Goal: Information Seeking & Learning: Compare options

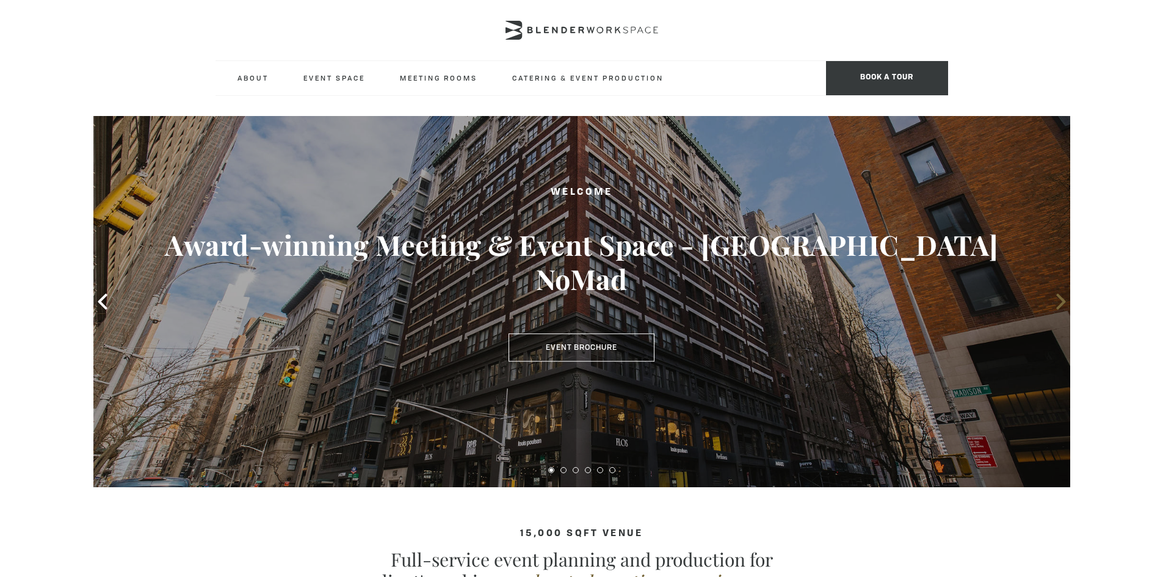
click at [1058, 303] on icon at bounding box center [1061, 302] width 16 height 16
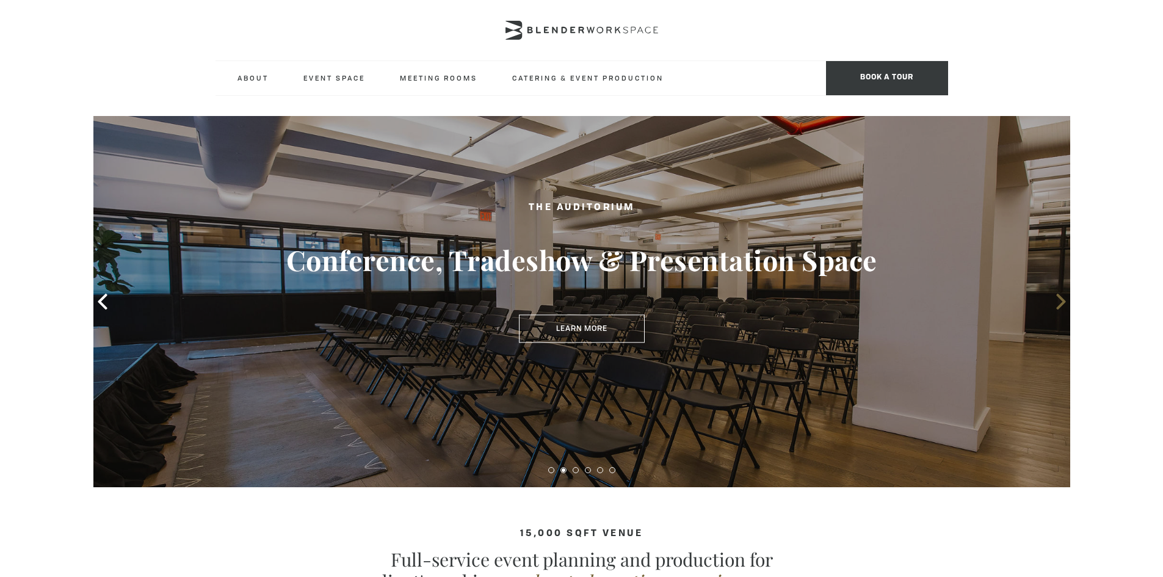
click at [1058, 303] on icon at bounding box center [1061, 302] width 16 height 16
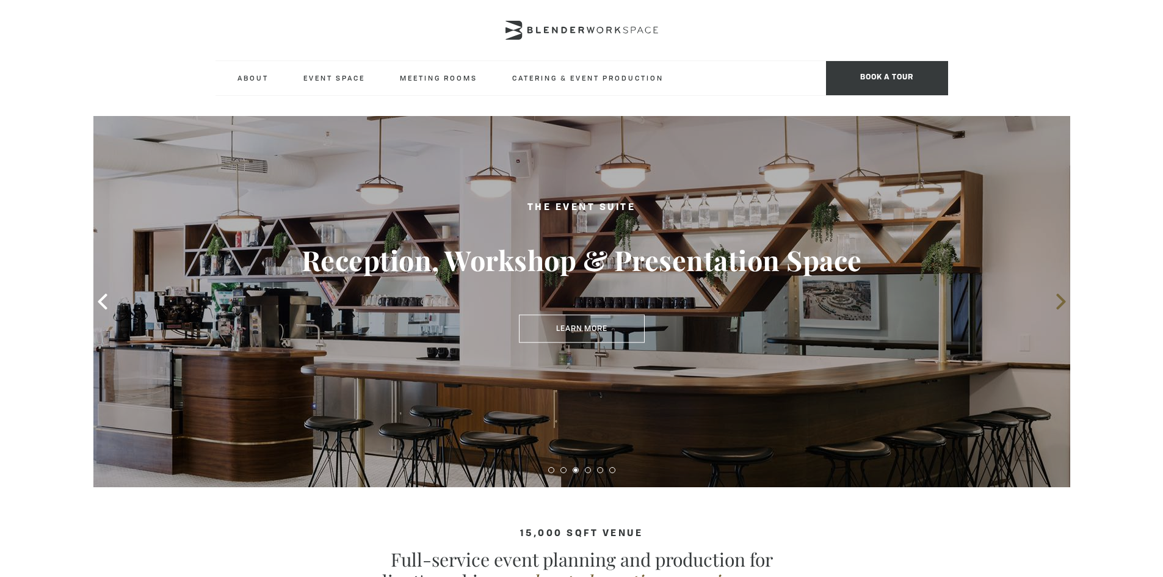
click at [1058, 303] on icon at bounding box center [1061, 302] width 16 height 16
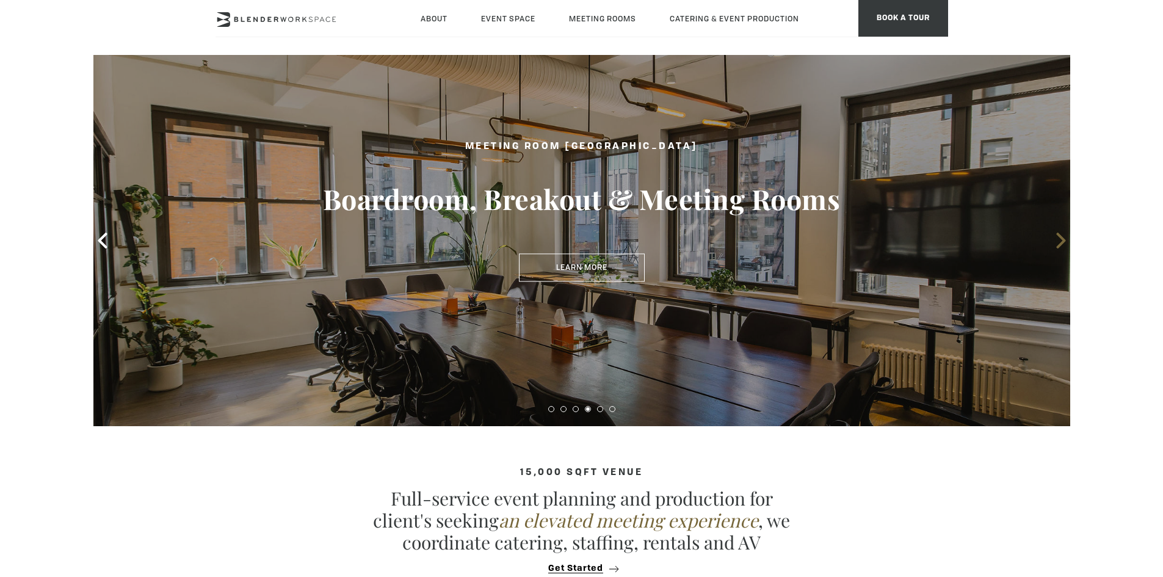
scroll to position [122, 0]
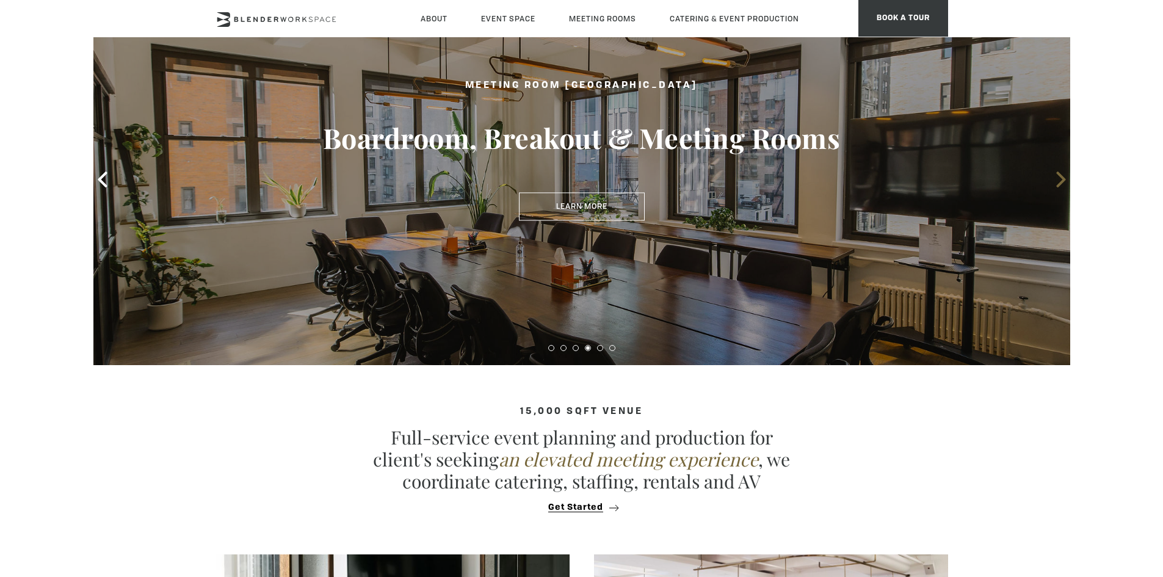
click at [1055, 179] on icon at bounding box center [1061, 180] width 16 height 16
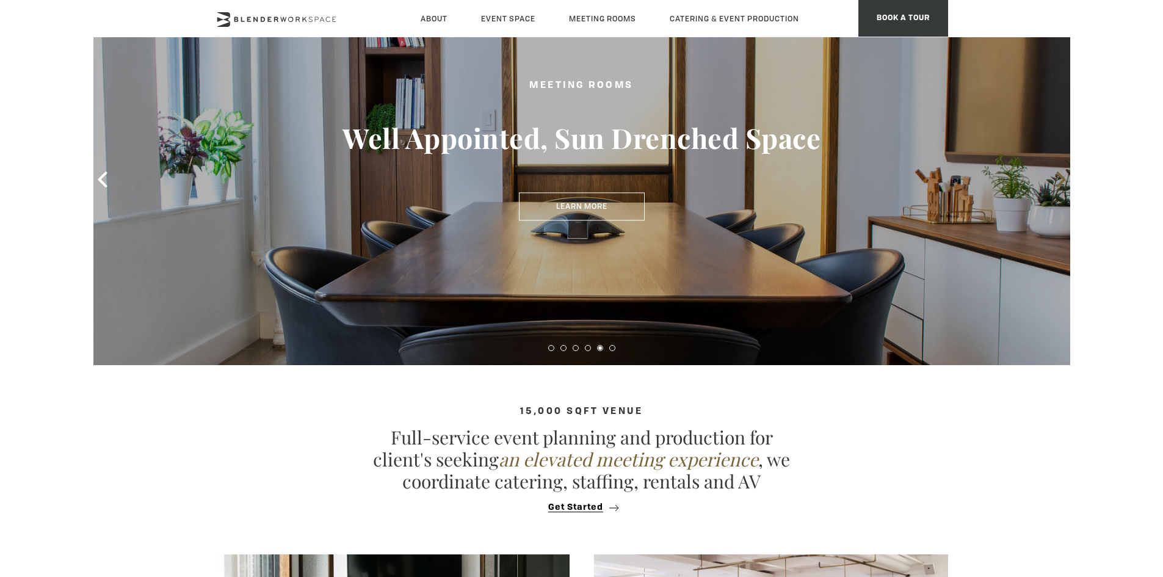
click at [1066, 182] on icon at bounding box center [1061, 180] width 16 height 16
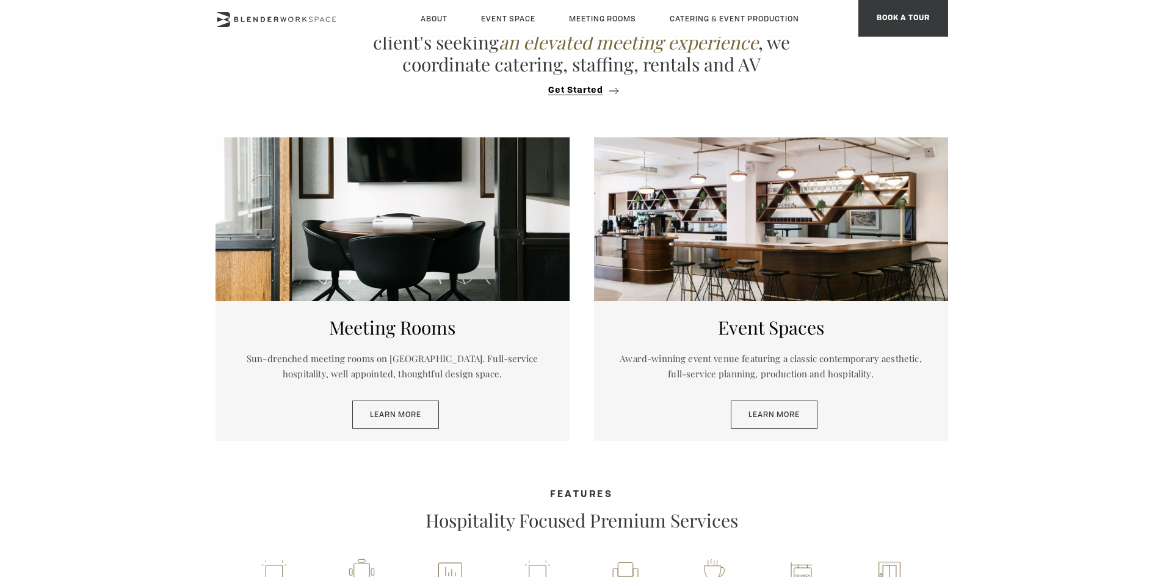
scroll to position [550, 0]
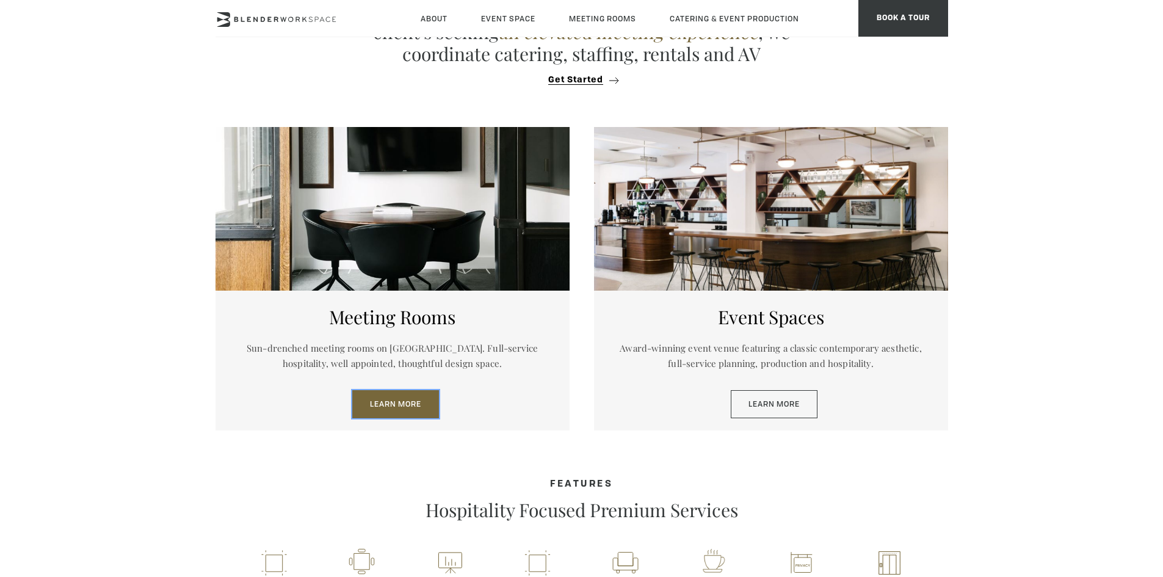
click at [382, 398] on link "Learn More" at bounding box center [395, 404] width 87 height 28
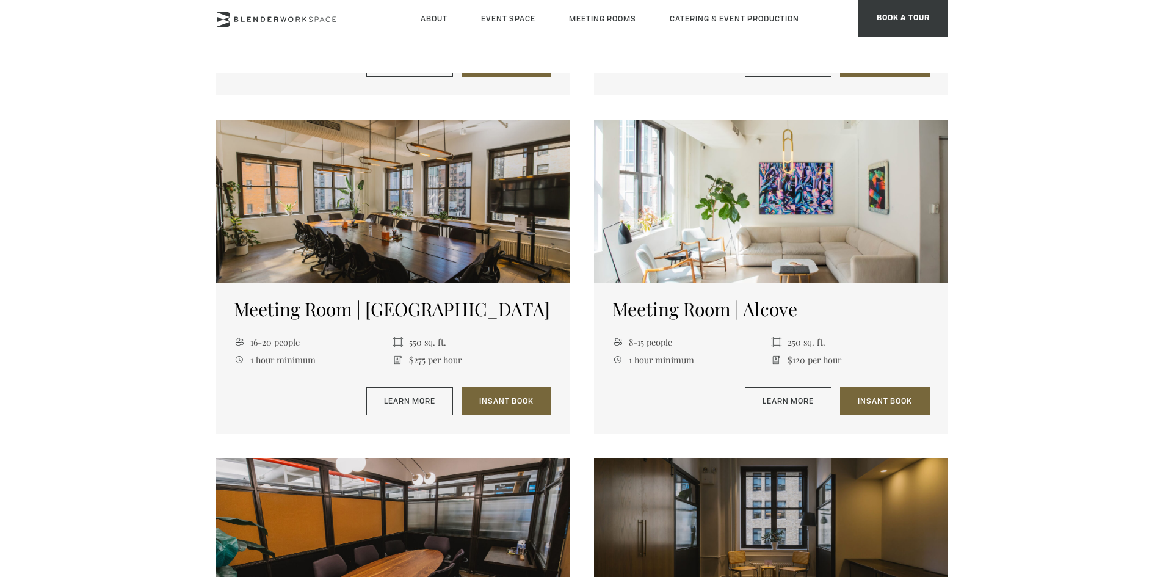
scroll to position [1099, 0]
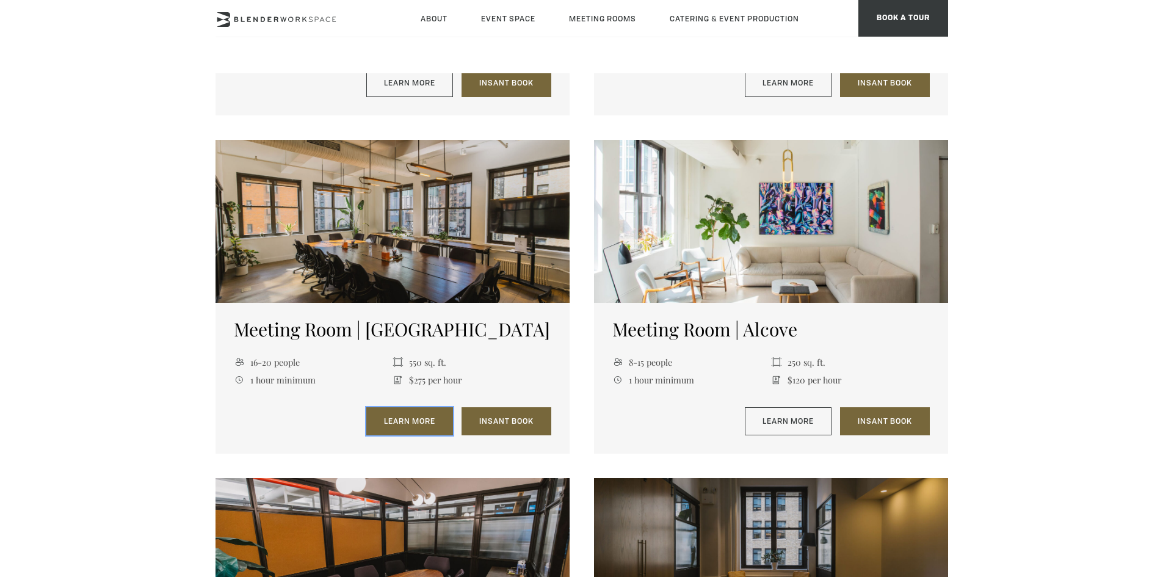
click at [417, 420] on link "Learn More" at bounding box center [409, 421] width 87 height 28
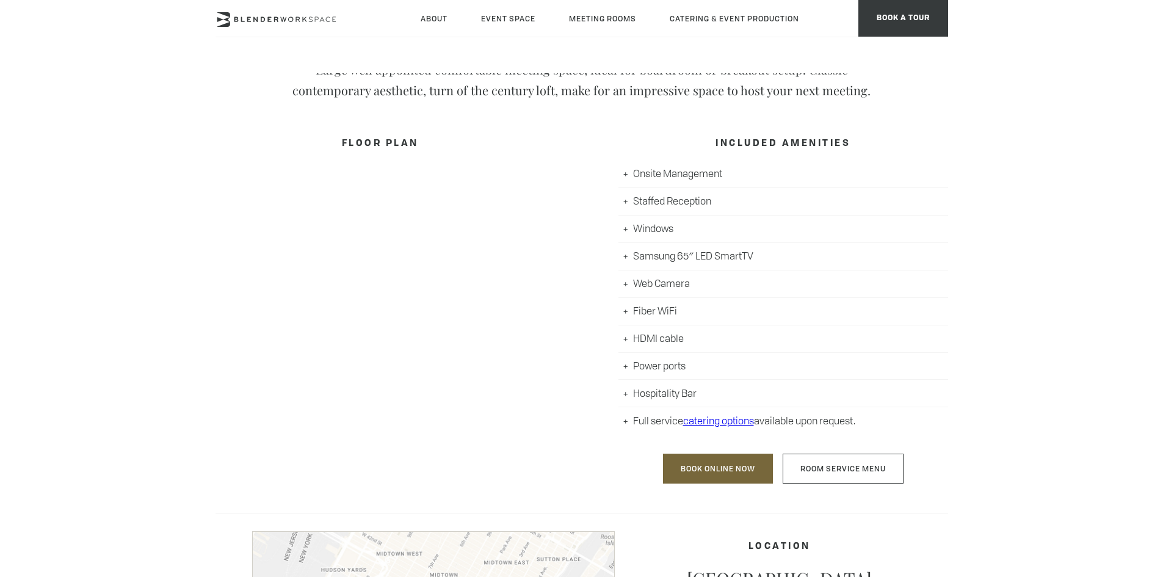
scroll to position [489, 0]
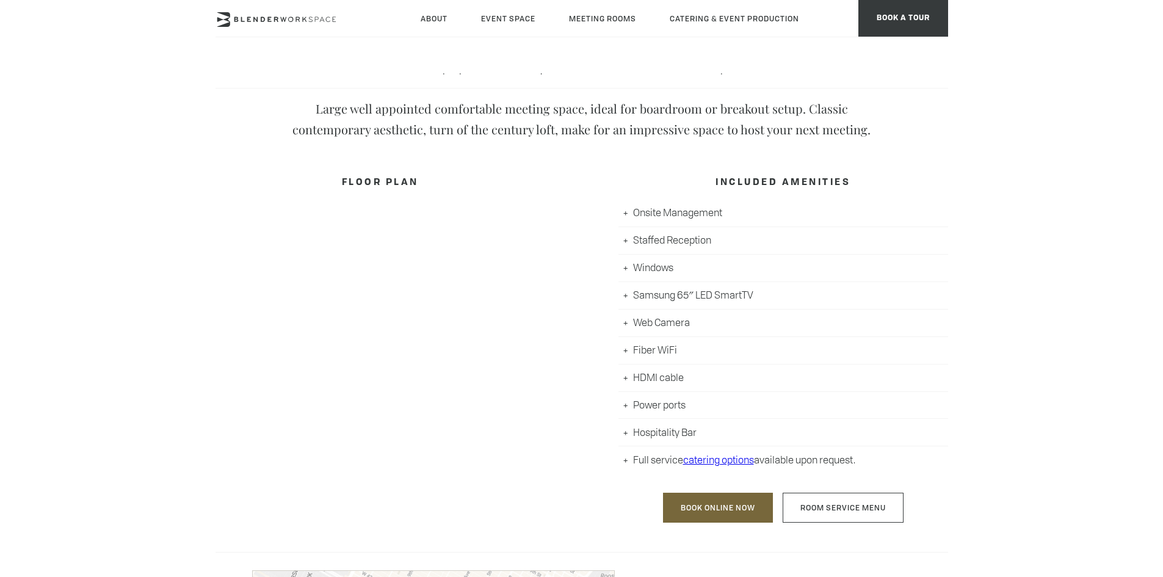
click at [624, 432] on li "Hospitality Bar" at bounding box center [784, 432] width 330 height 27
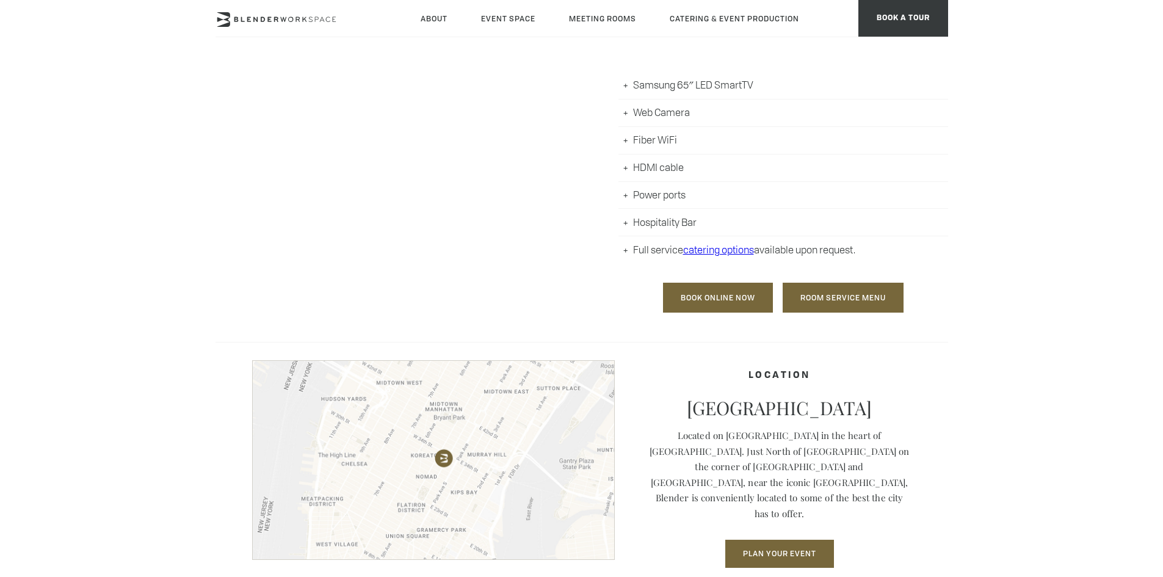
scroll to position [672, 0]
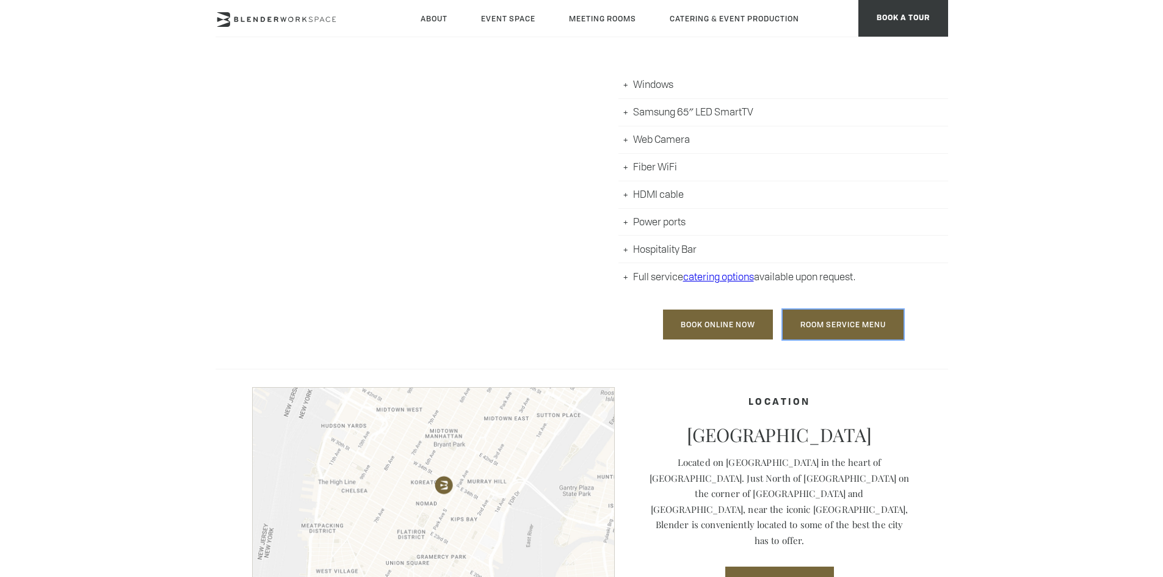
click at [859, 324] on link "Room Service Menu" at bounding box center [843, 325] width 121 height 30
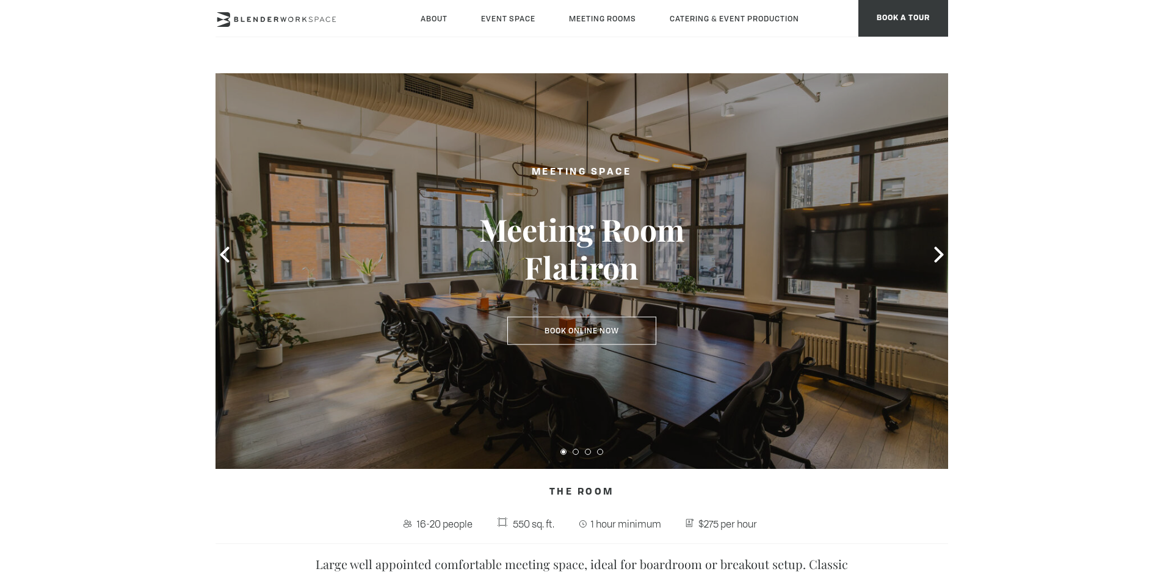
scroll to position [0, 0]
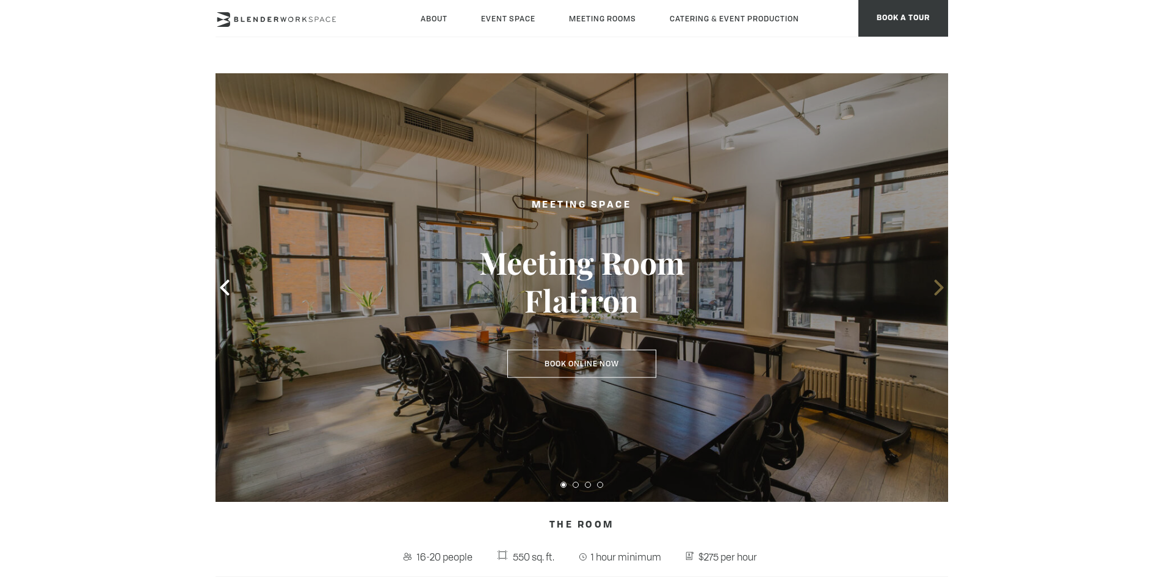
click at [940, 285] on icon at bounding box center [938, 288] width 9 height 16
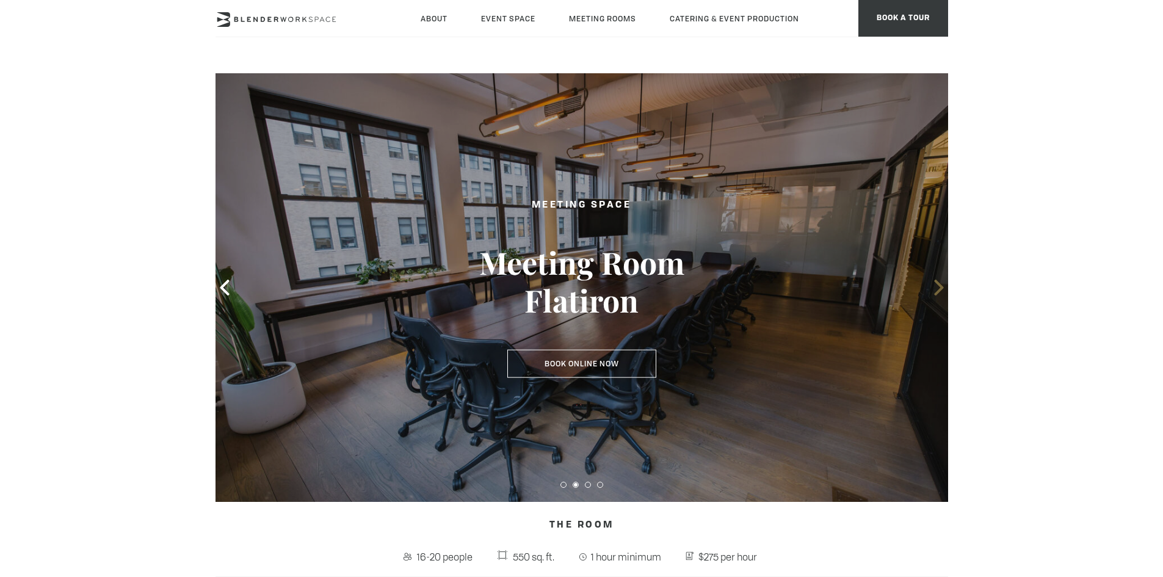
click at [940, 285] on icon at bounding box center [938, 288] width 9 height 16
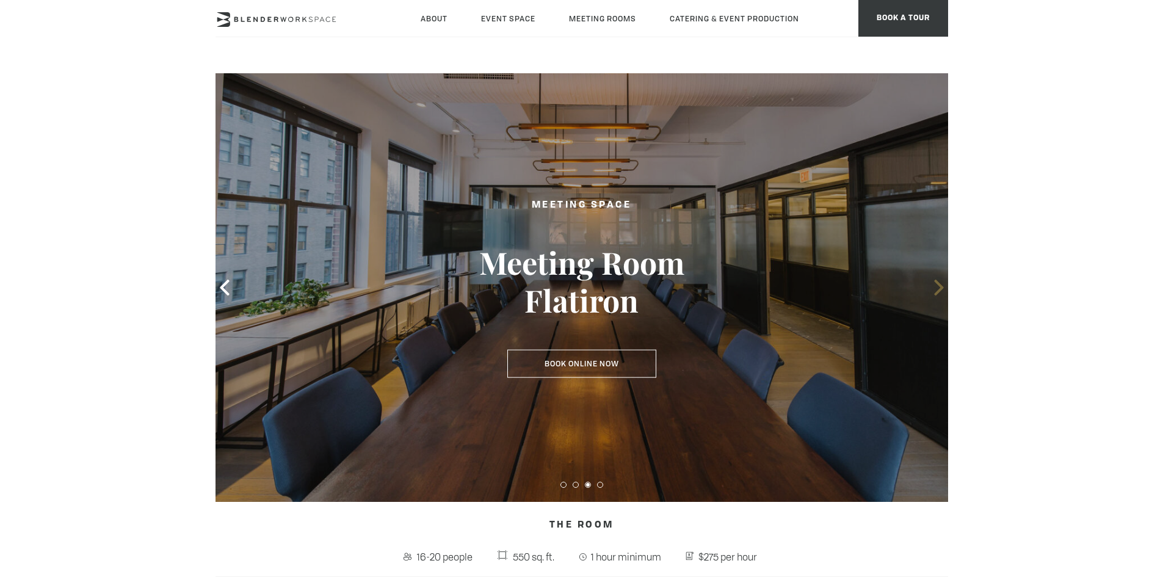
click at [940, 285] on icon at bounding box center [938, 288] width 9 height 16
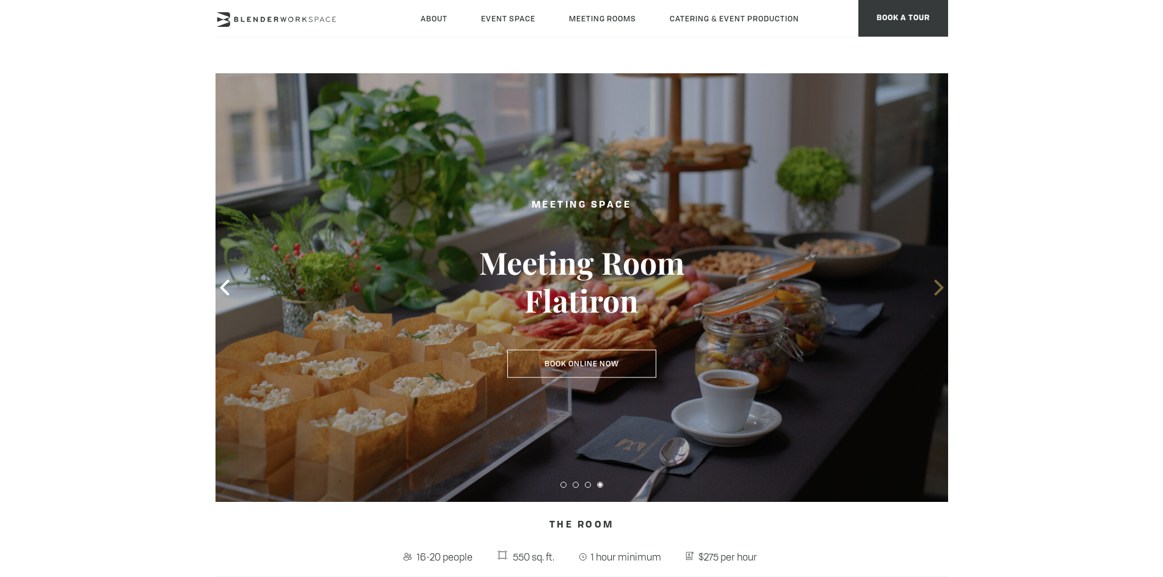
click at [940, 285] on icon at bounding box center [938, 288] width 9 height 16
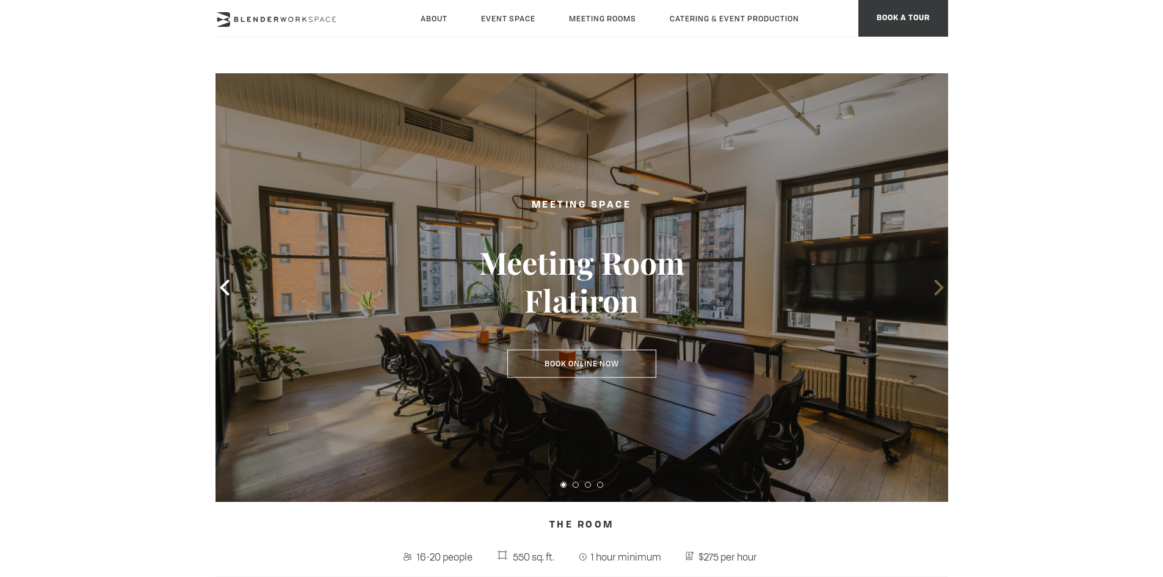
click at [940, 285] on icon at bounding box center [938, 288] width 9 height 16
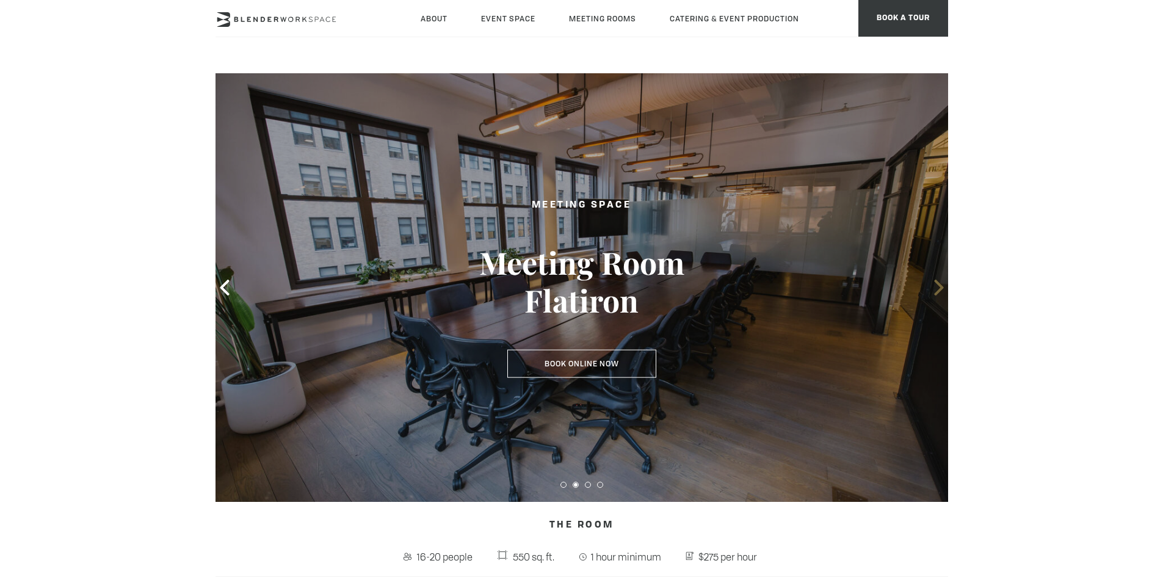
click at [940, 285] on icon at bounding box center [938, 288] width 9 height 16
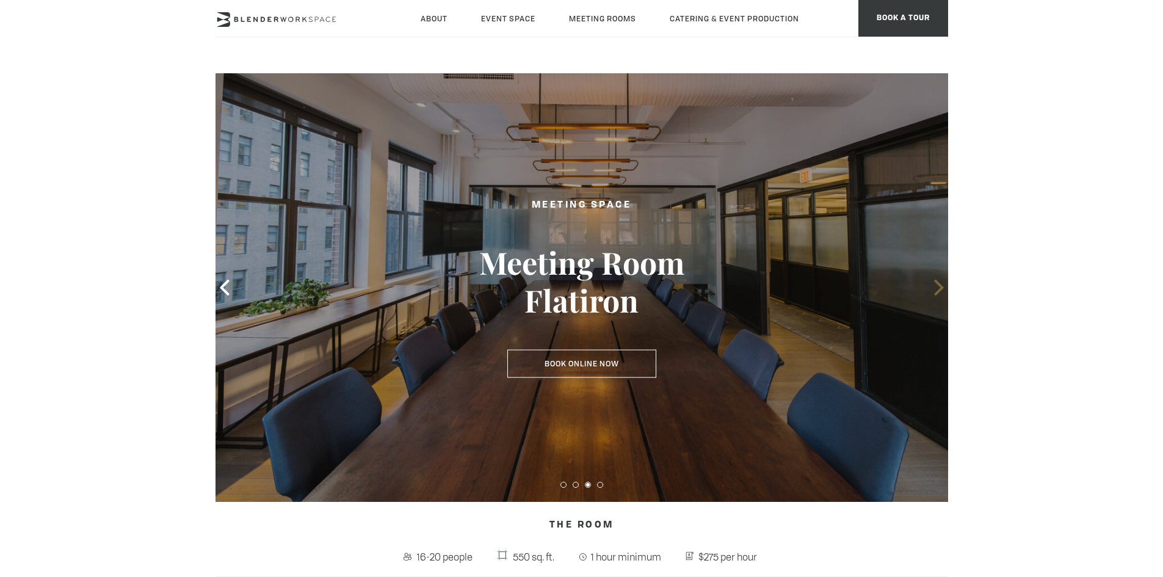
click at [941, 289] on icon at bounding box center [938, 288] width 9 height 16
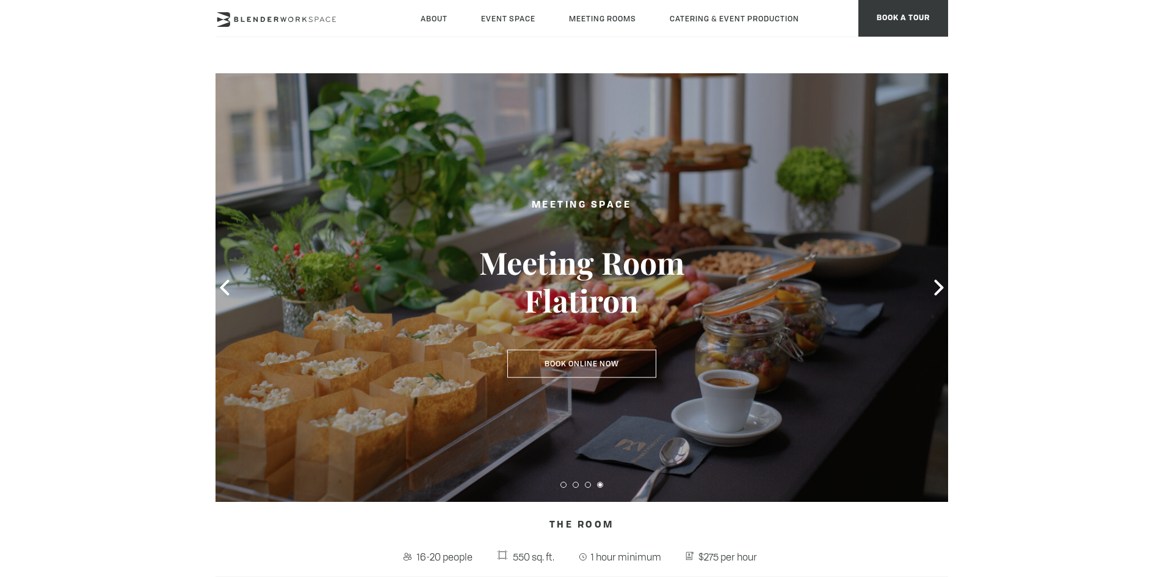
drag, startPoint x: 1121, startPoint y: 192, endPoint x: 1104, endPoint y: 205, distance: 20.9
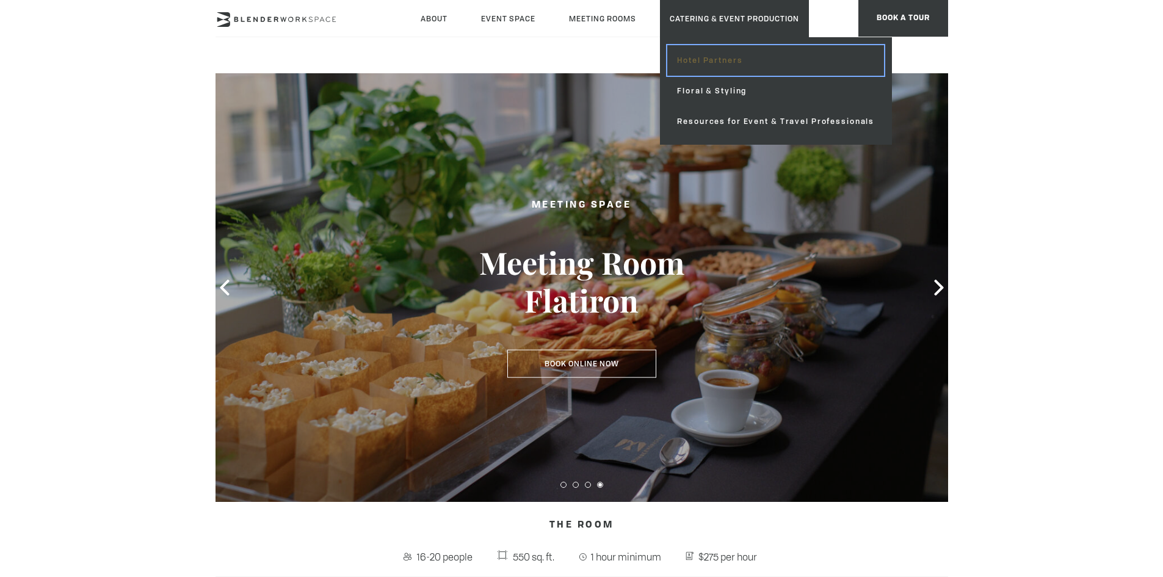
click at [724, 59] on link "Hotel Partners" at bounding box center [776, 60] width 217 height 31
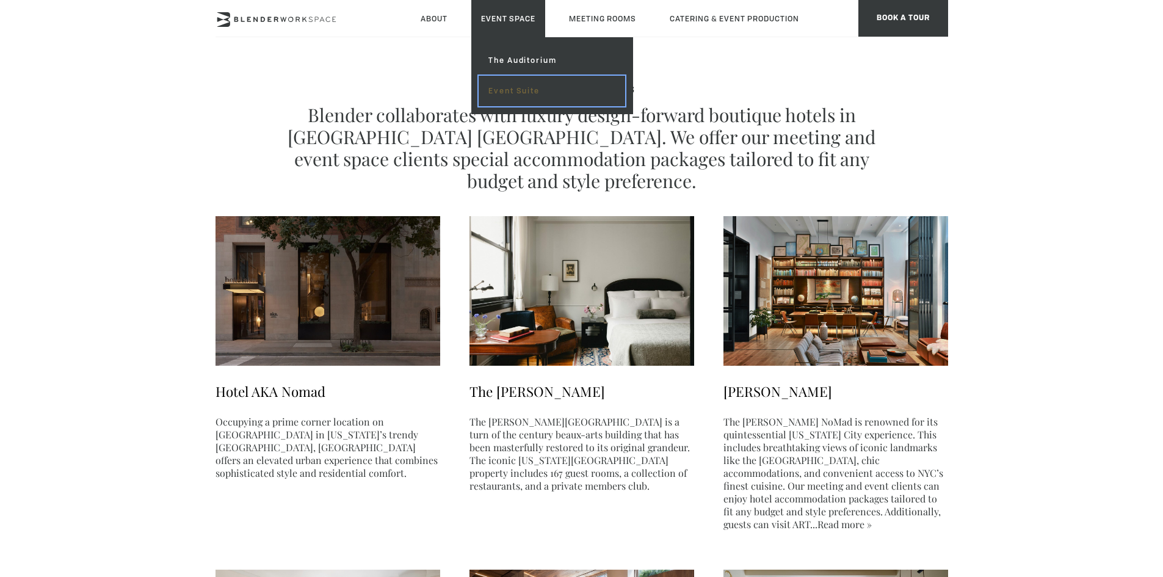
click at [512, 92] on link "Event Suite" at bounding box center [552, 91] width 146 height 31
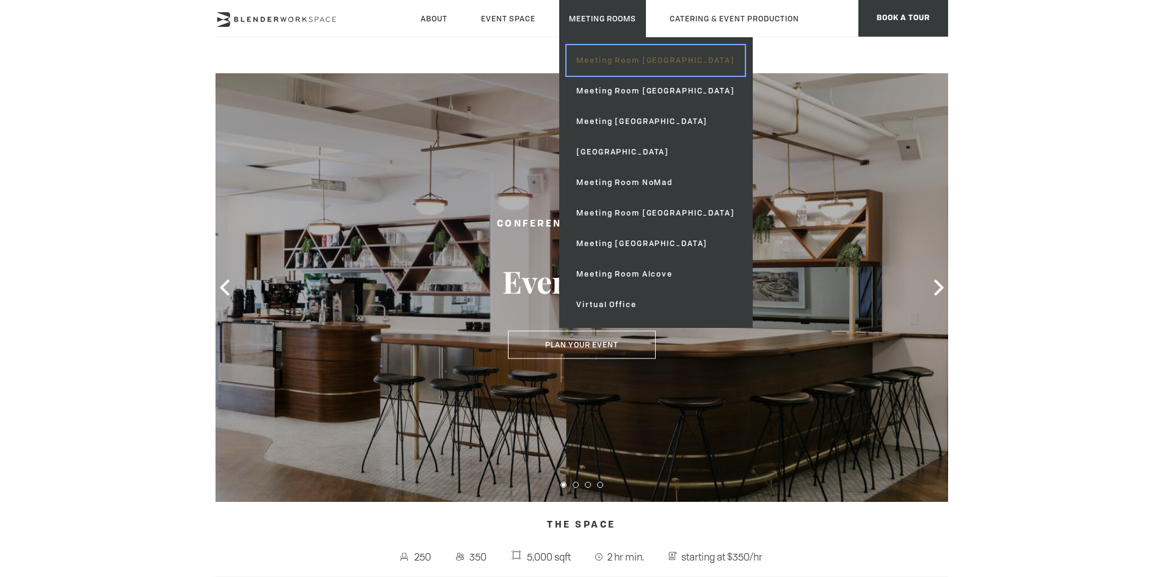
click at [619, 61] on link "Meeting Room [GEOGRAPHIC_DATA]" at bounding box center [656, 60] width 178 height 31
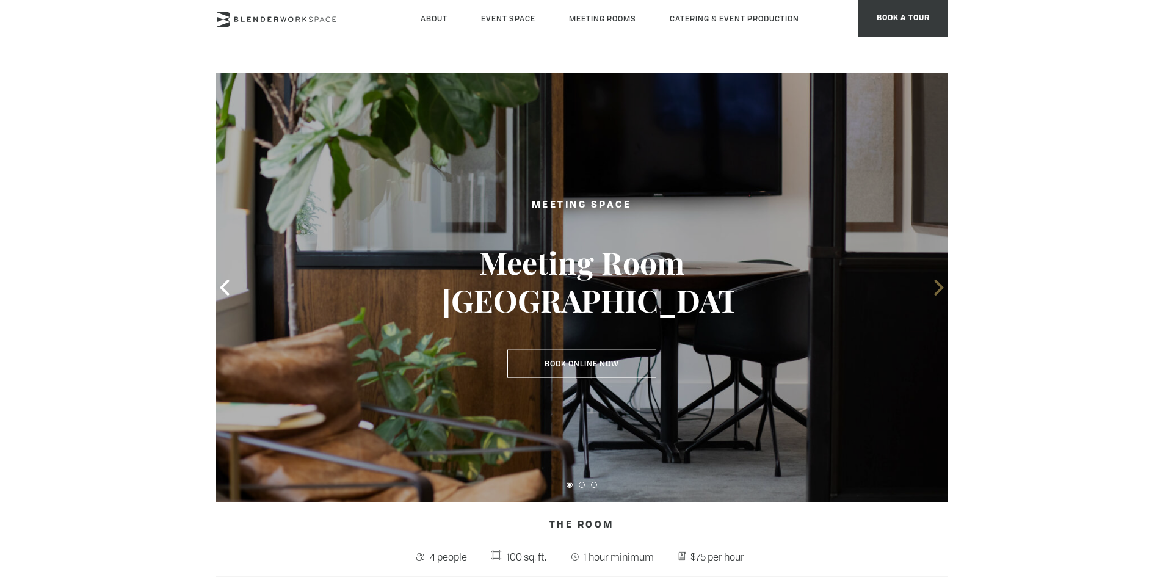
click at [934, 283] on icon at bounding box center [939, 288] width 16 height 16
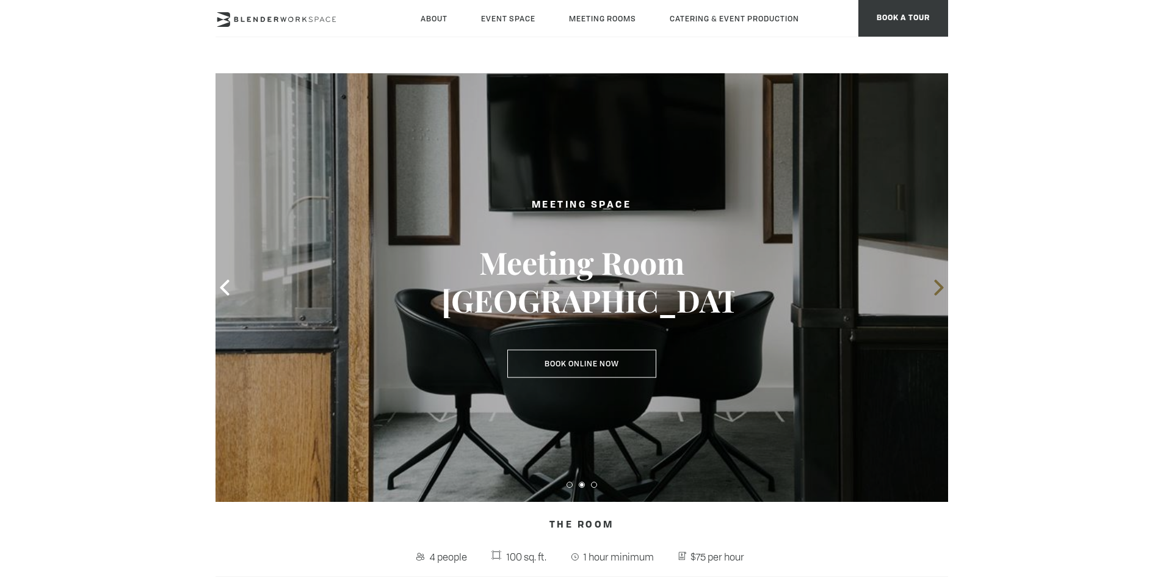
click at [934, 283] on icon at bounding box center [939, 288] width 16 height 16
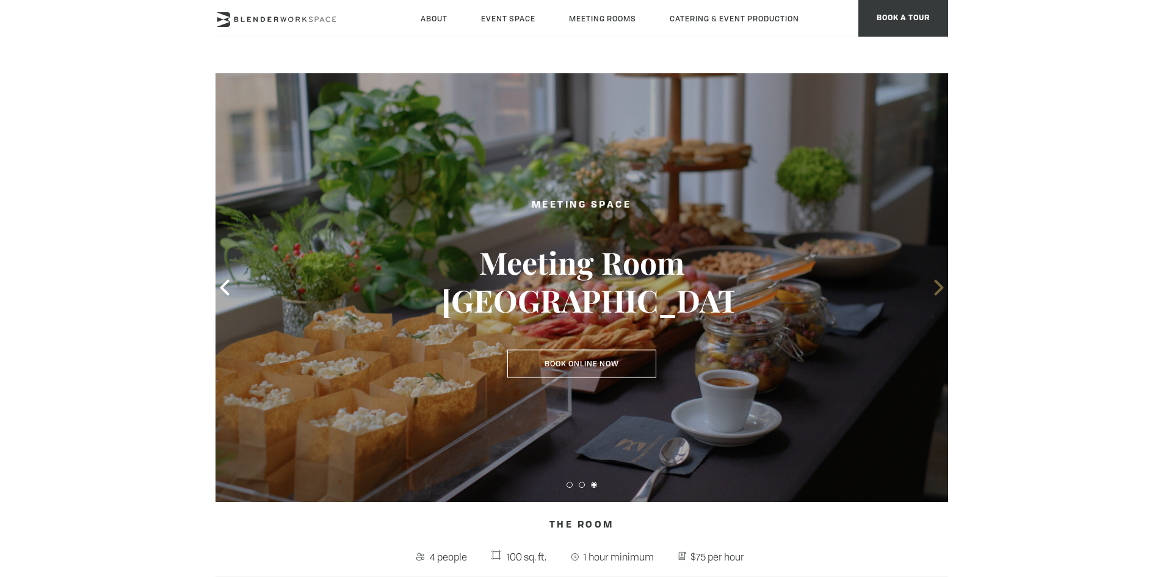
click at [934, 283] on icon at bounding box center [939, 288] width 16 height 16
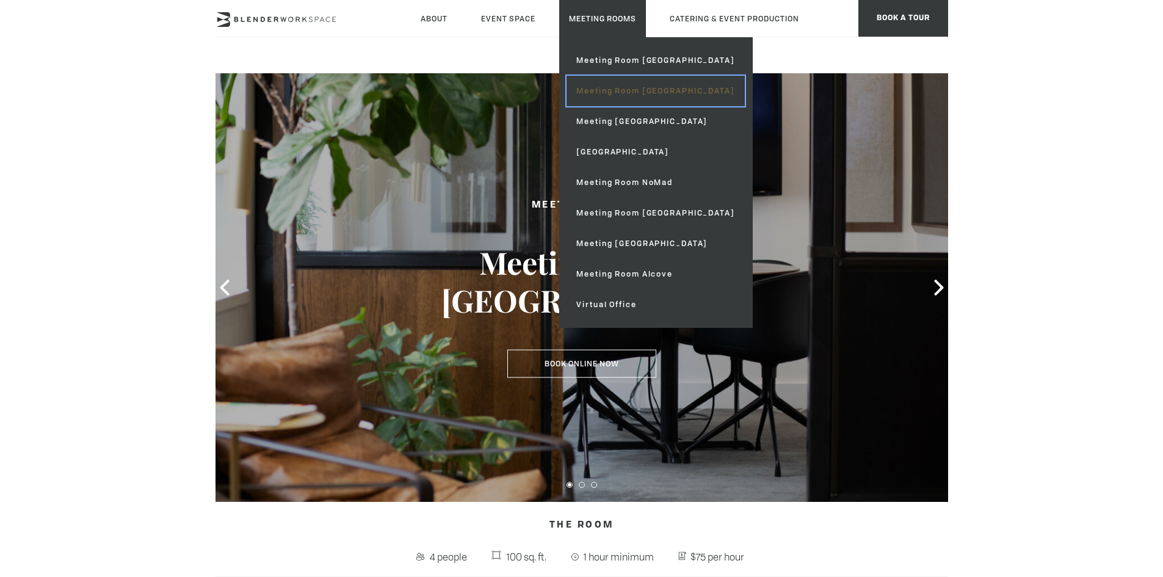
click at [643, 86] on link "Meeting Room [GEOGRAPHIC_DATA]" at bounding box center [656, 91] width 178 height 31
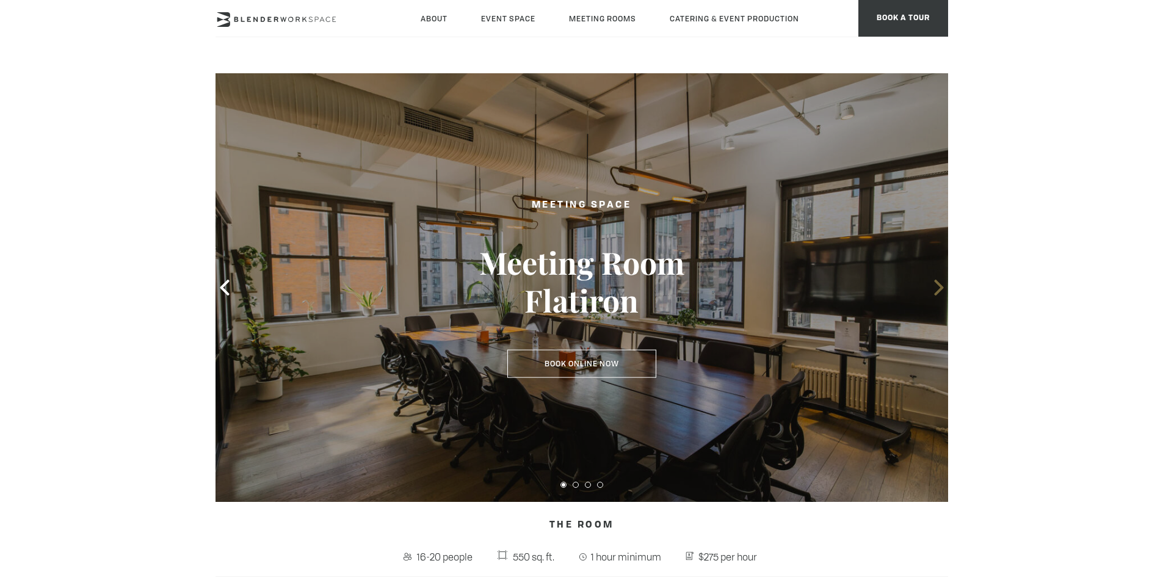
click at [937, 286] on icon at bounding box center [939, 288] width 16 height 16
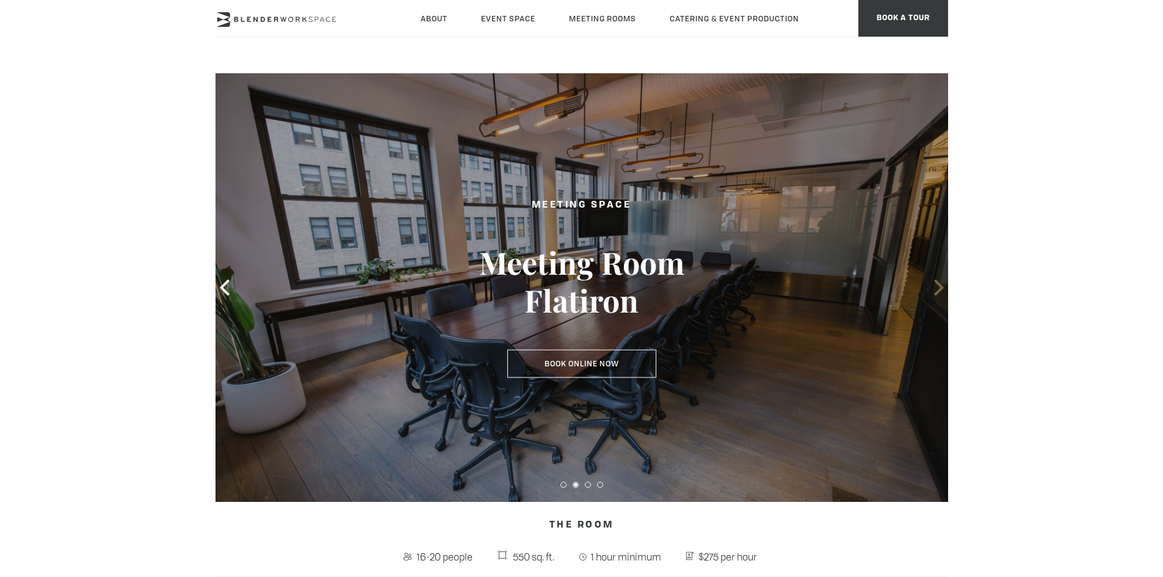
click at [937, 286] on icon at bounding box center [939, 288] width 16 height 16
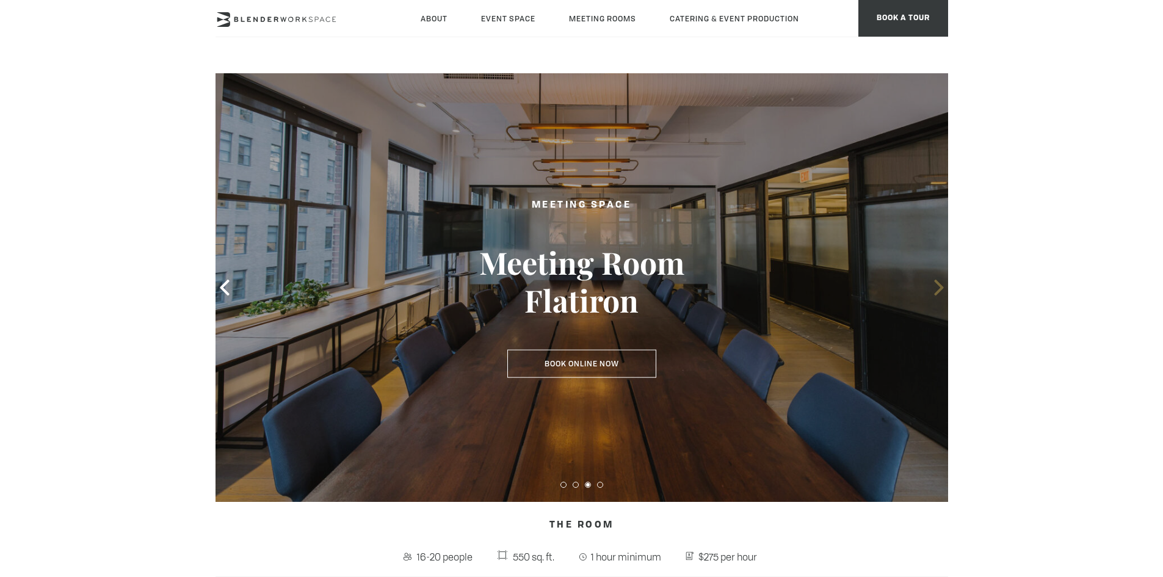
click at [937, 286] on icon at bounding box center [939, 288] width 16 height 16
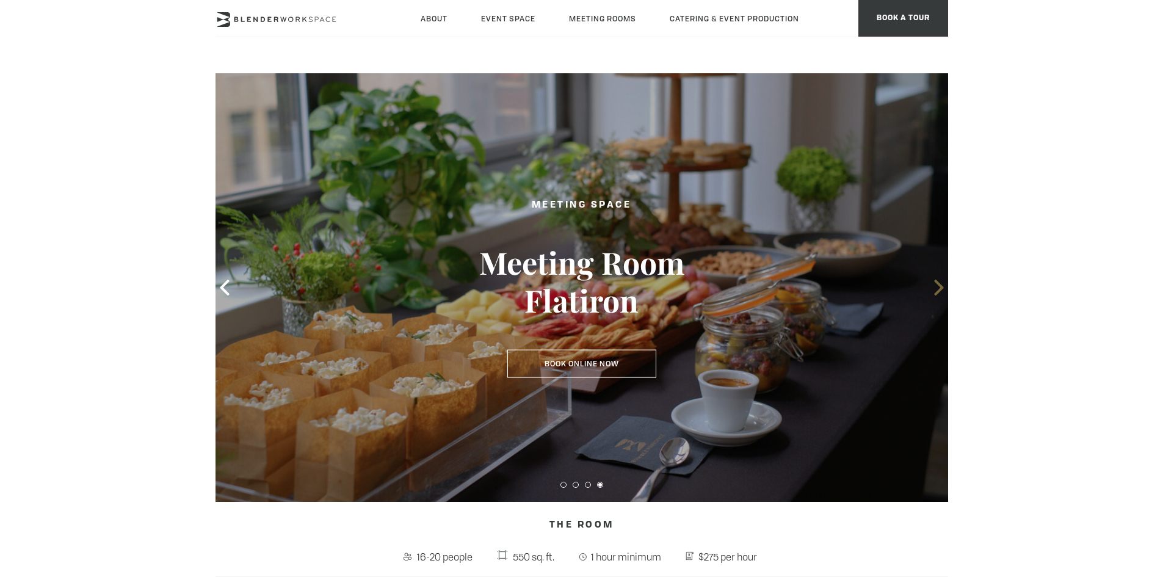
click at [937, 286] on icon at bounding box center [939, 288] width 16 height 16
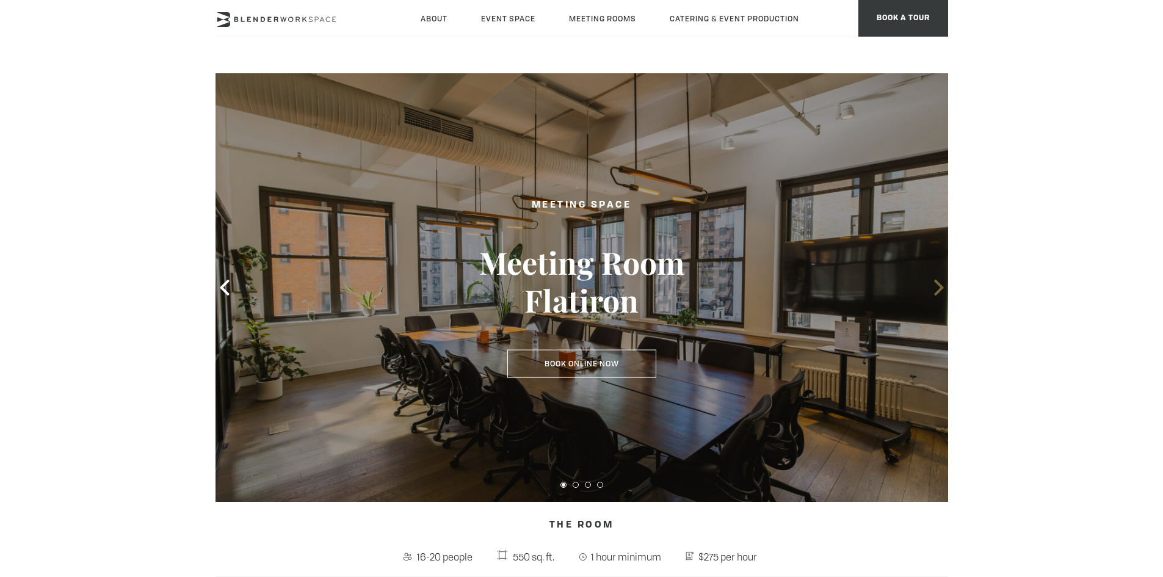
click at [937, 286] on icon at bounding box center [939, 288] width 16 height 16
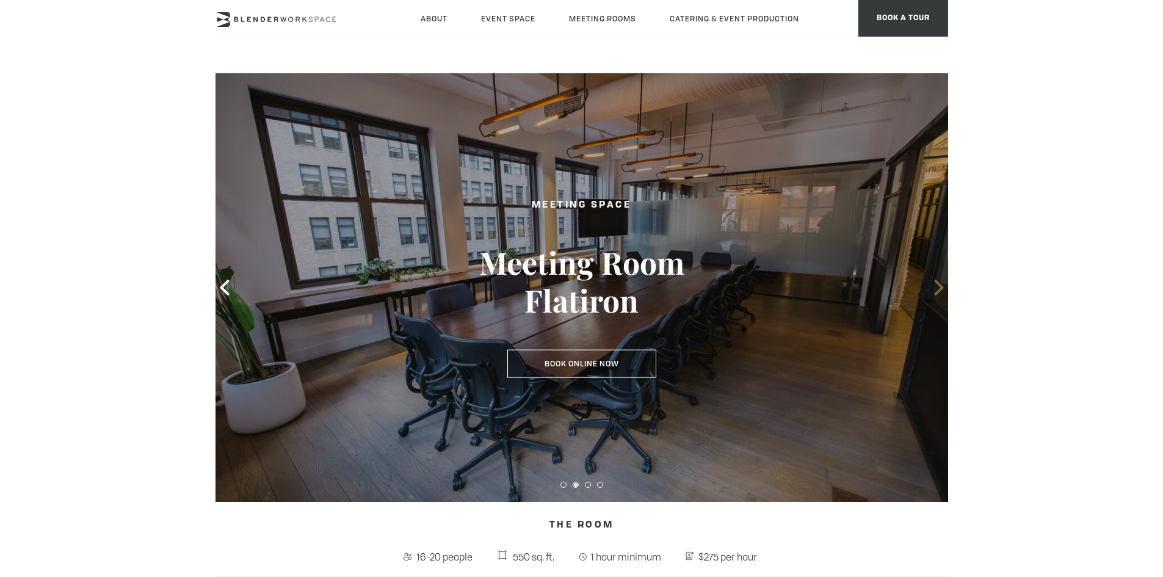
click at [937, 286] on icon at bounding box center [939, 288] width 16 height 16
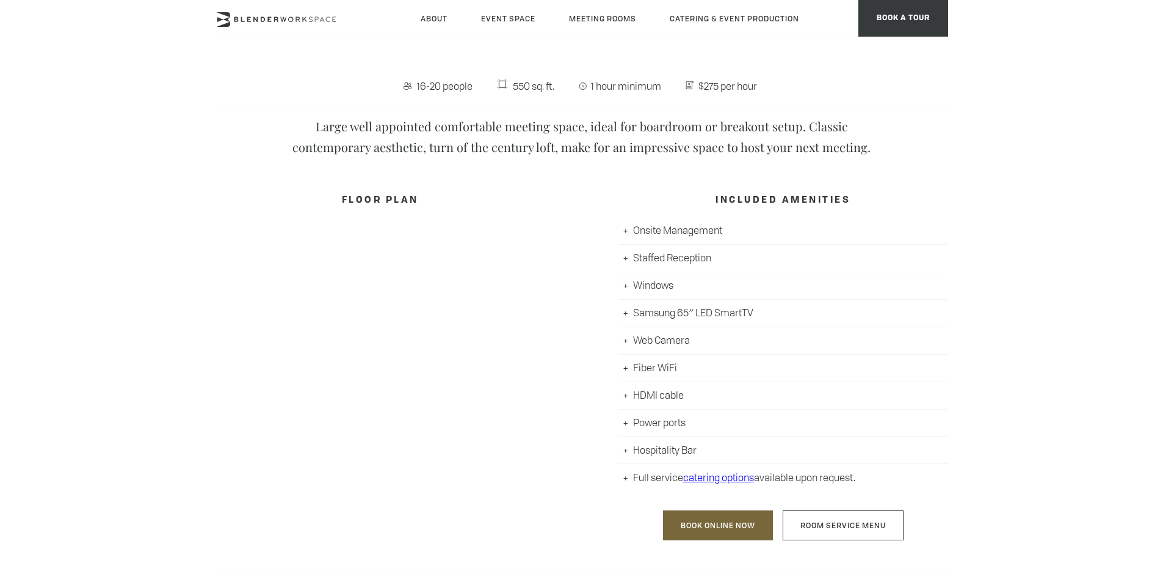
scroll to position [489, 0]
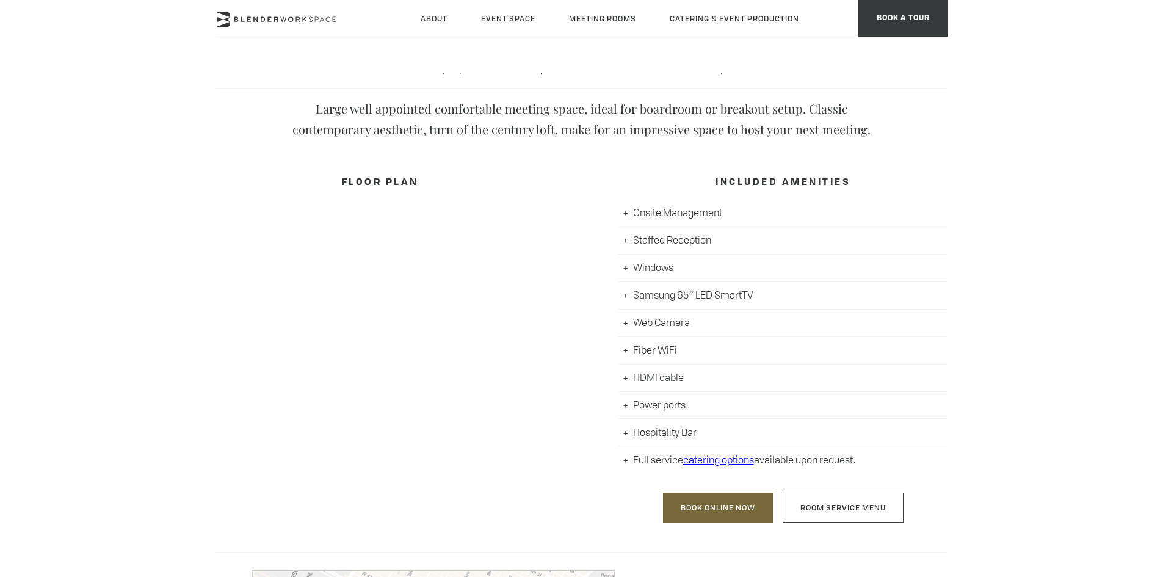
click at [627, 213] on li "Onsite Management" at bounding box center [784, 213] width 330 height 27
click at [624, 210] on li "Onsite Management" at bounding box center [784, 213] width 330 height 27
click at [627, 214] on li "Onsite Management" at bounding box center [784, 213] width 330 height 27
click at [660, 209] on li "Onsite Management" at bounding box center [784, 213] width 330 height 27
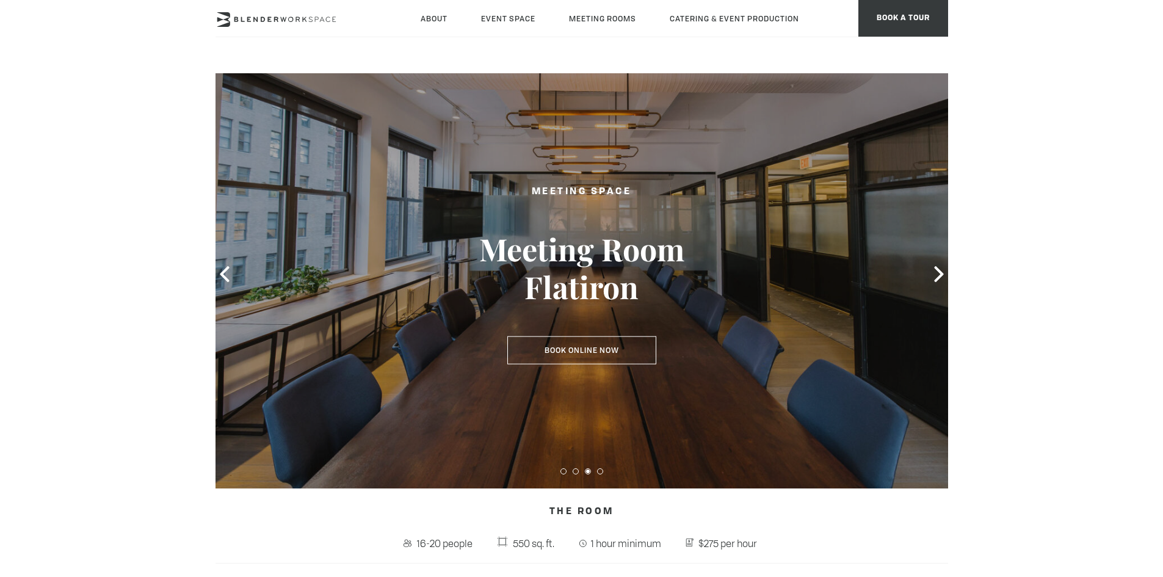
scroll to position [0, 0]
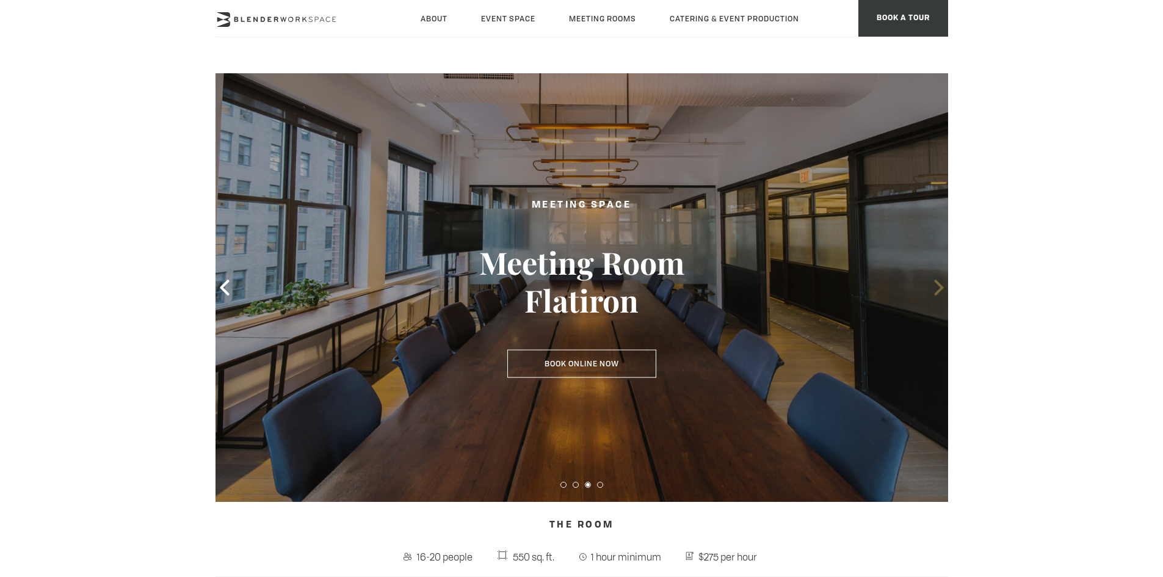
click at [935, 288] on icon at bounding box center [939, 288] width 16 height 16
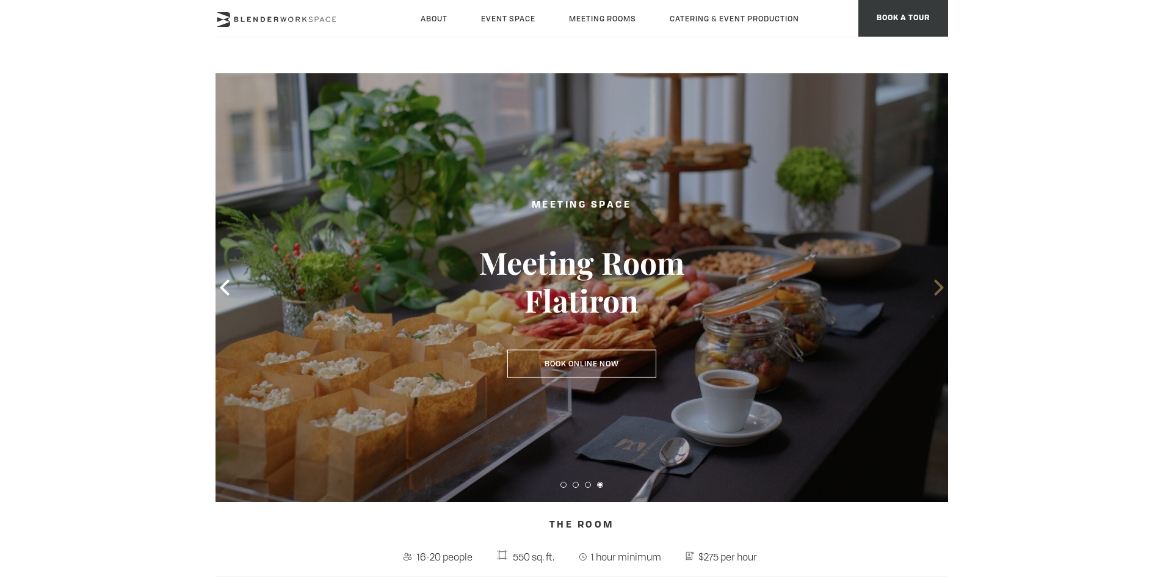
click at [941, 288] on icon at bounding box center [938, 288] width 9 height 16
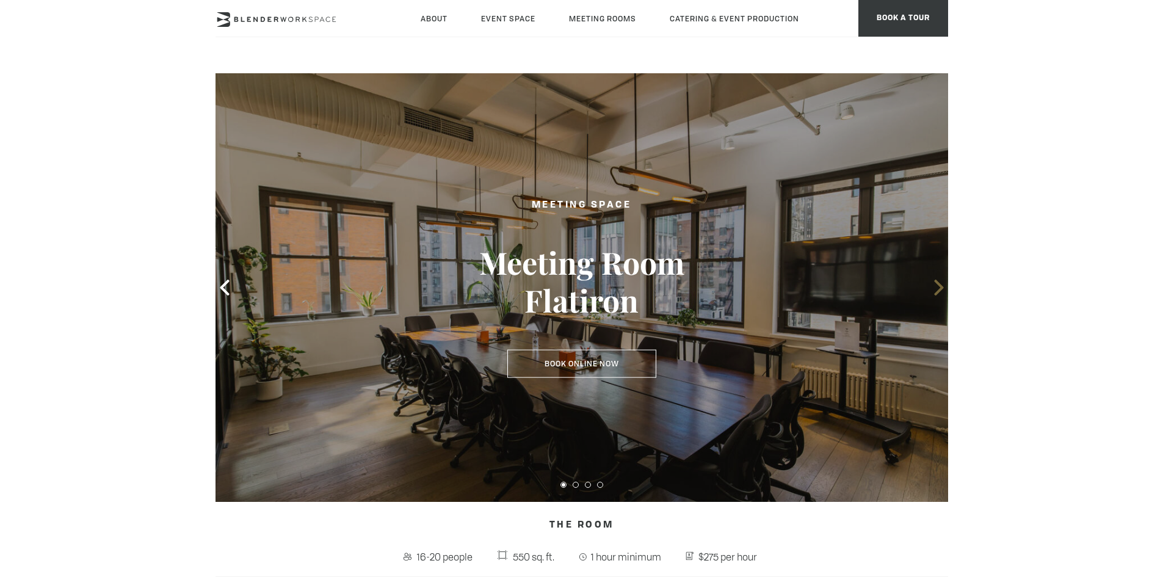
click at [936, 291] on icon at bounding box center [939, 288] width 16 height 16
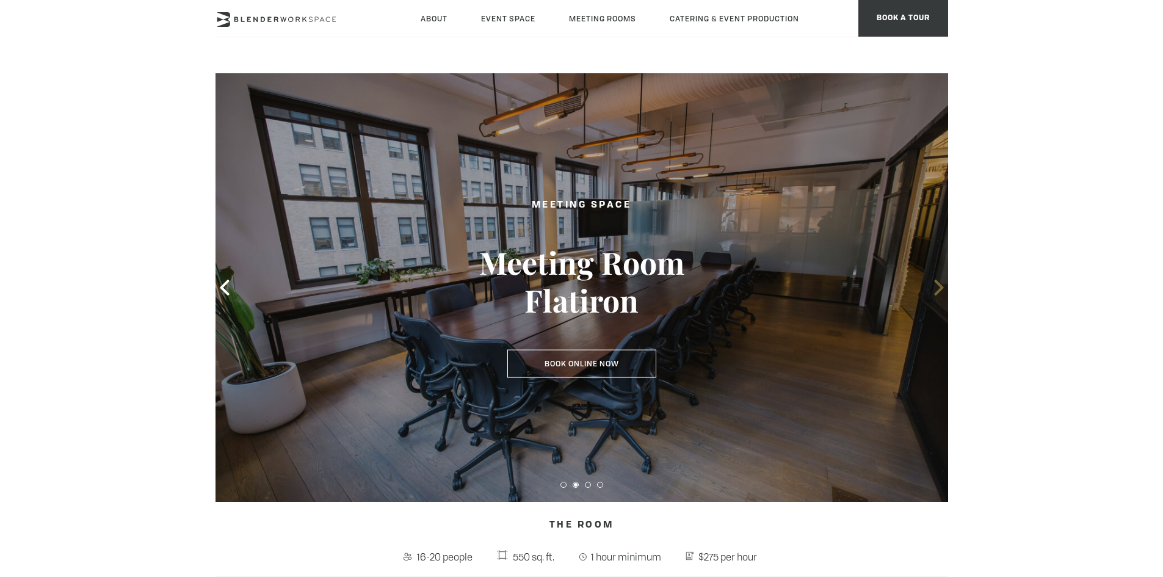
click at [937, 289] on icon at bounding box center [939, 288] width 16 height 16
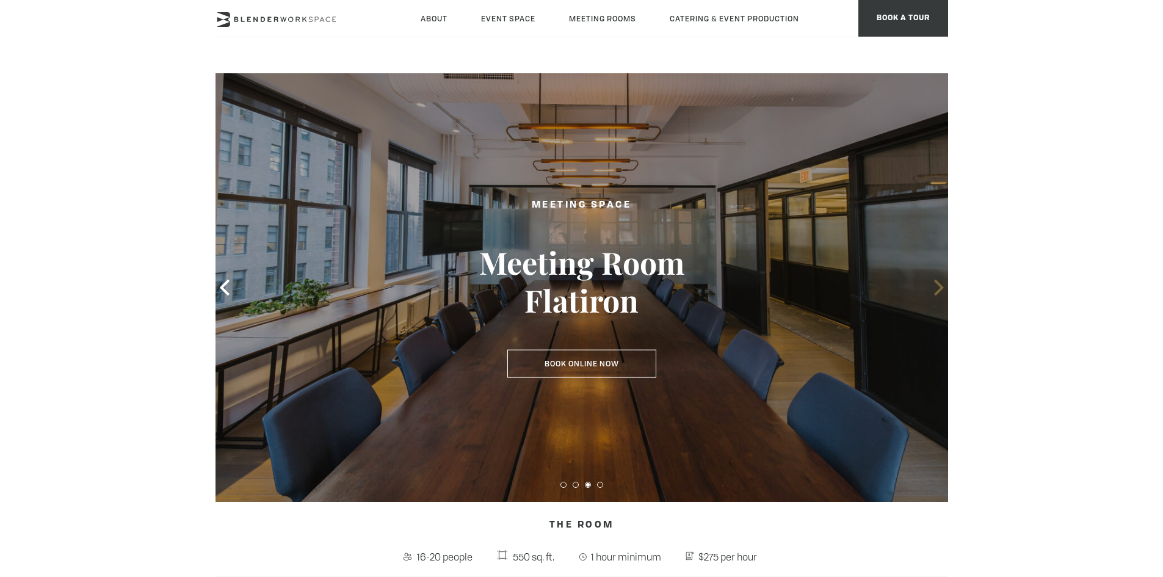
click at [937, 289] on icon at bounding box center [939, 288] width 16 height 16
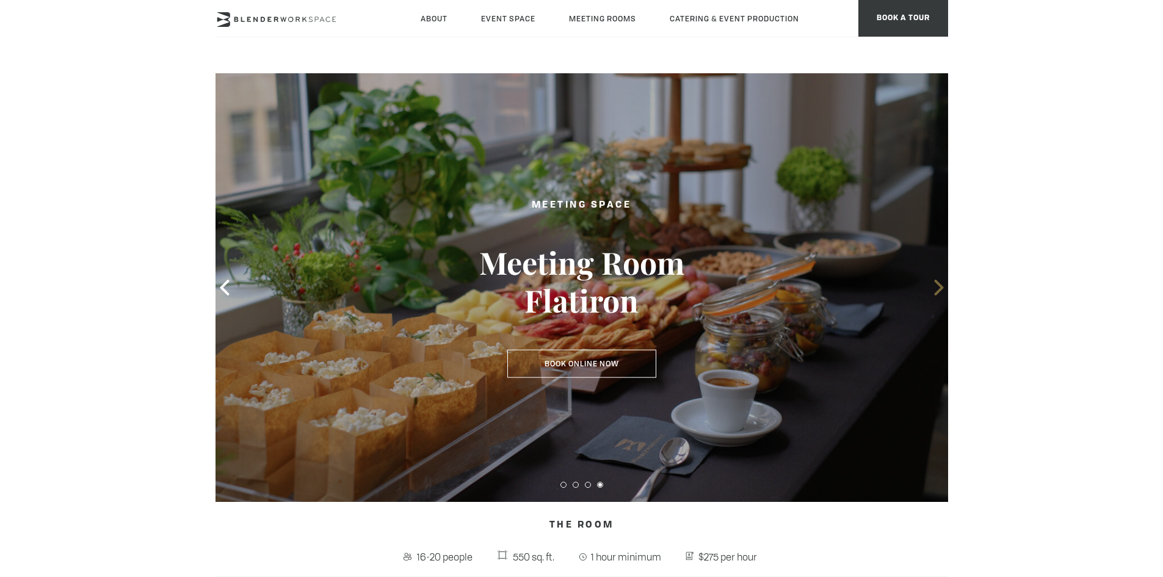
click at [937, 289] on icon at bounding box center [939, 288] width 16 height 16
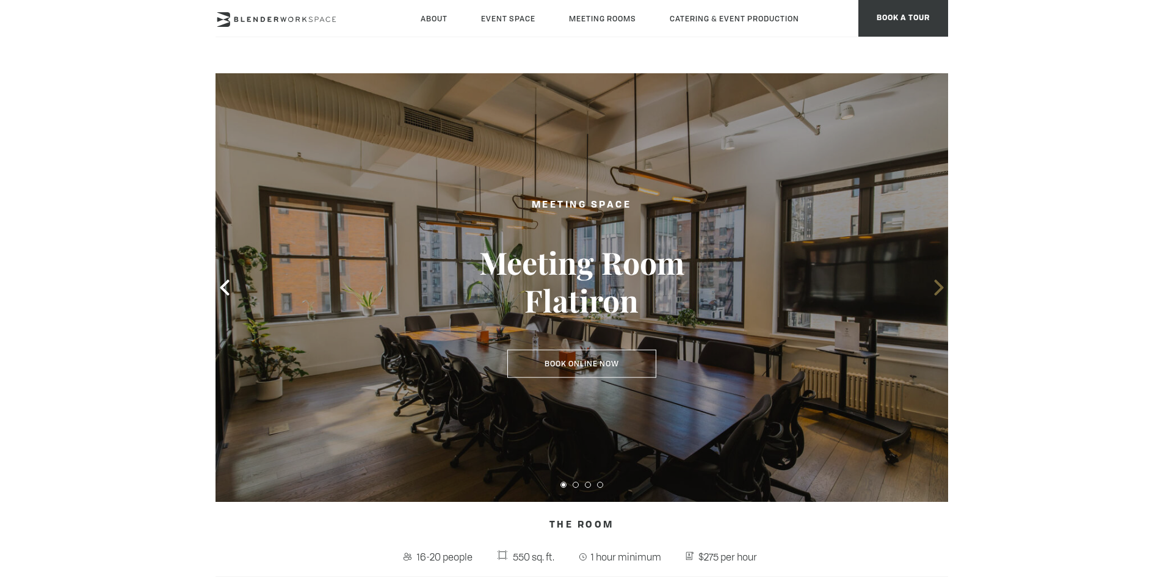
click at [937, 289] on icon at bounding box center [939, 288] width 16 height 16
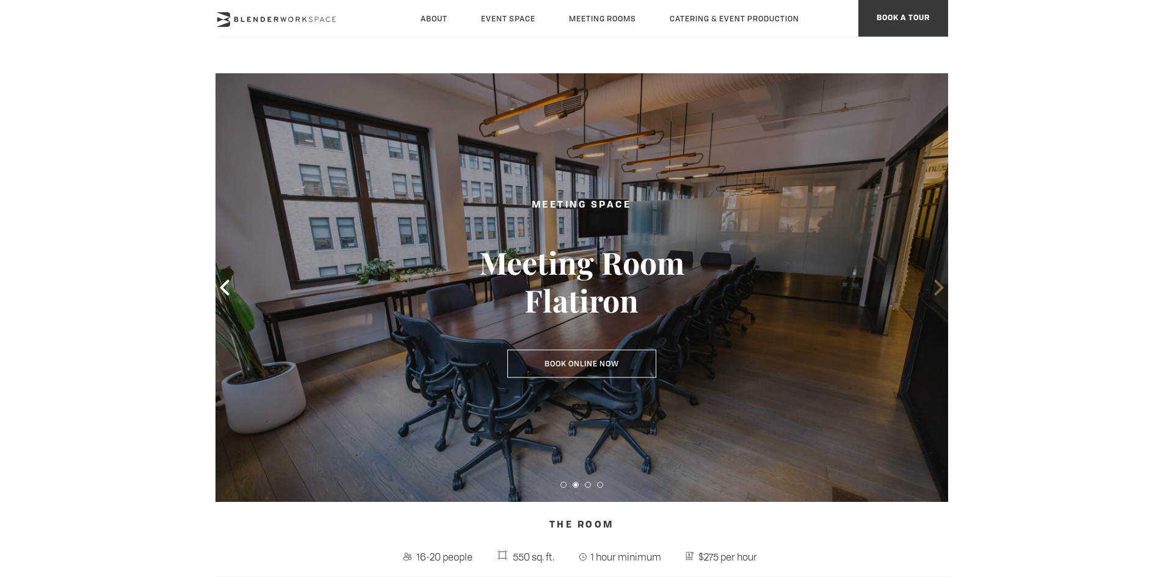
click at [937, 289] on icon at bounding box center [939, 288] width 16 height 16
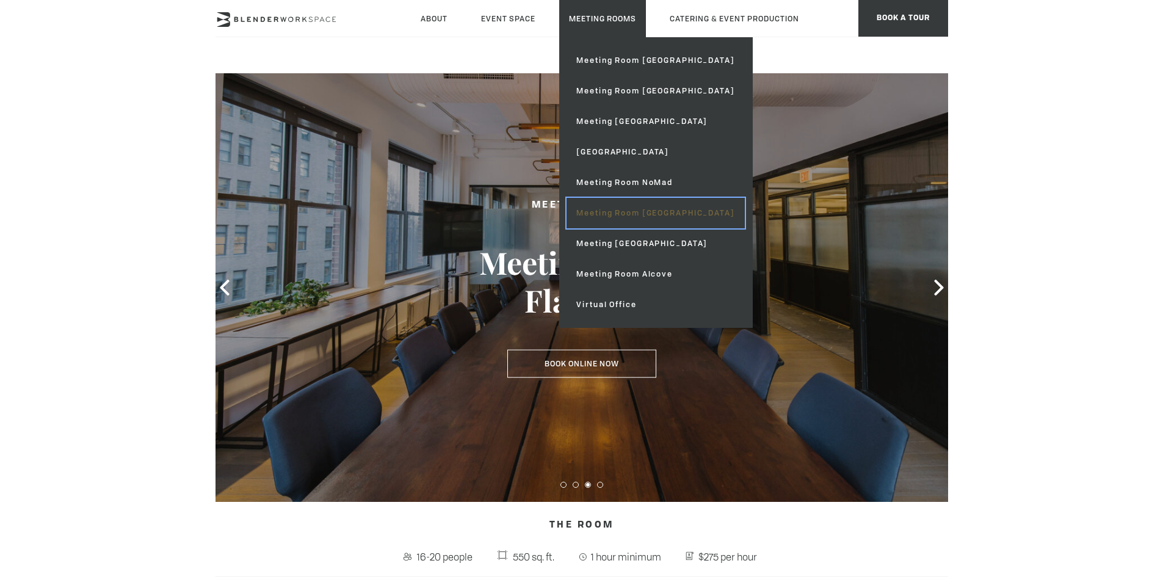
click at [652, 214] on link "Meeting Room [GEOGRAPHIC_DATA]" at bounding box center [656, 213] width 178 height 31
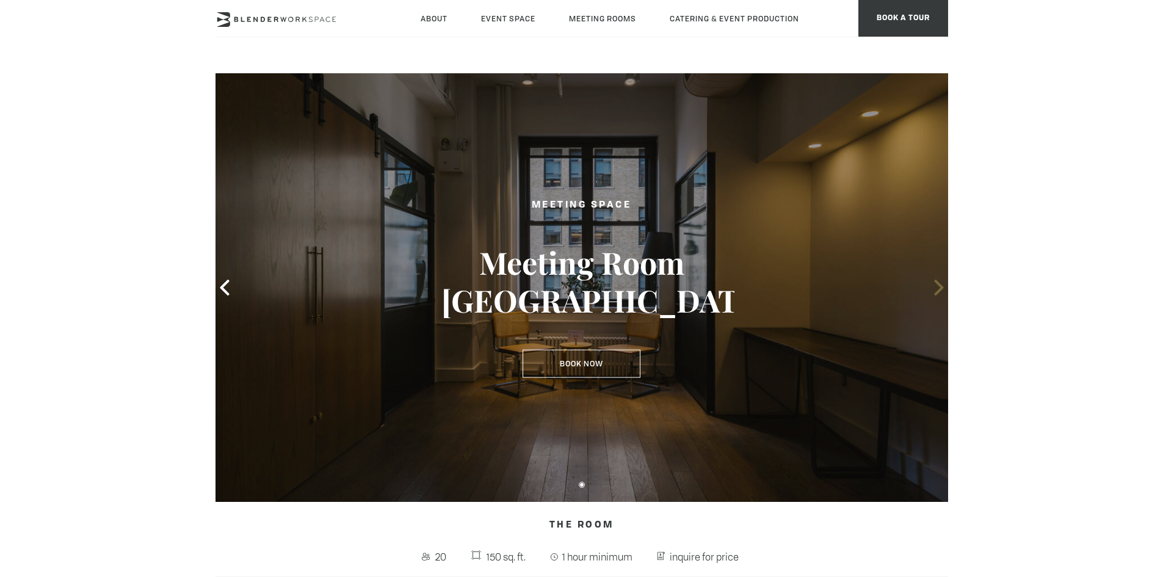
click at [935, 288] on icon at bounding box center [939, 288] width 16 height 16
click at [935, 290] on icon at bounding box center [939, 288] width 16 height 16
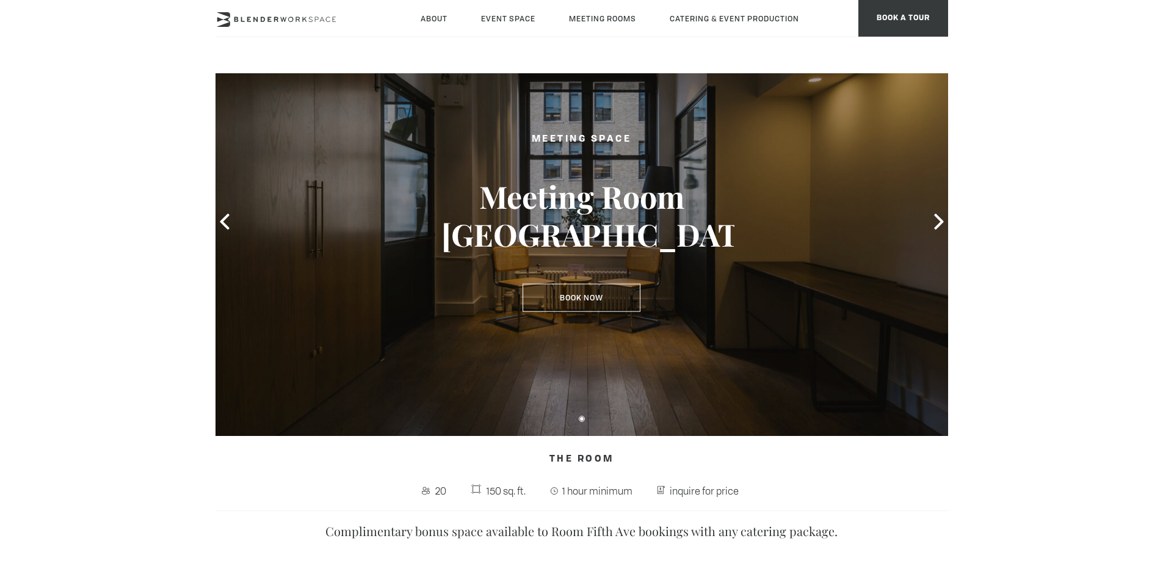
scroll to position [61, 0]
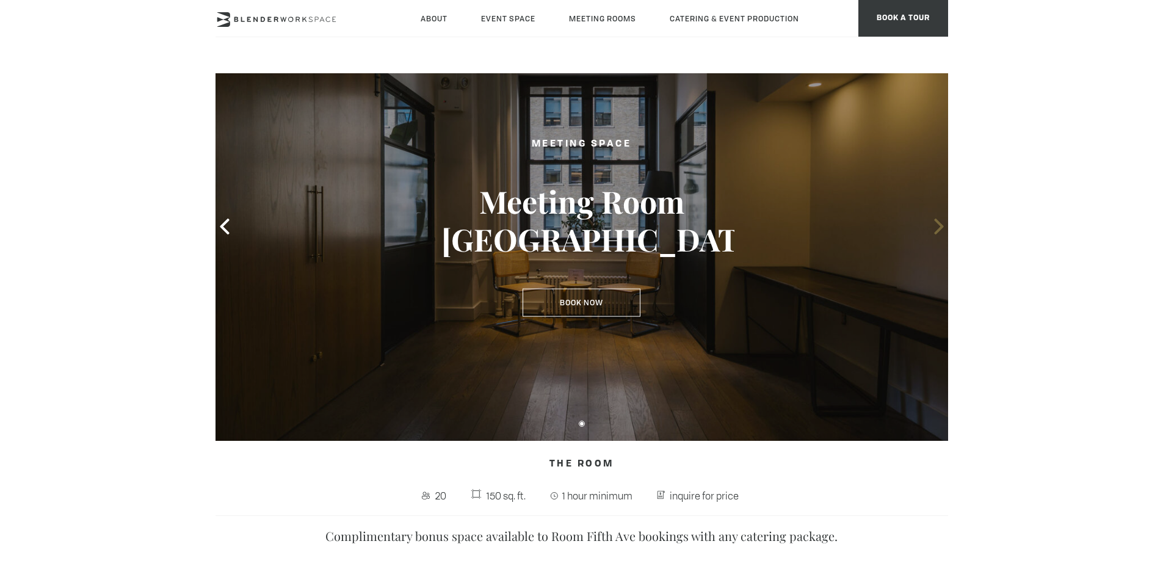
click at [942, 219] on icon at bounding box center [939, 227] width 16 height 16
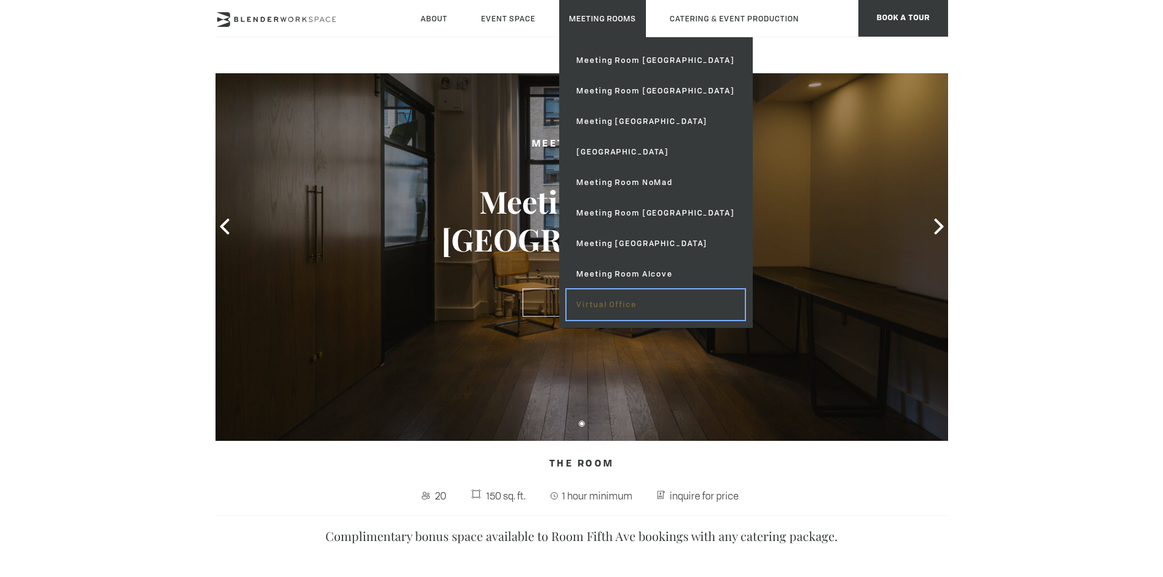
click at [641, 304] on link "Virtual Office" at bounding box center [656, 304] width 178 height 31
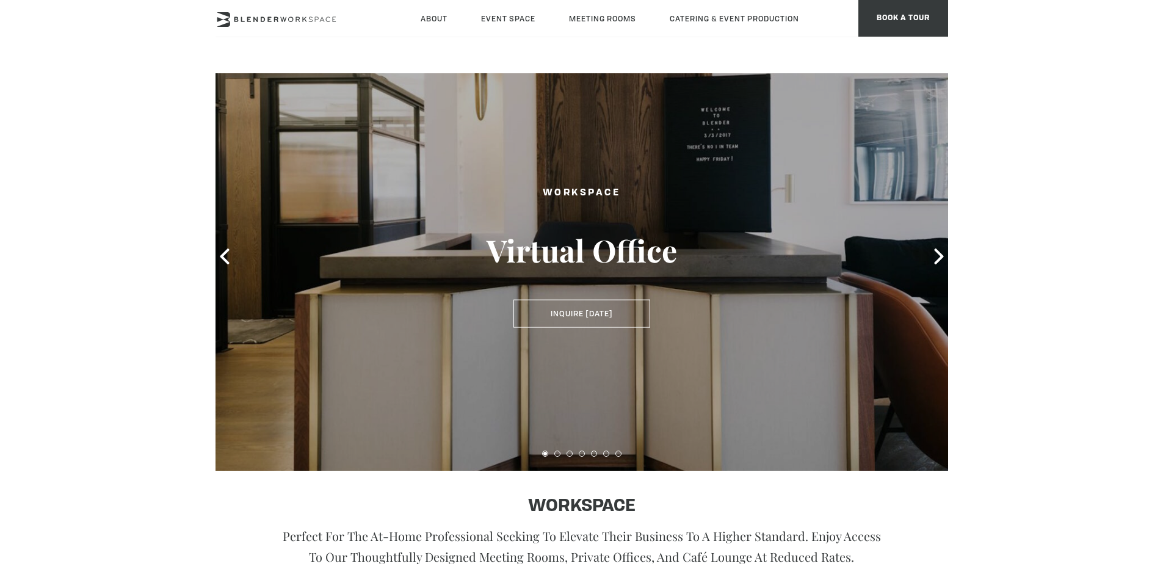
scroll to position [61, 0]
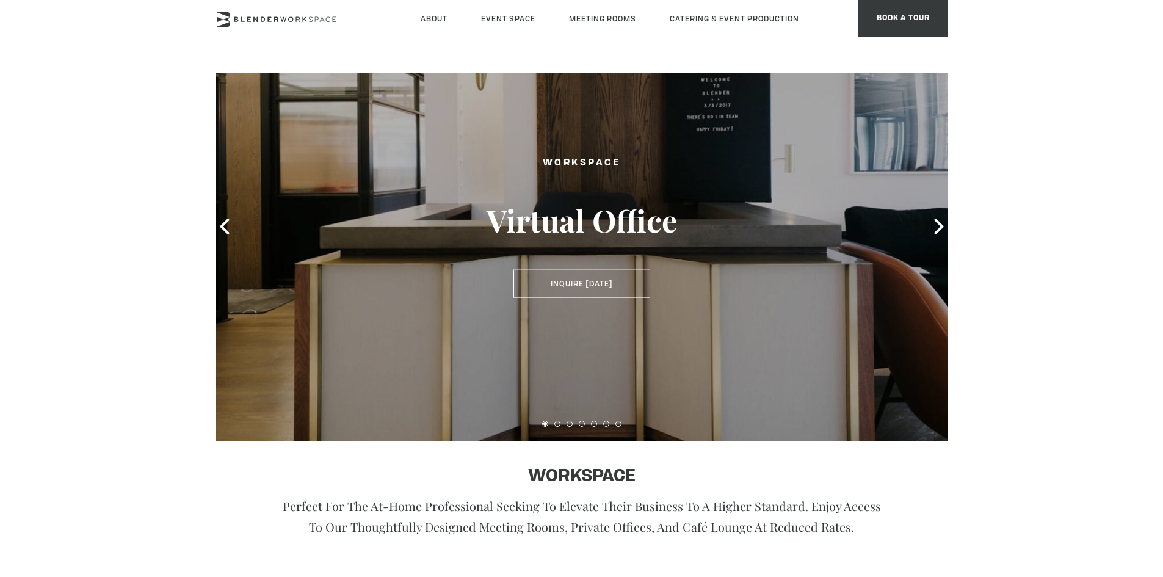
click at [928, 222] on div at bounding box center [582, 226] width 733 height 429
click at [933, 227] on icon at bounding box center [939, 227] width 16 height 16
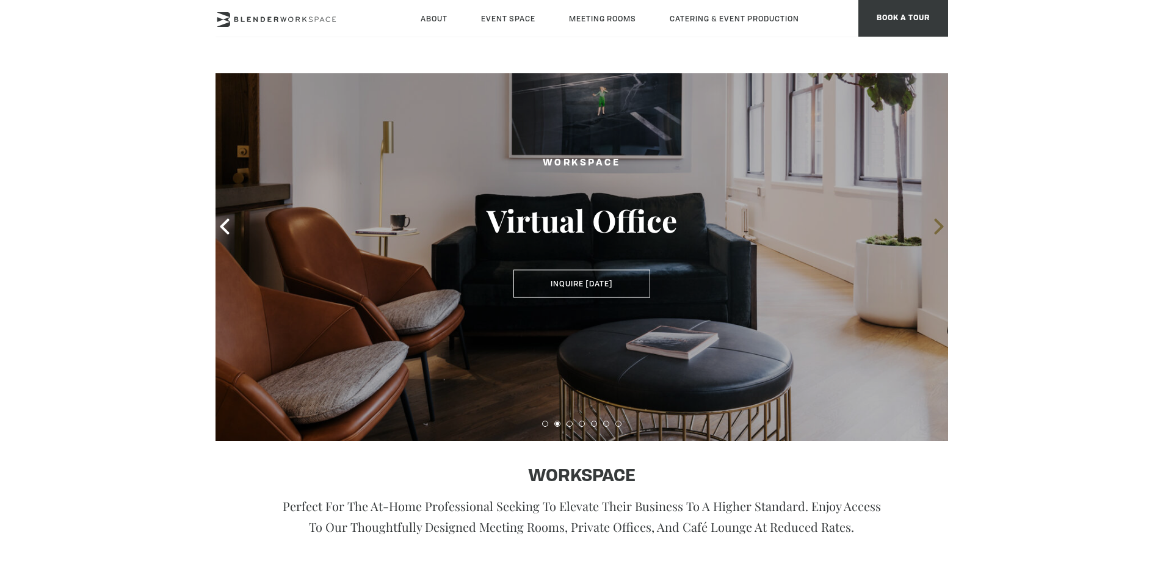
click at [933, 227] on icon at bounding box center [939, 227] width 16 height 16
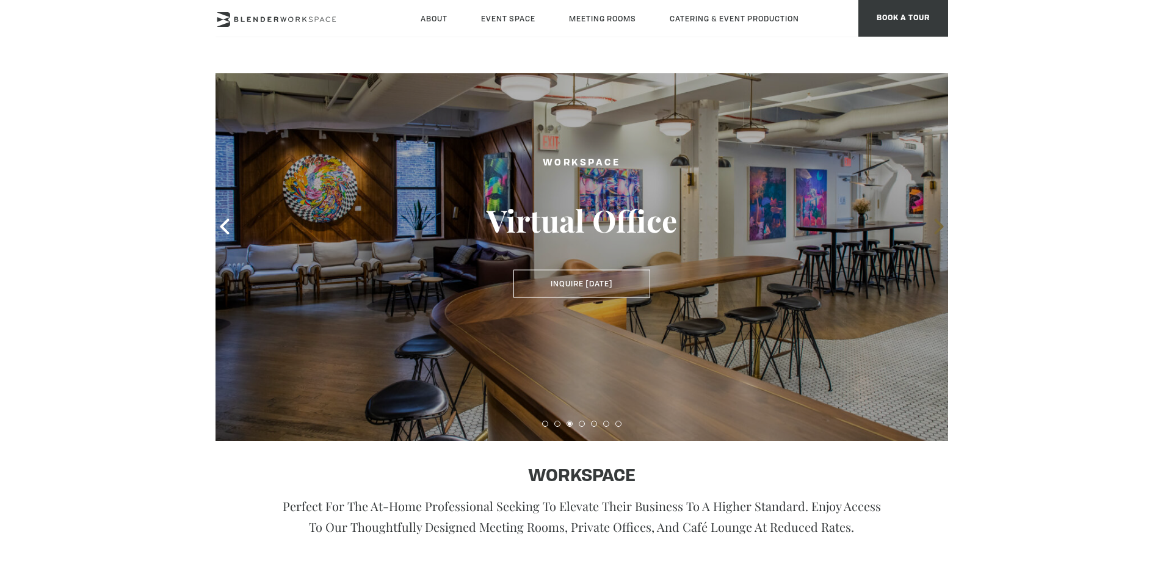
click at [937, 228] on icon at bounding box center [939, 227] width 16 height 16
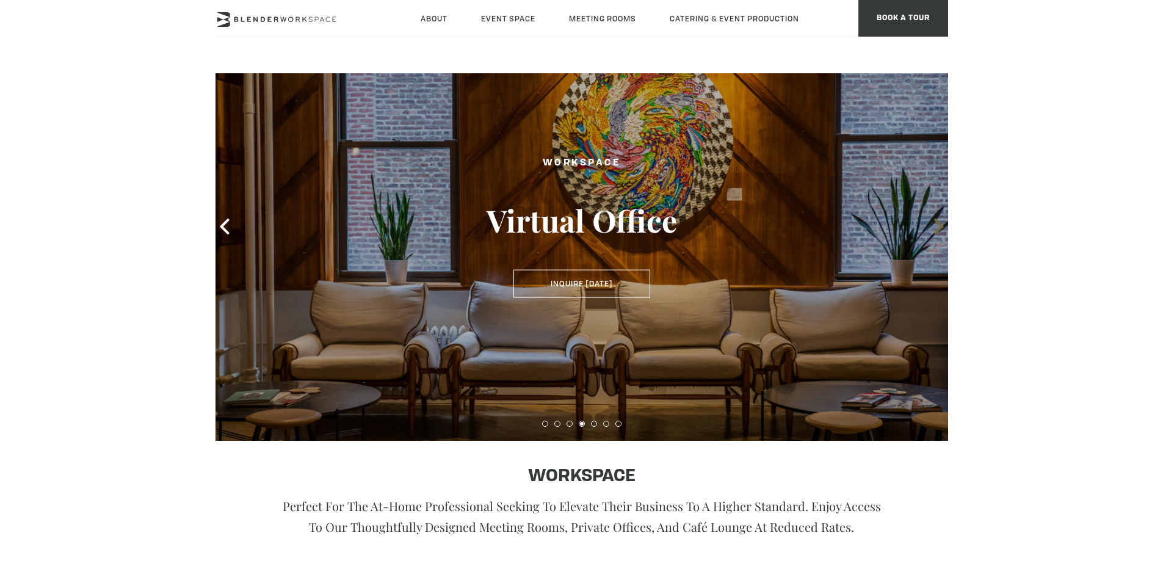
click at [937, 228] on icon at bounding box center [939, 227] width 16 height 16
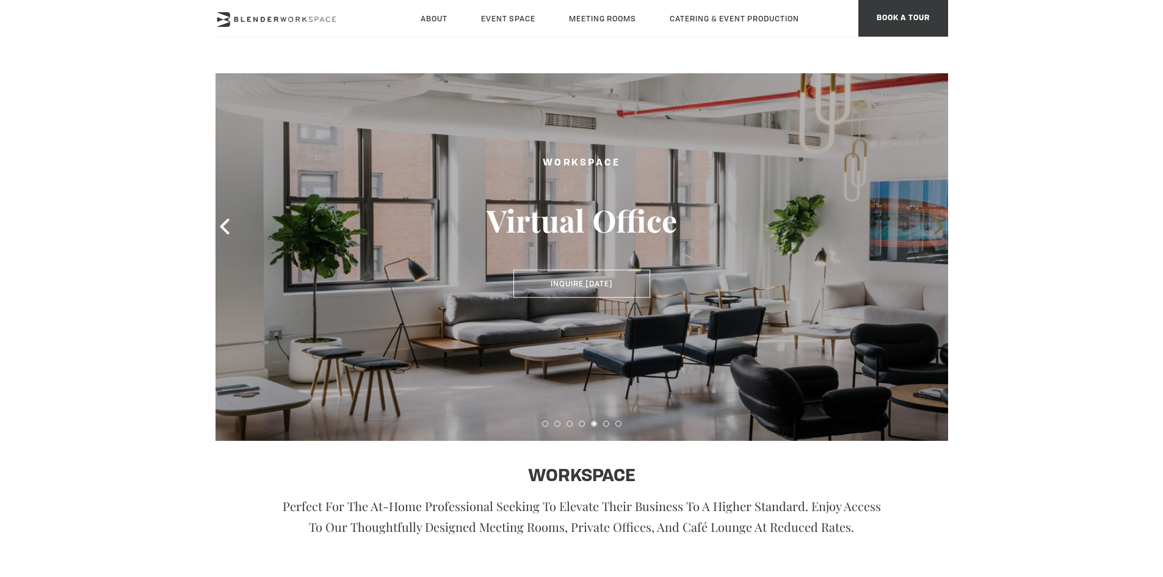
click at [937, 228] on icon at bounding box center [939, 227] width 16 height 16
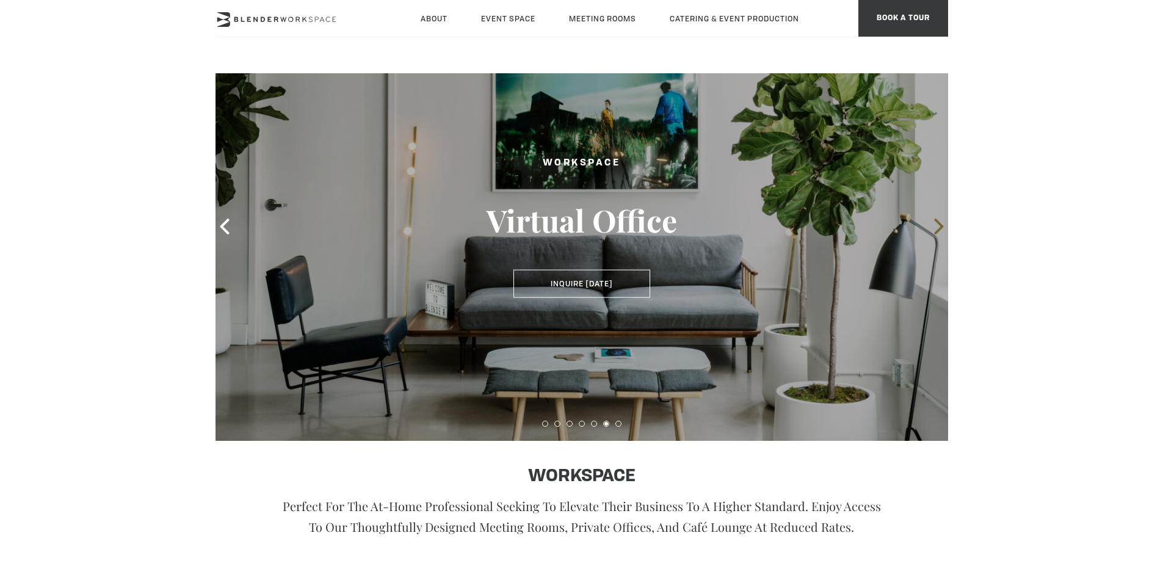
click at [937, 228] on icon at bounding box center [939, 227] width 16 height 16
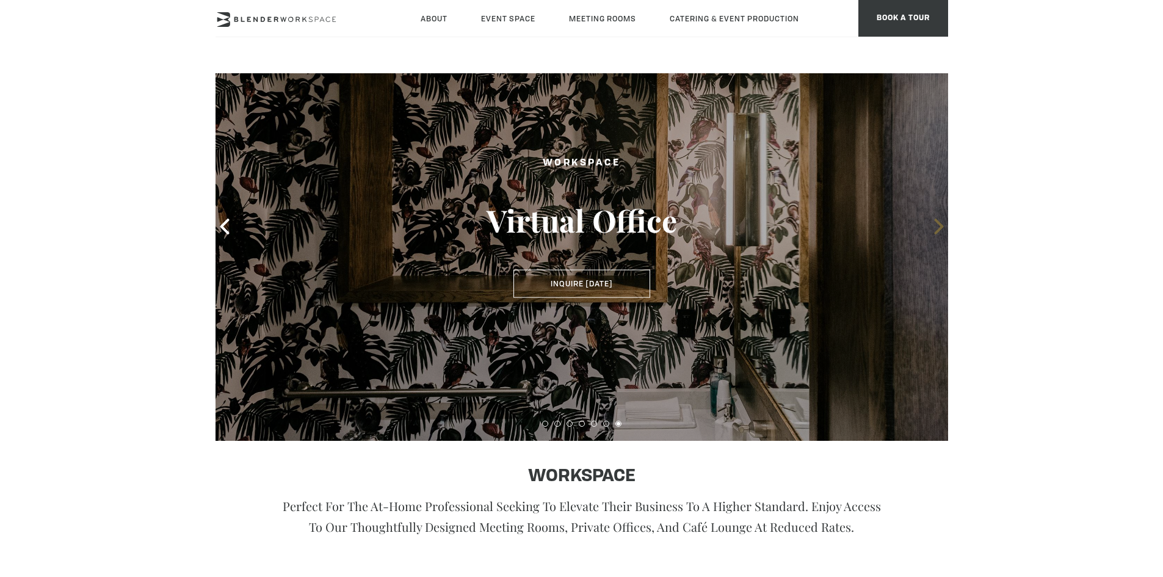
click at [937, 228] on icon at bounding box center [939, 227] width 16 height 16
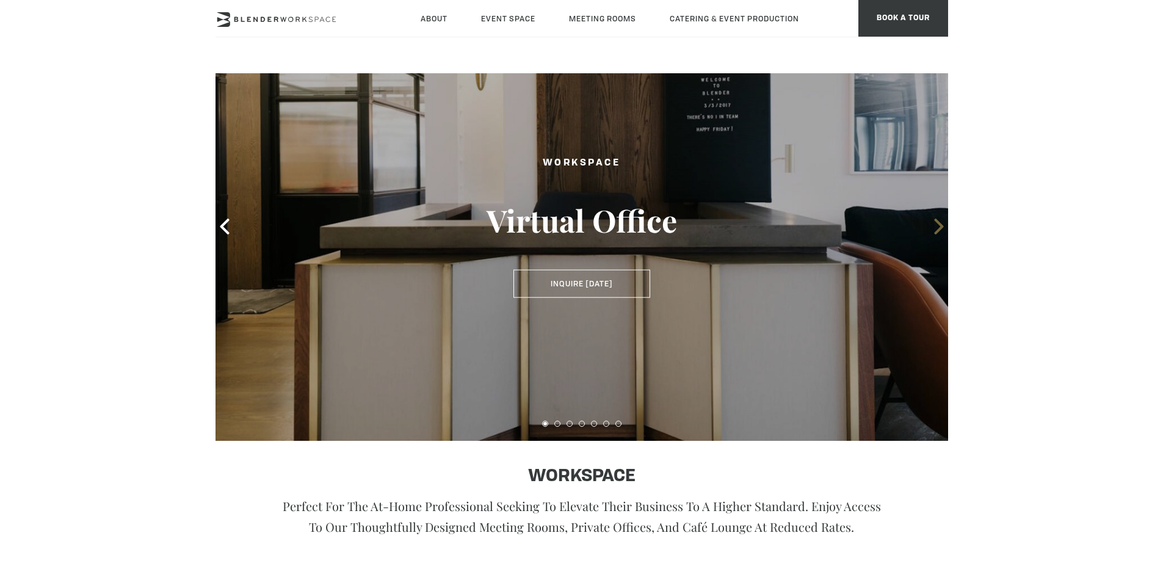
click at [937, 228] on icon at bounding box center [939, 227] width 16 height 16
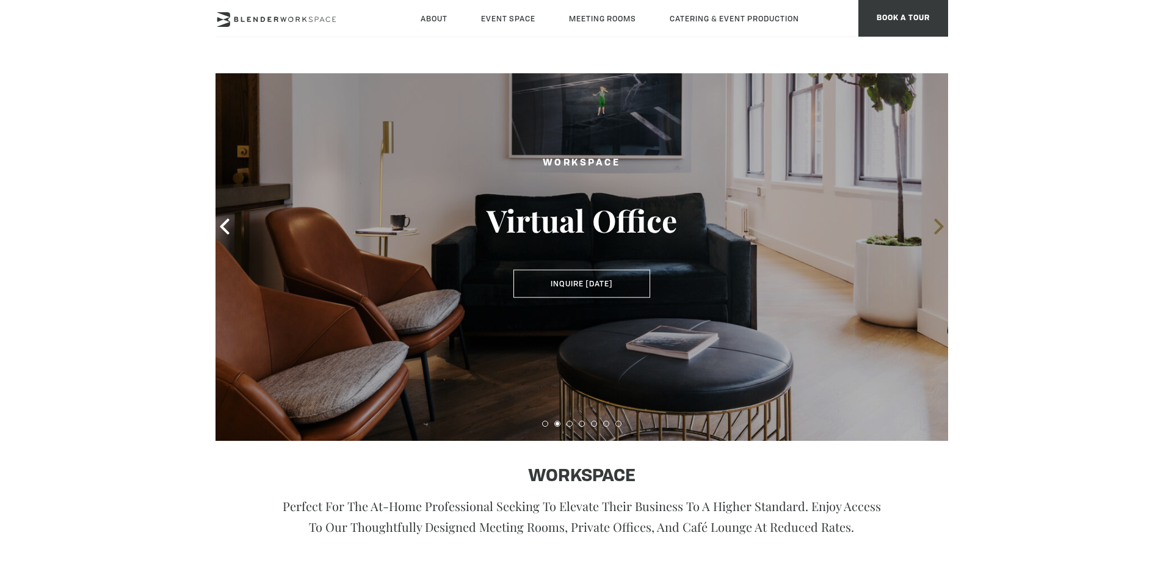
click at [937, 228] on icon at bounding box center [939, 227] width 16 height 16
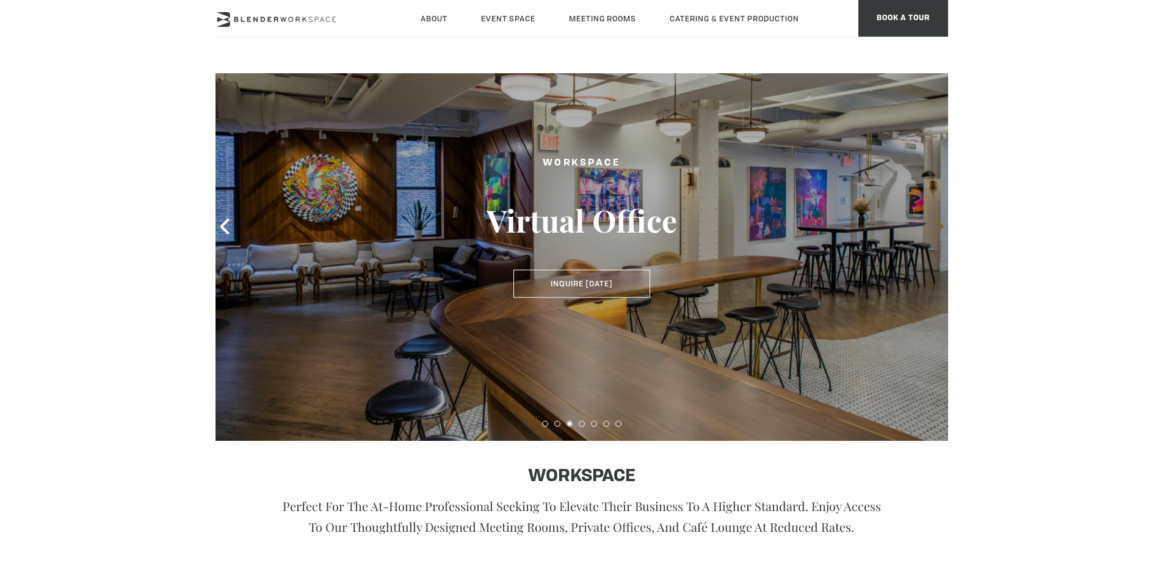
click at [937, 228] on icon at bounding box center [939, 227] width 16 height 16
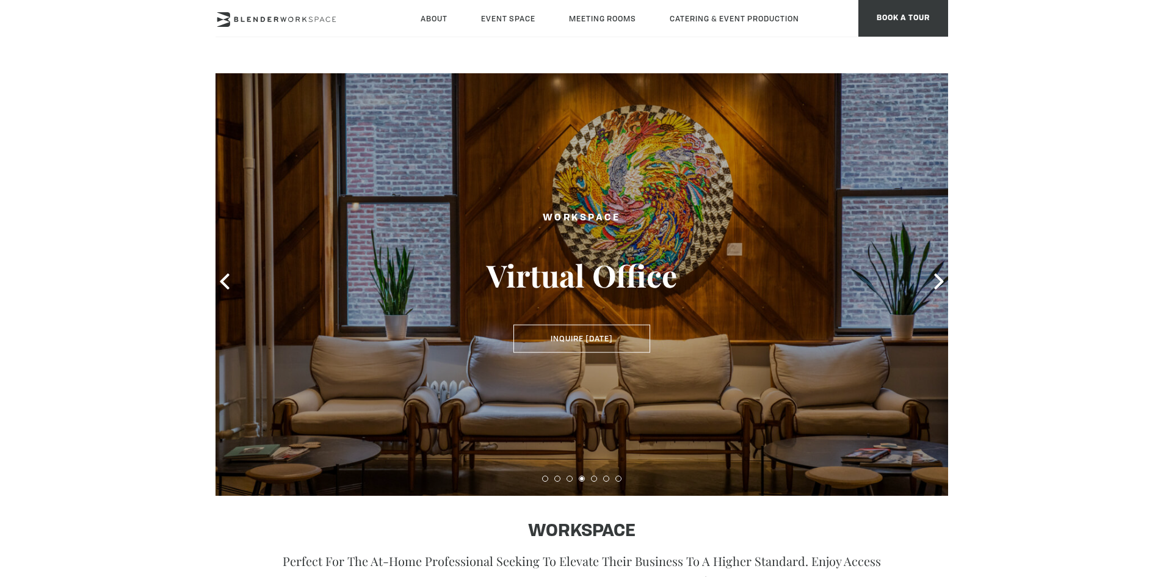
scroll to position [0, 0]
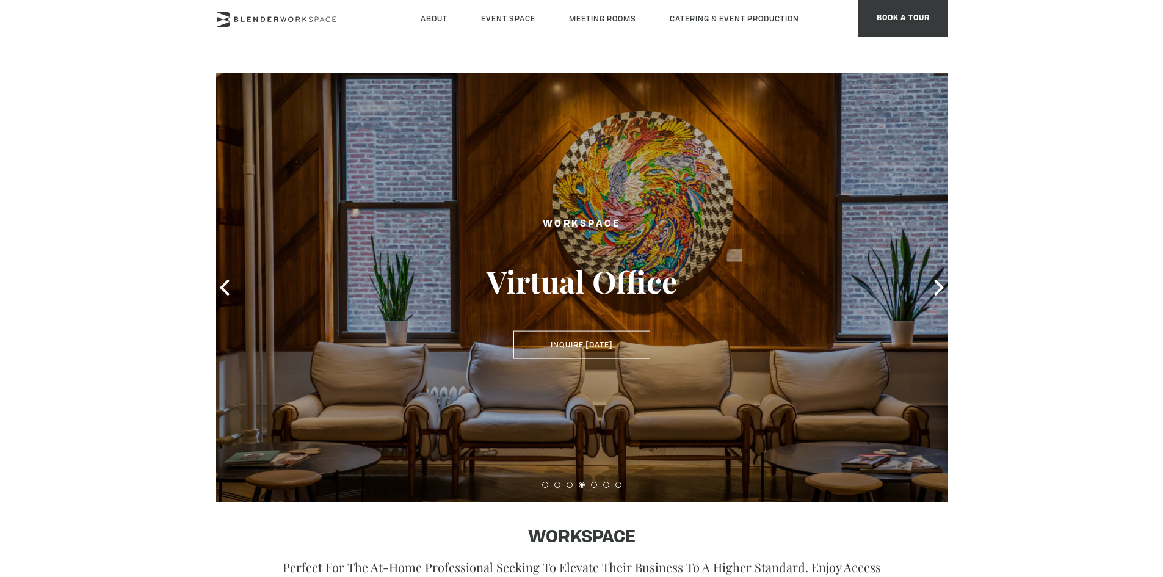
click at [993, 60] on header "About Neighborhood Global Collective Journal Event Space The Auditorium Event S…" at bounding box center [581, 36] width 1163 height 73
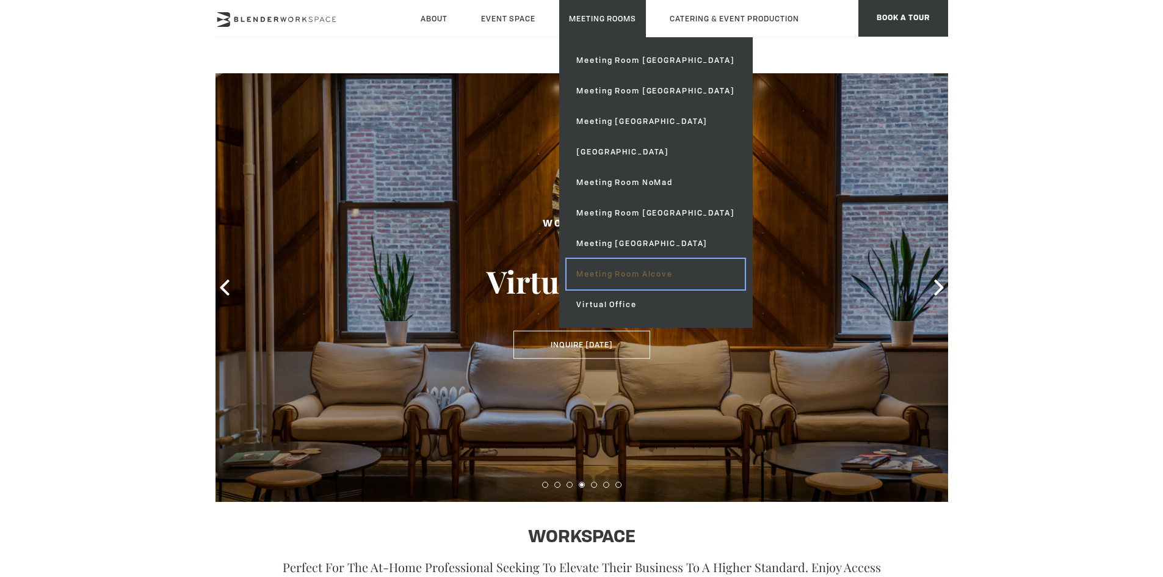
click at [673, 271] on link "Meeting Room Alcove" at bounding box center [656, 274] width 178 height 31
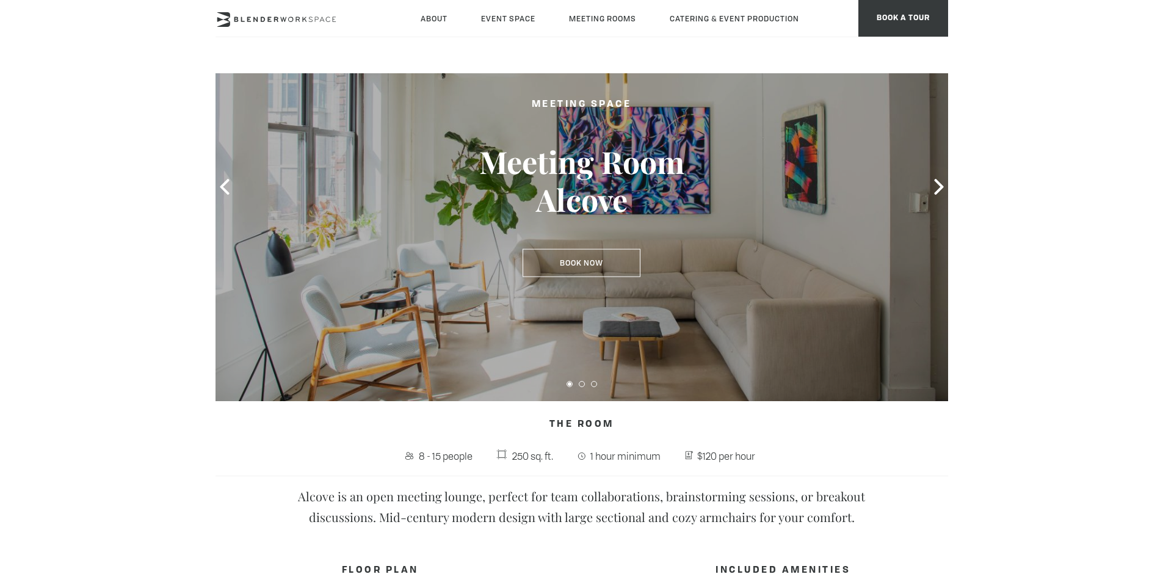
scroll to position [122, 0]
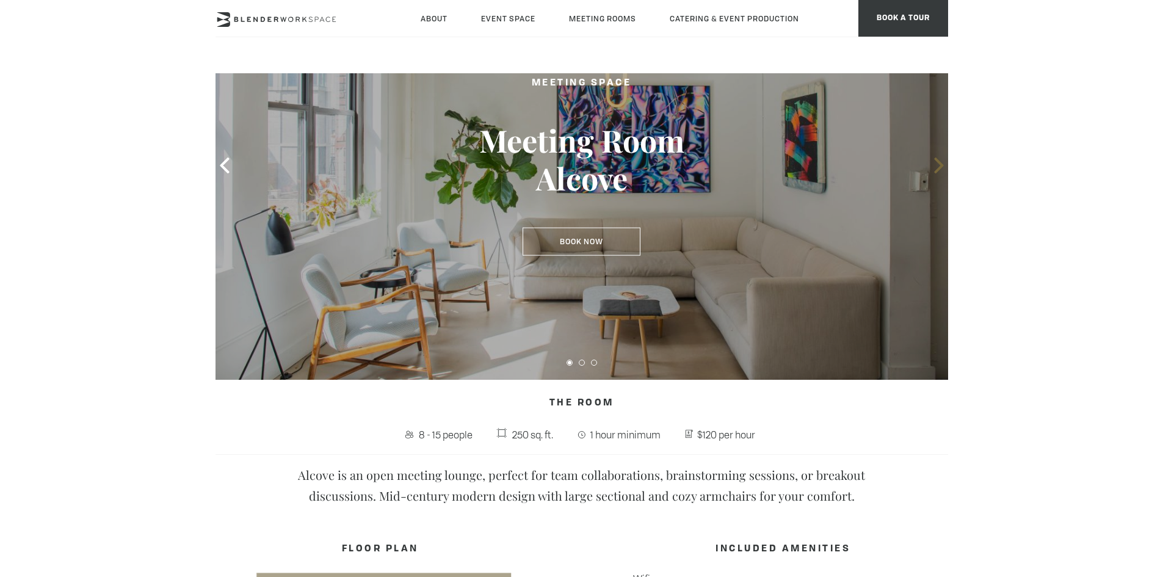
click at [936, 163] on icon at bounding box center [939, 166] width 16 height 16
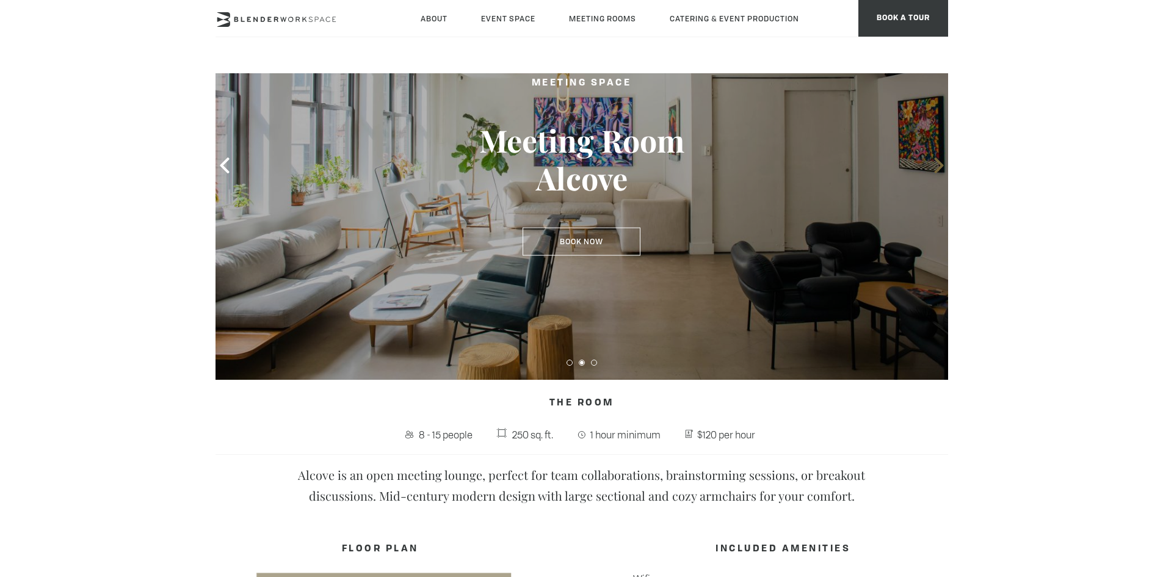
click at [936, 163] on icon at bounding box center [939, 166] width 16 height 16
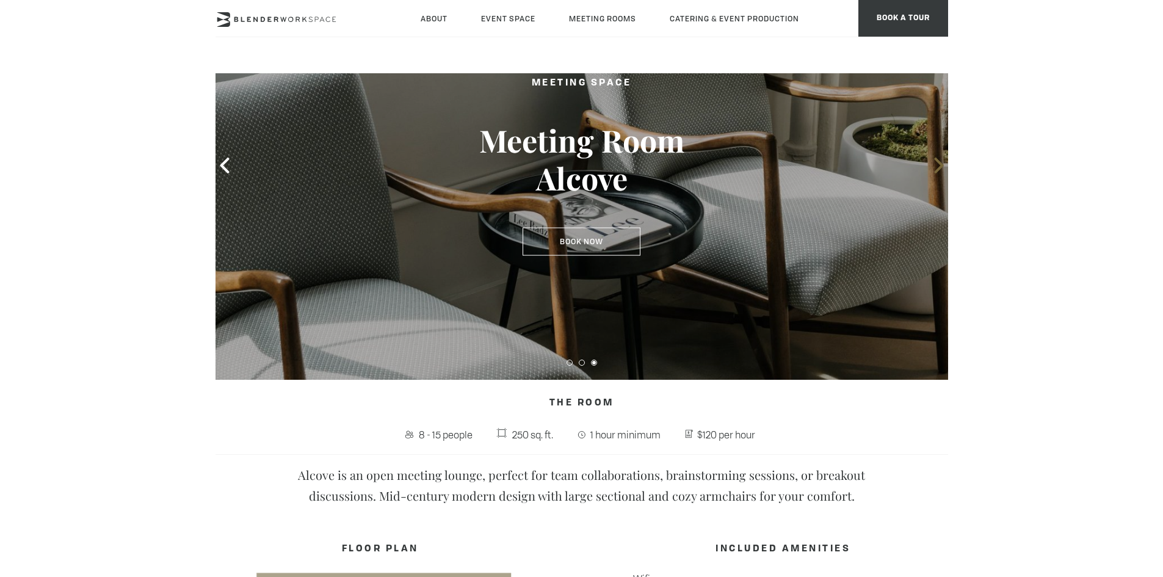
click at [936, 162] on icon at bounding box center [939, 166] width 16 height 16
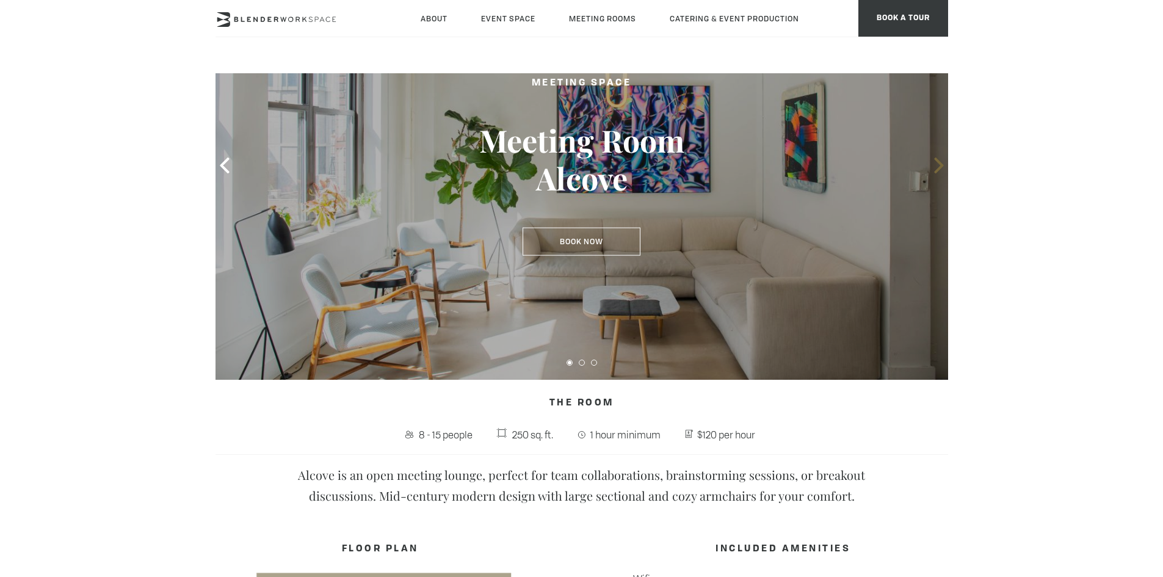
click at [936, 162] on icon at bounding box center [939, 166] width 16 height 16
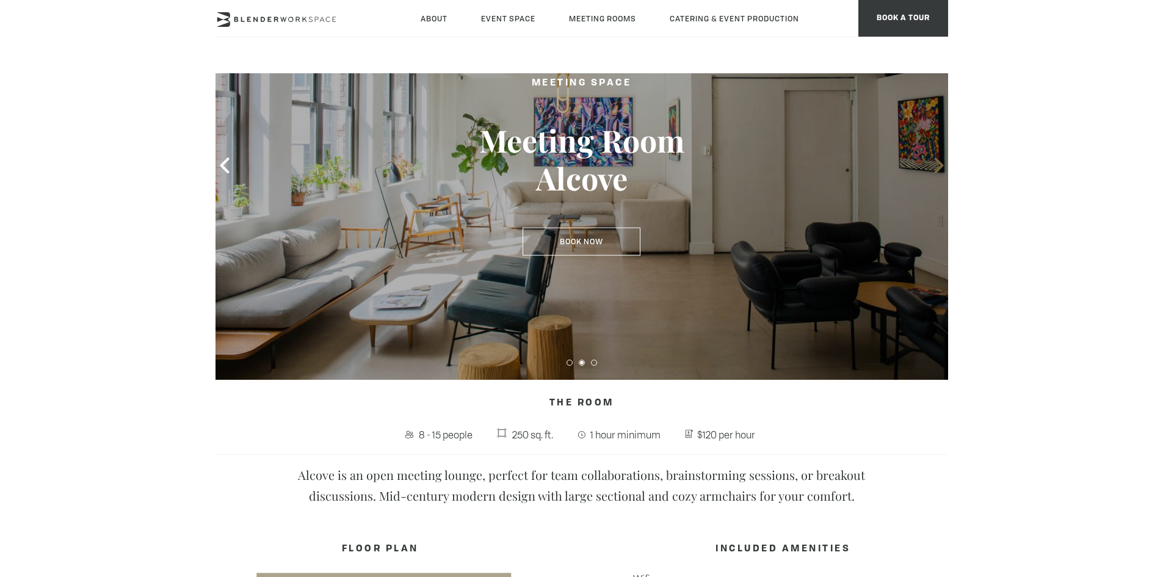
click at [936, 162] on icon at bounding box center [939, 166] width 16 height 16
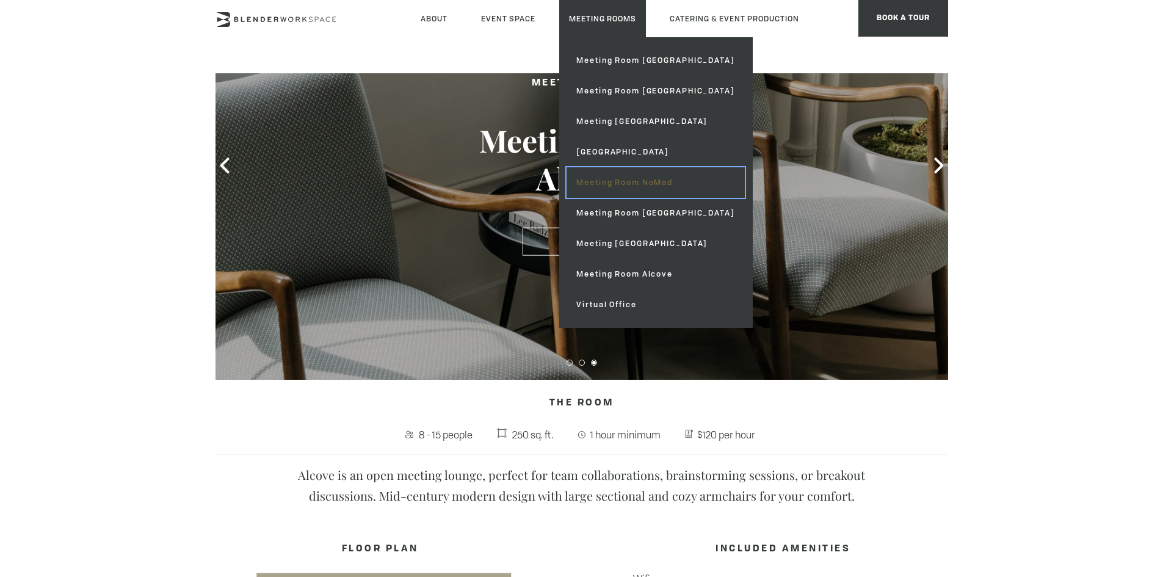
click at [666, 183] on link "Meeting Room NoMad" at bounding box center [656, 182] width 178 height 31
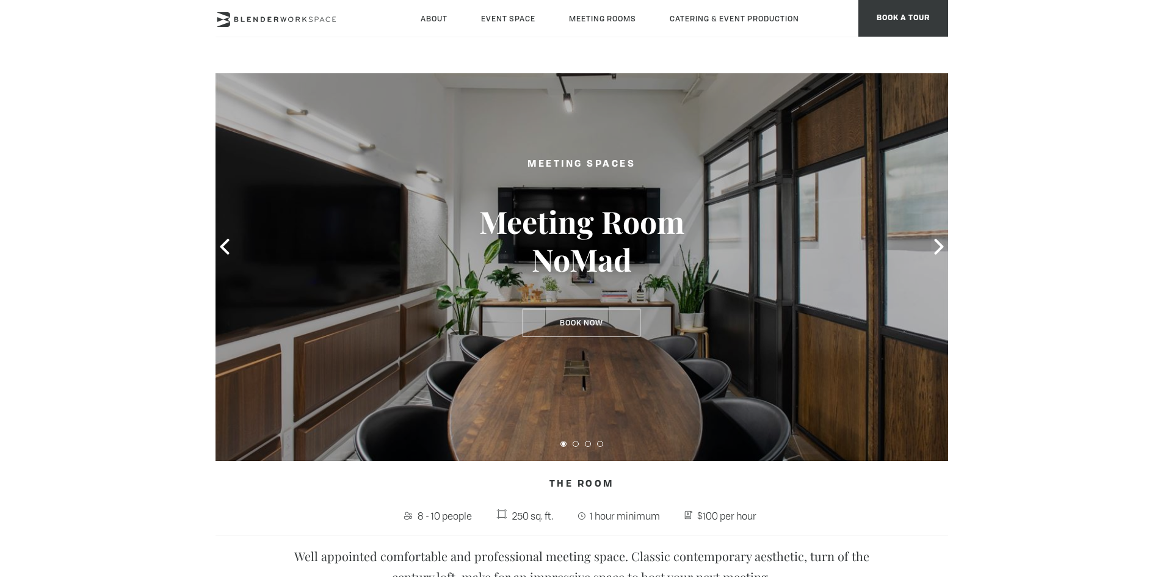
scroll to position [122, 0]
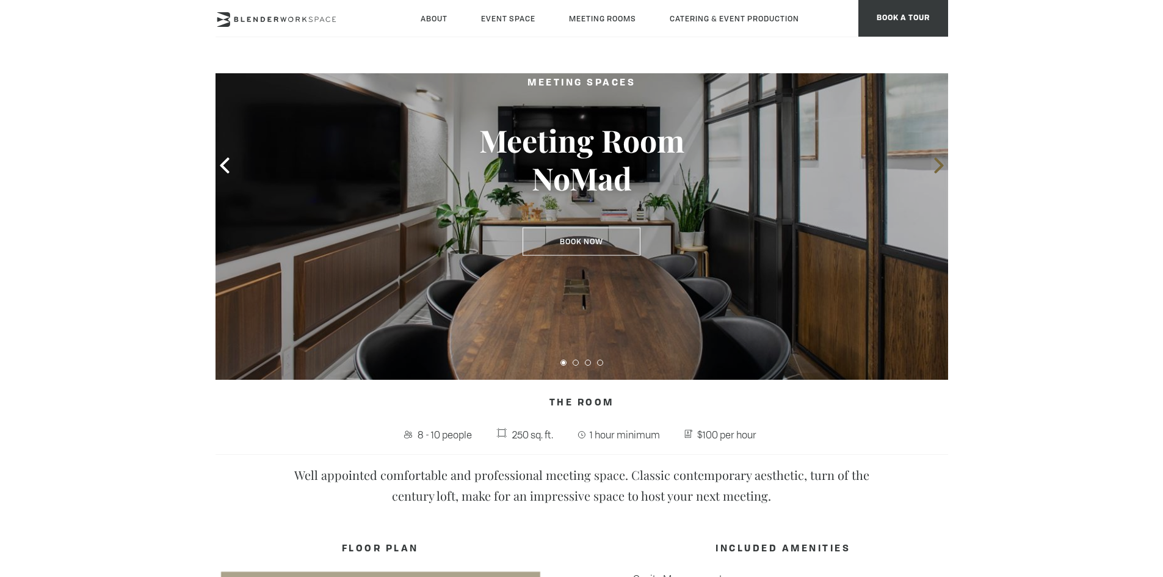
click at [937, 163] on icon at bounding box center [939, 166] width 16 height 16
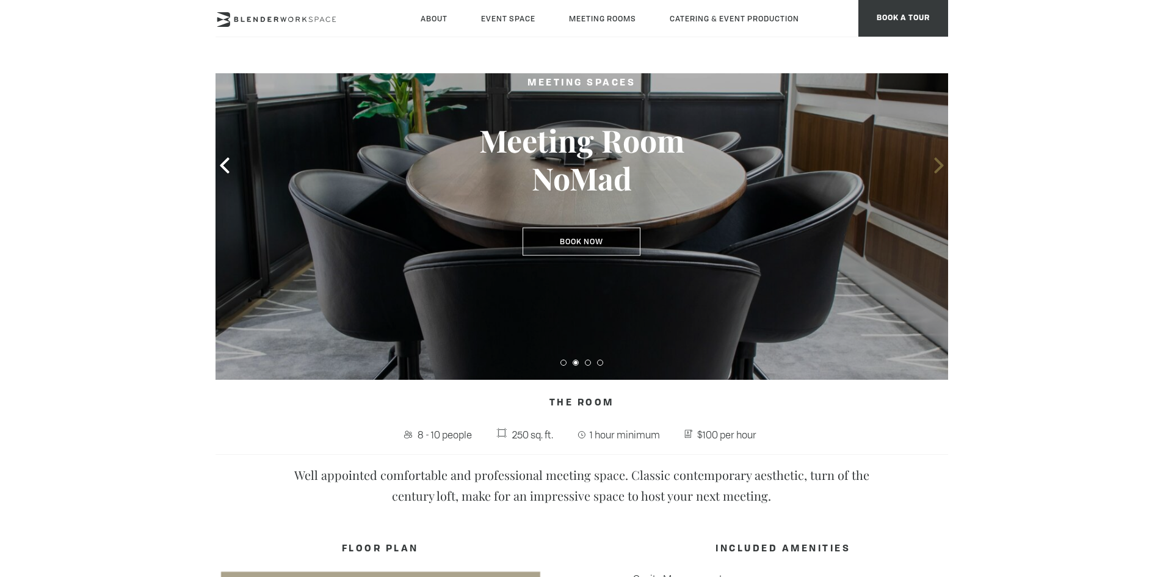
click at [937, 163] on icon at bounding box center [939, 166] width 16 height 16
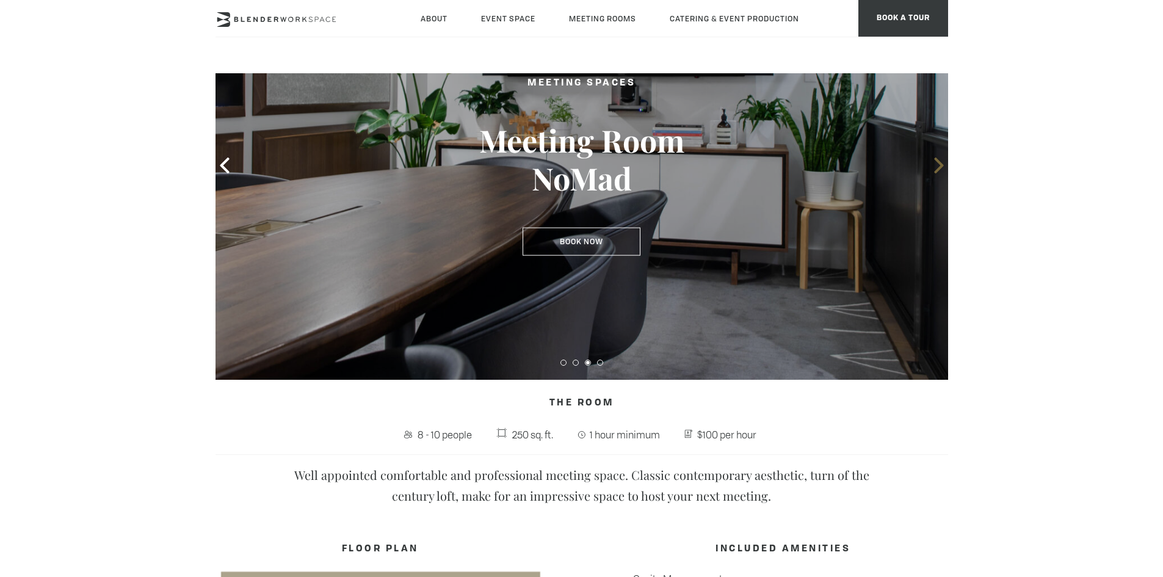
click at [937, 163] on icon at bounding box center [939, 166] width 16 height 16
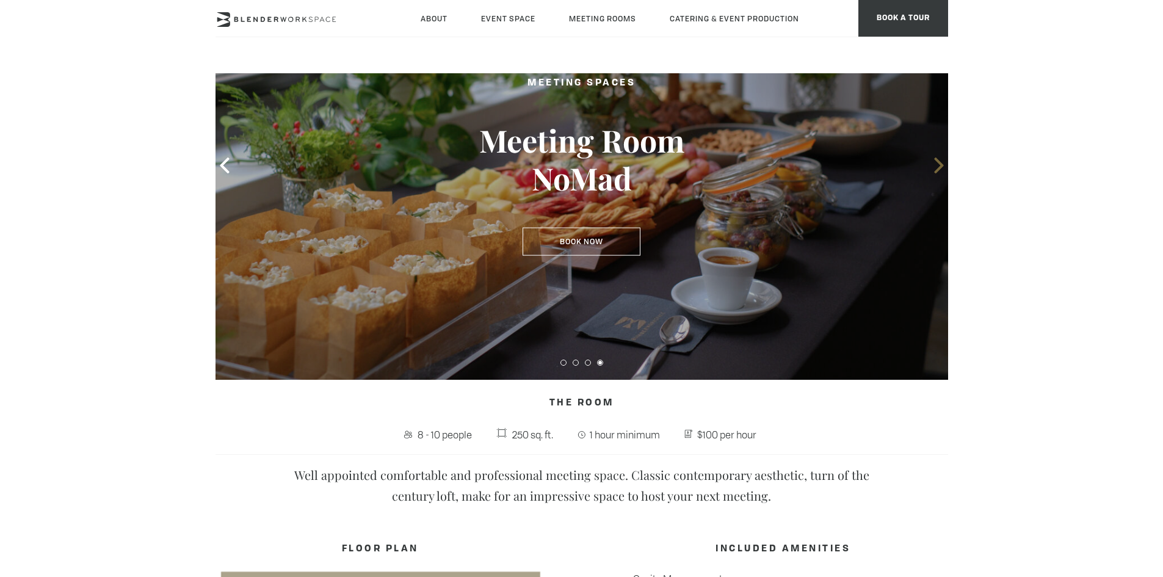
click at [937, 163] on icon at bounding box center [939, 166] width 16 height 16
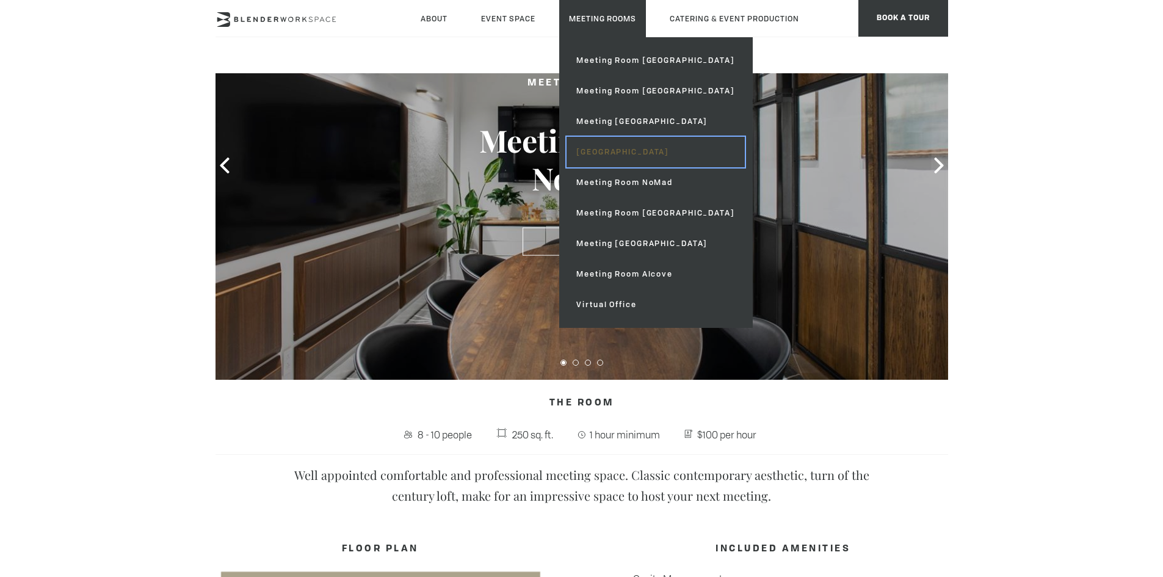
click at [660, 148] on link "[GEOGRAPHIC_DATA]" at bounding box center [656, 152] width 178 height 31
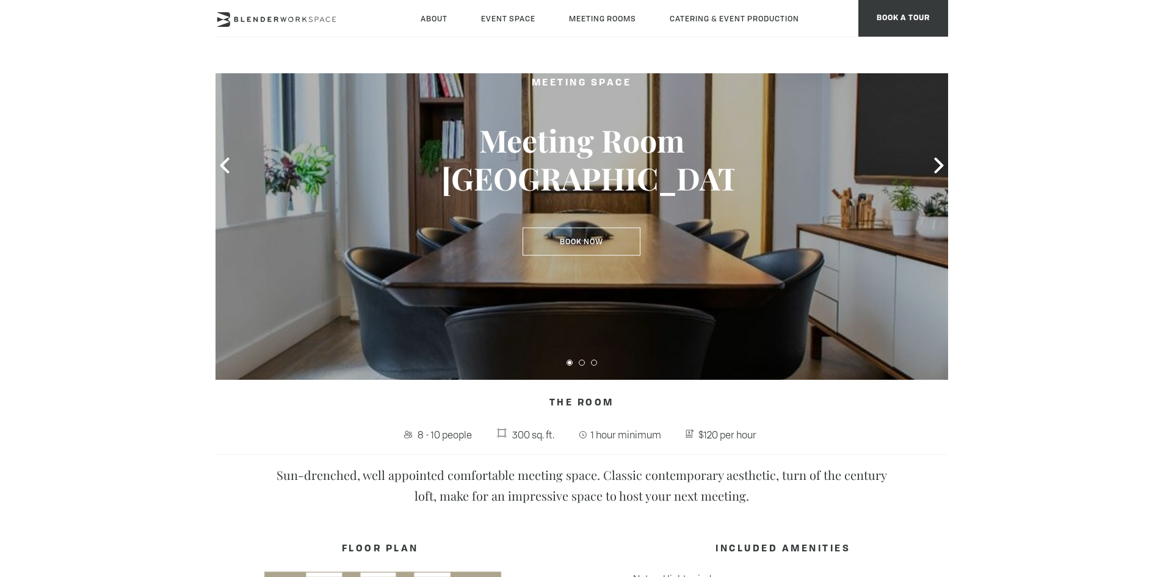
scroll to position [61, 0]
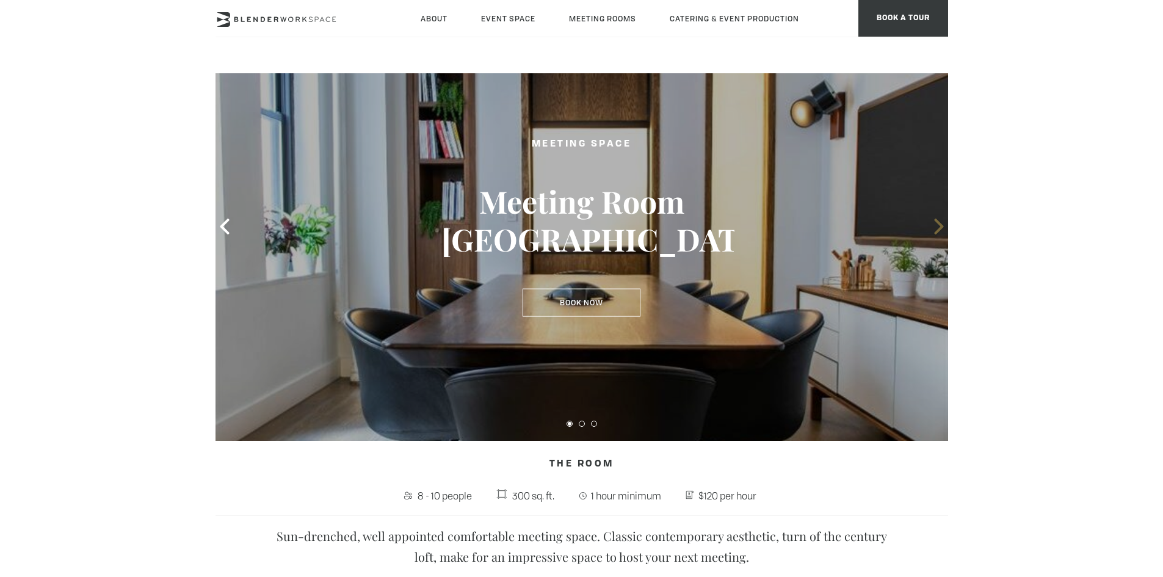
click at [936, 225] on icon at bounding box center [939, 227] width 16 height 16
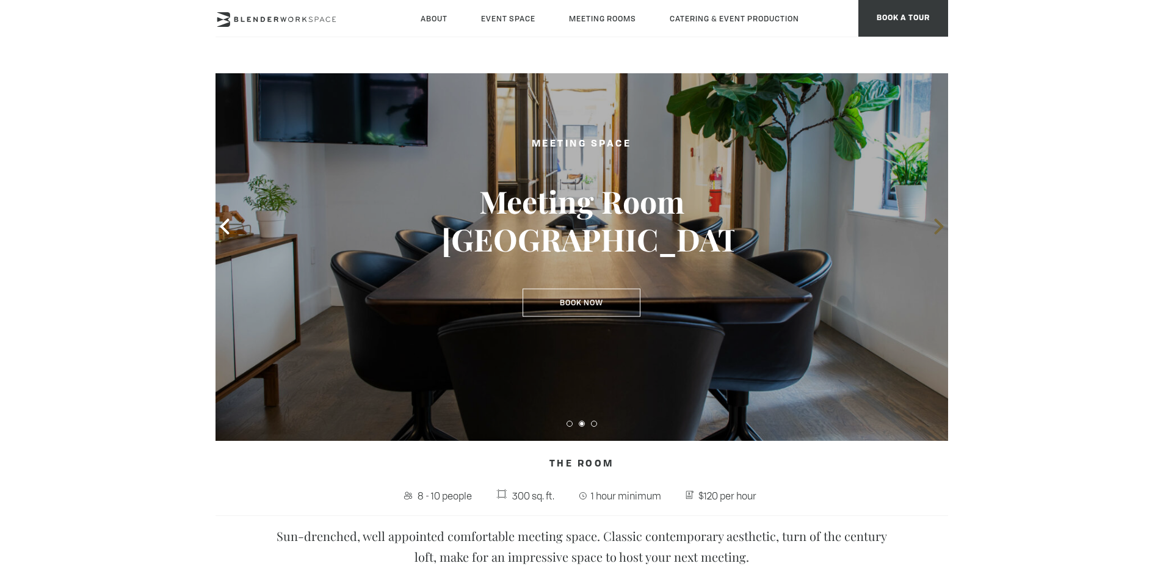
click at [936, 225] on icon at bounding box center [939, 227] width 16 height 16
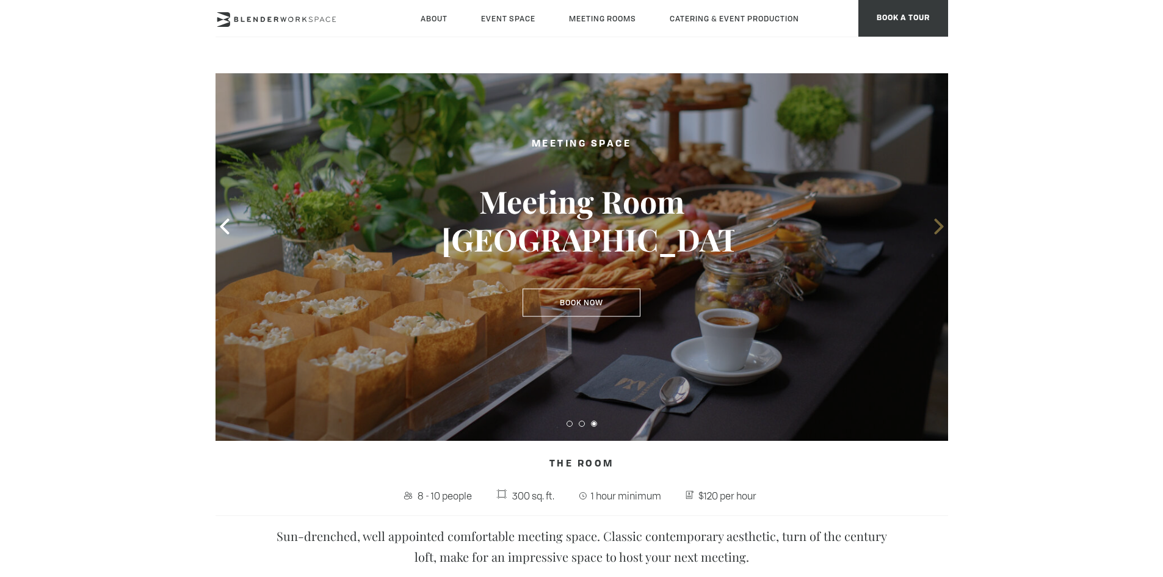
click at [936, 225] on icon at bounding box center [939, 227] width 16 height 16
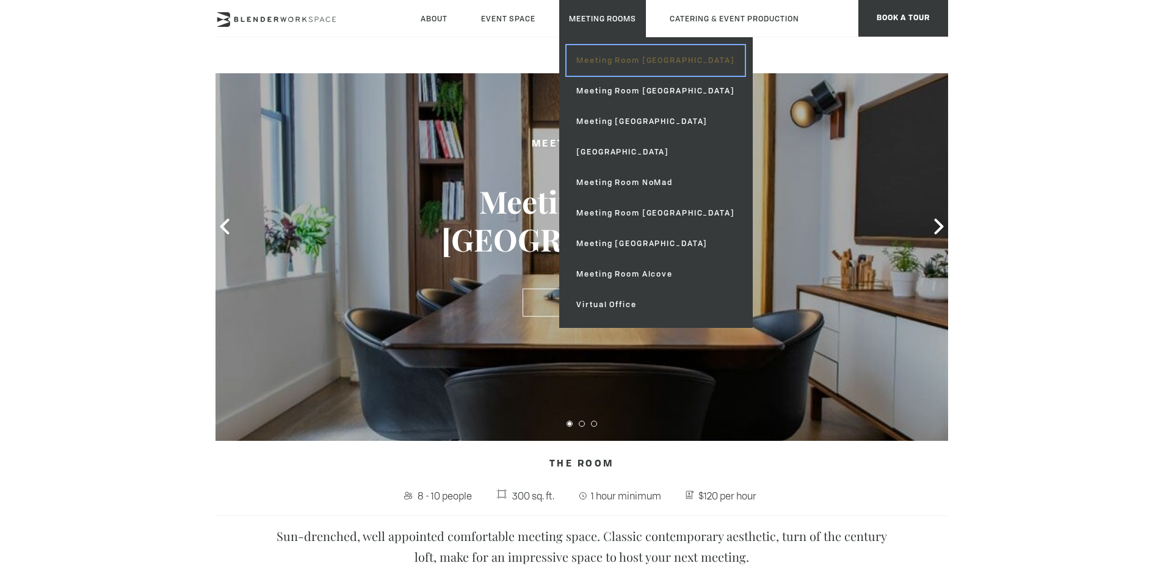
click at [618, 56] on link "Meeting Room [GEOGRAPHIC_DATA]" at bounding box center [656, 60] width 178 height 31
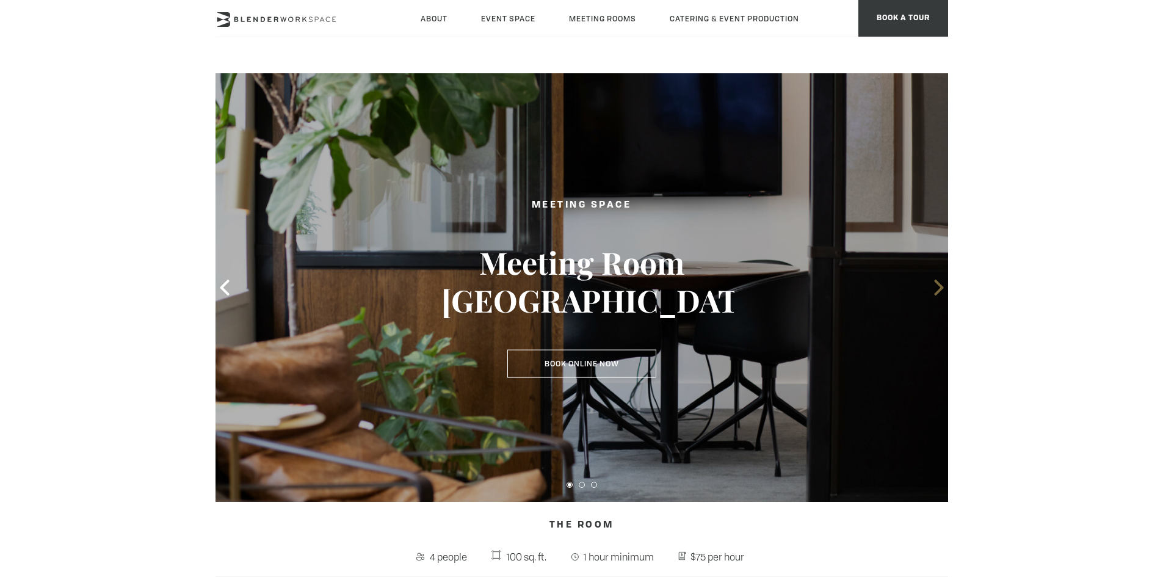
click at [938, 285] on icon at bounding box center [938, 288] width 9 height 16
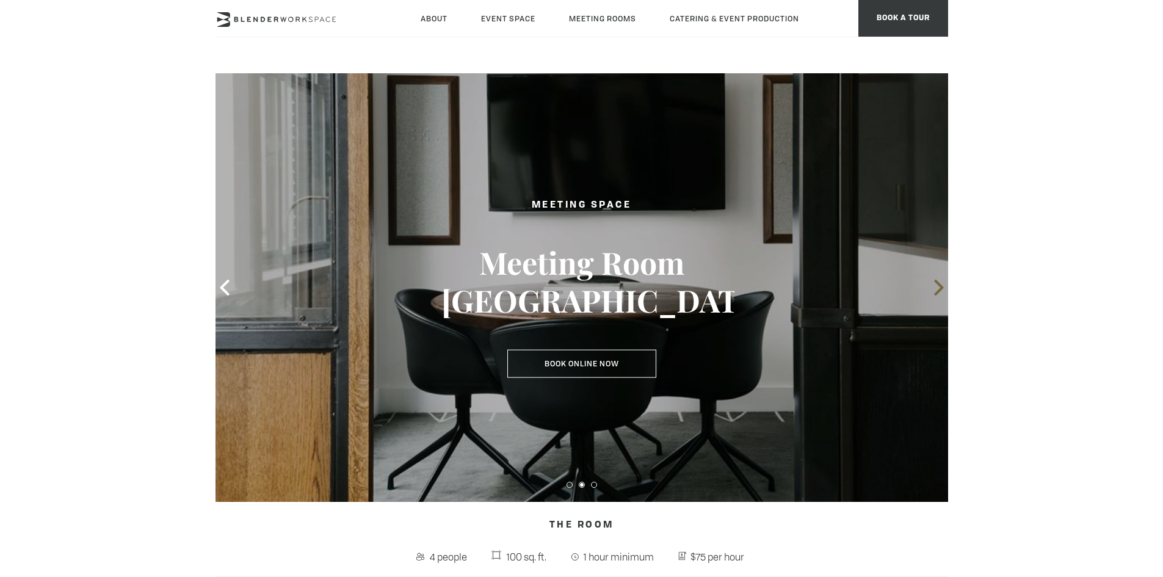
click at [938, 285] on icon at bounding box center [938, 288] width 9 height 16
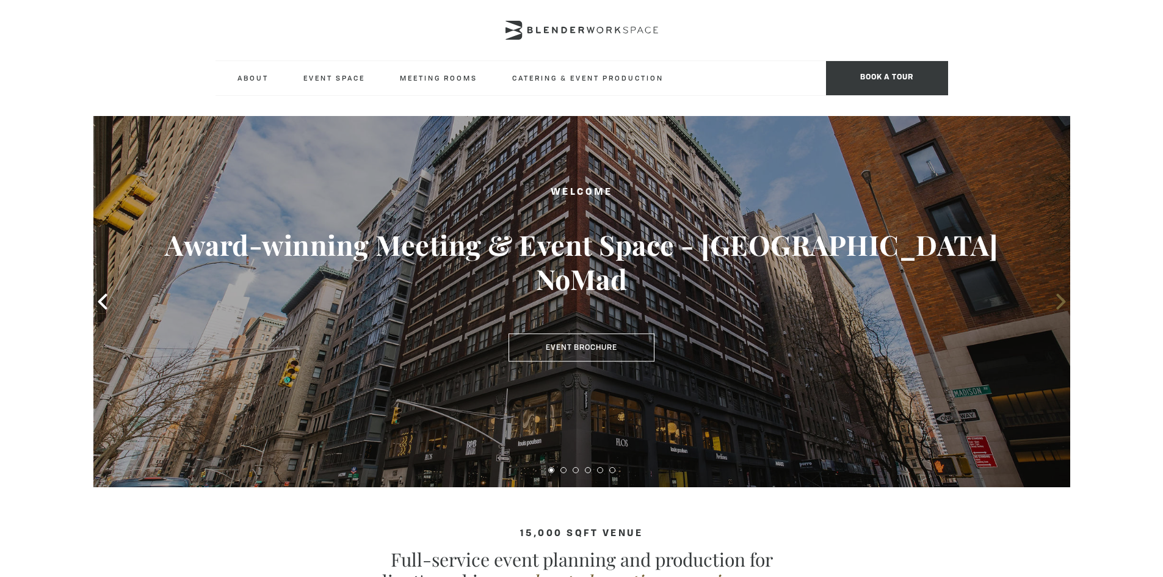
click at [1061, 304] on icon at bounding box center [1061, 302] width 9 height 16
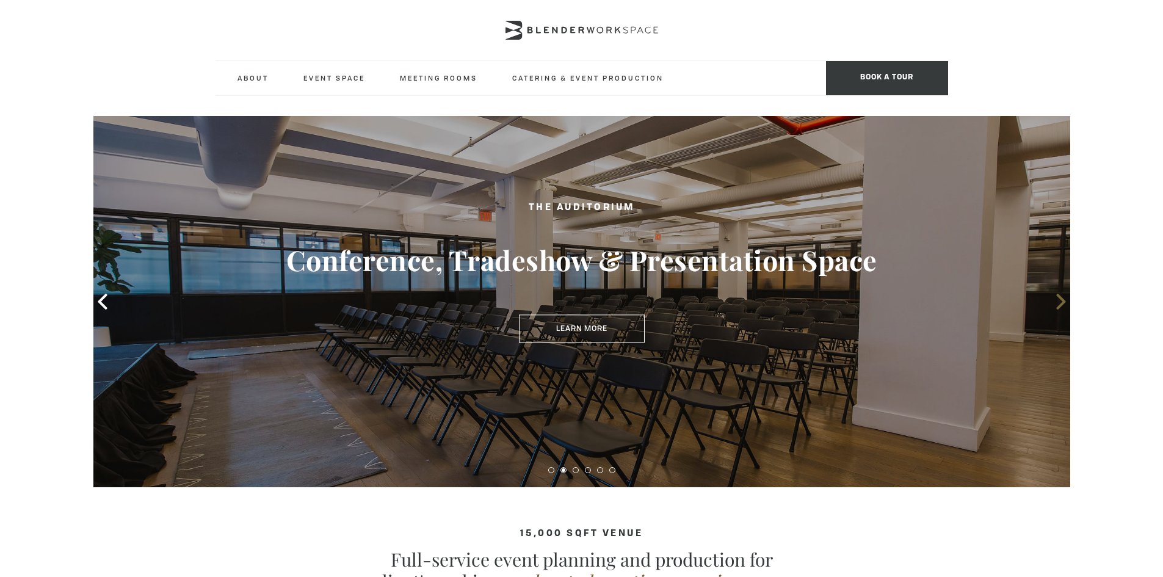
click at [1061, 304] on icon at bounding box center [1061, 302] width 9 height 16
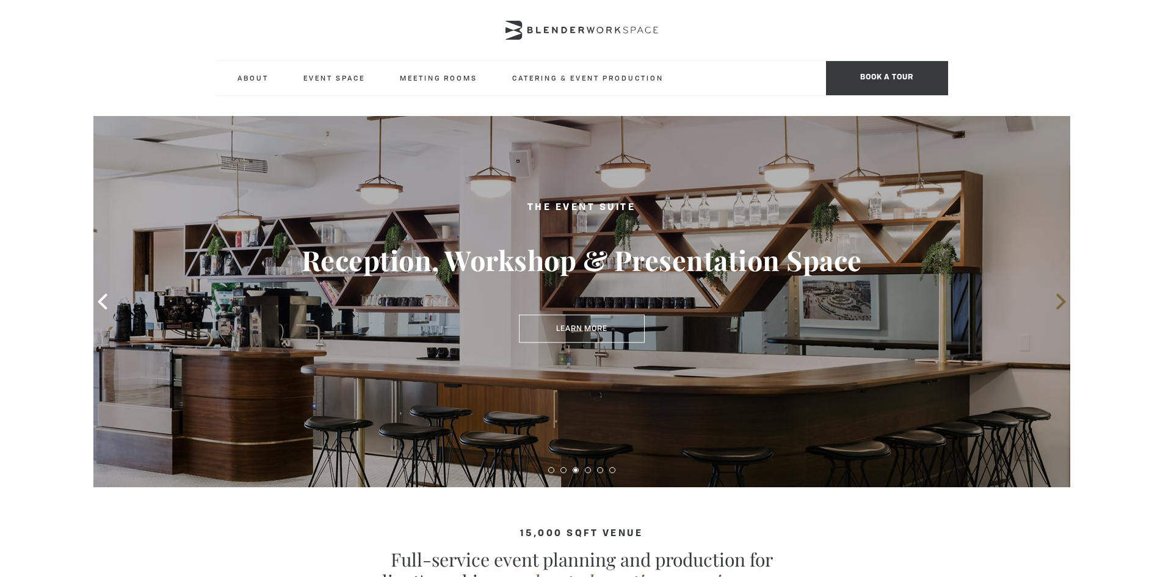
click at [1061, 304] on icon at bounding box center [1061, 302] width 9 height 16
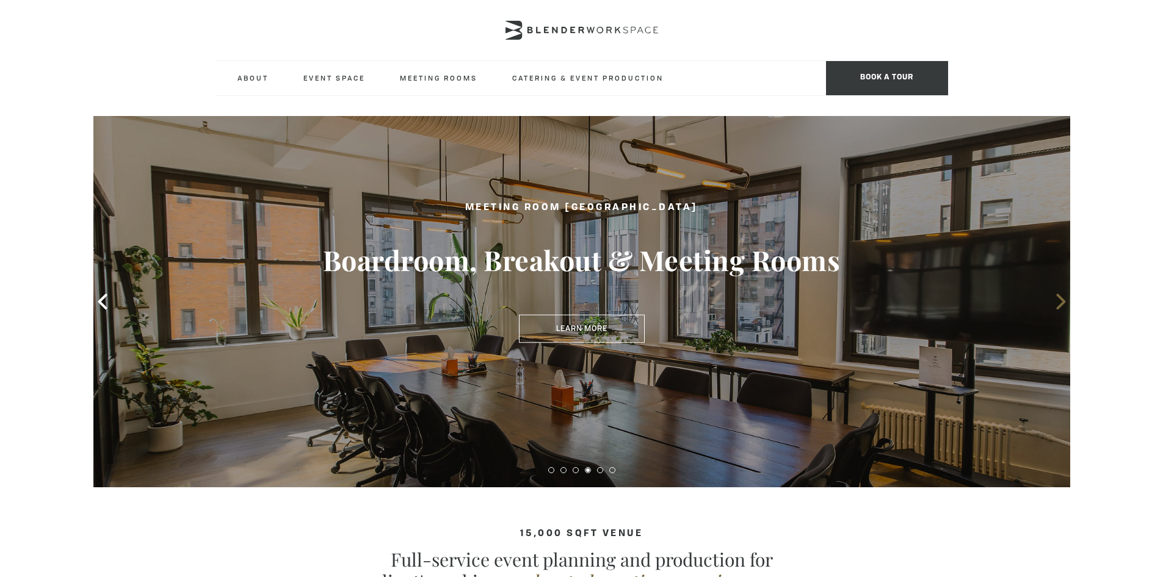
click at [1061, 304] on icon at bounding box center [1061, 302] width 9 height 16
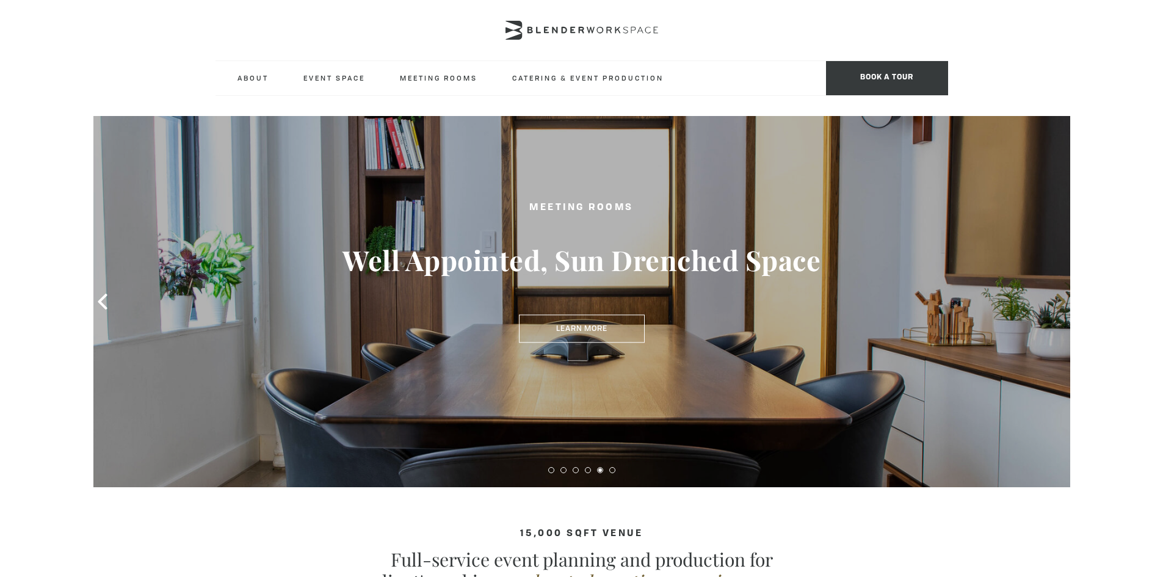
click at [1061, 297] on icon at bounding box center [1061, 302] width 16 height 16
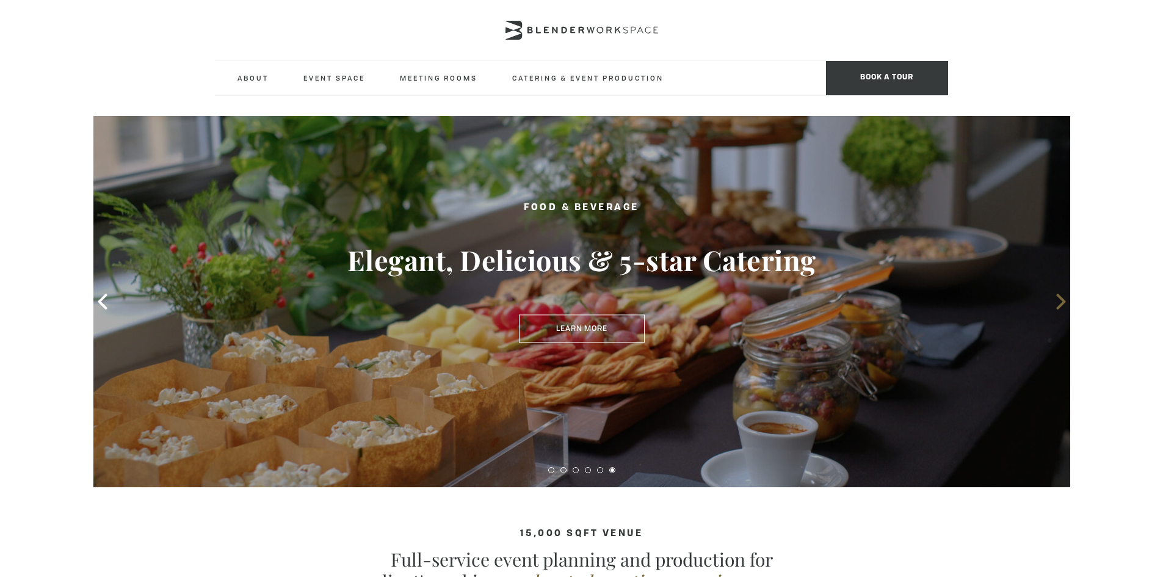
click at [1061, 297] on icon at bounding box center [1061, 302] width 16 height 16
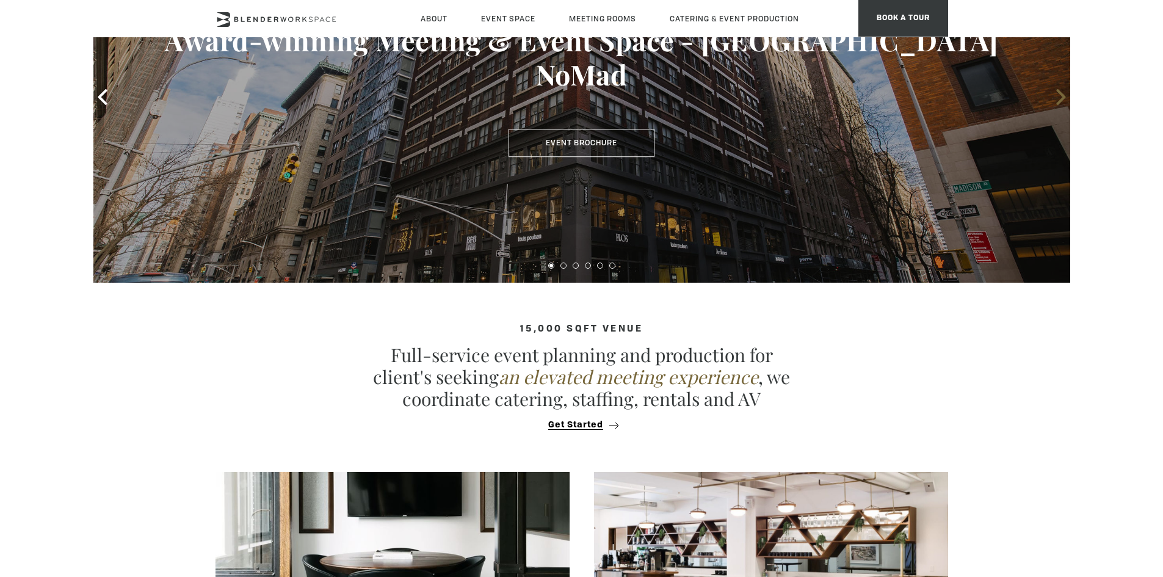
scroll to position [183, 0]
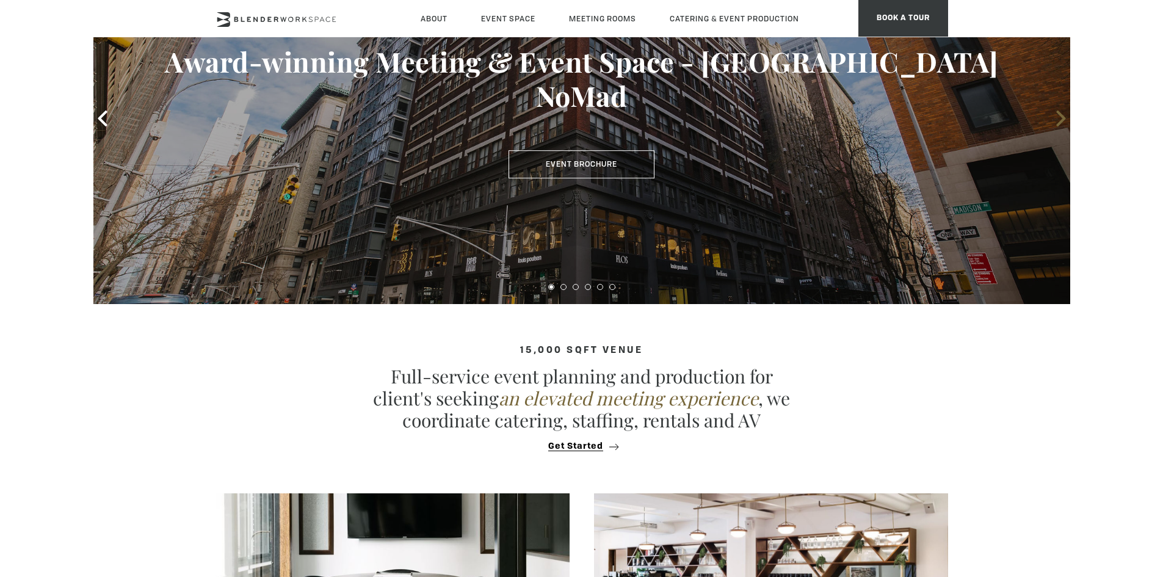
click at [1058, 117] on icon at bounding box center [1061, 119] width 16 height 16
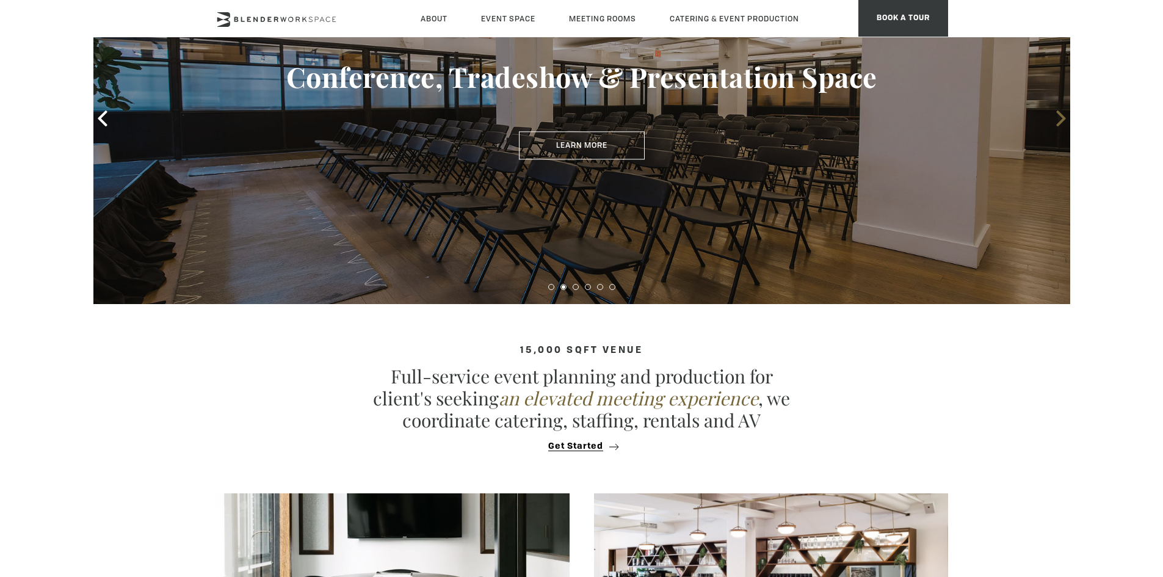
click at [1058, 117] on icon at bounding box center [1061, 119] width 16 height 16
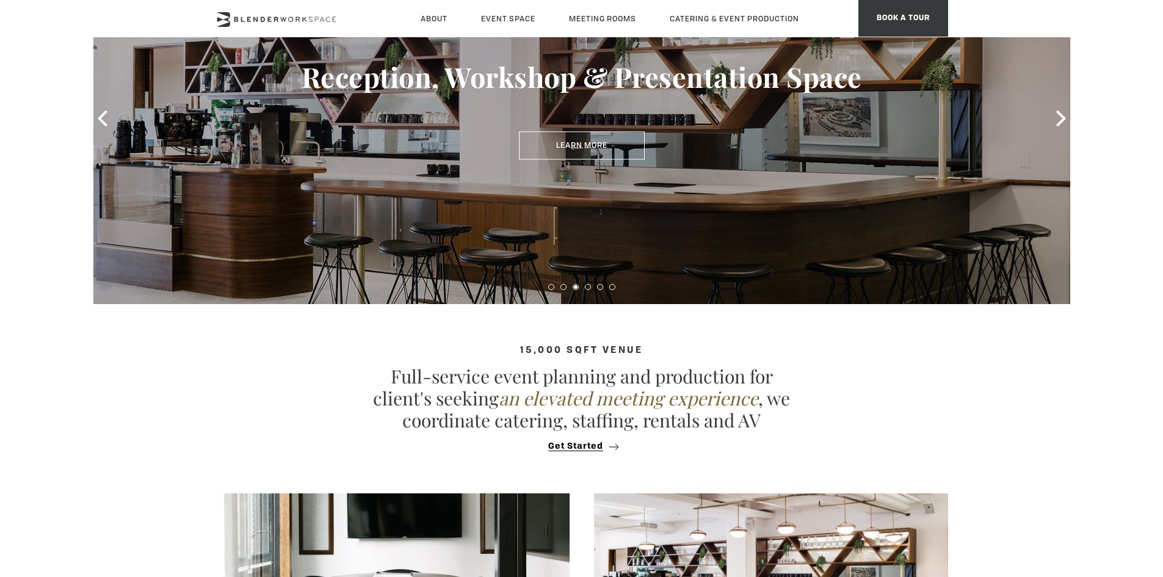
click at [1063, 349] on section "15,000 sqft venue Full-service event planning and production for client's seeki…" at bounding box center [581, 392] width 1163 height 177
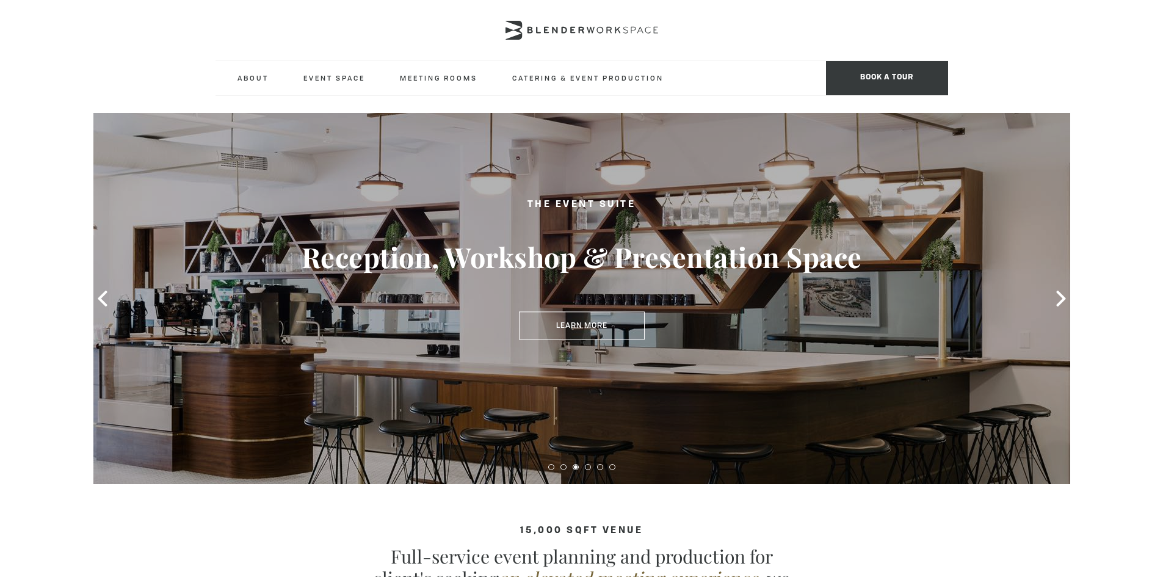
scroll to position [0, 0]
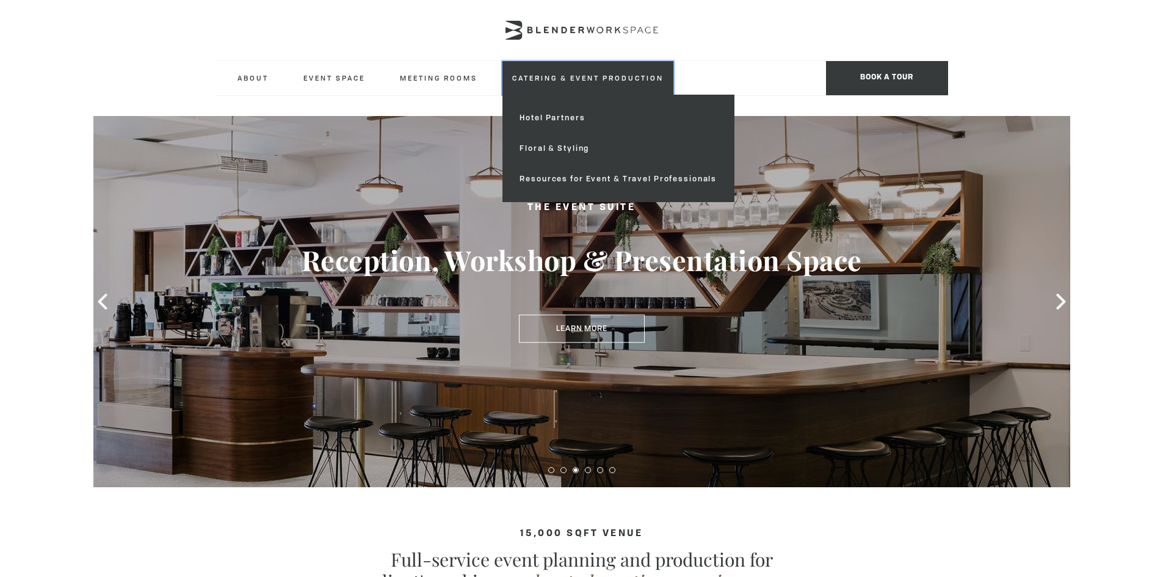
click at [586, 72] on link "Catering & Event Production" at bounding box center [588, 78] width 171 height 34
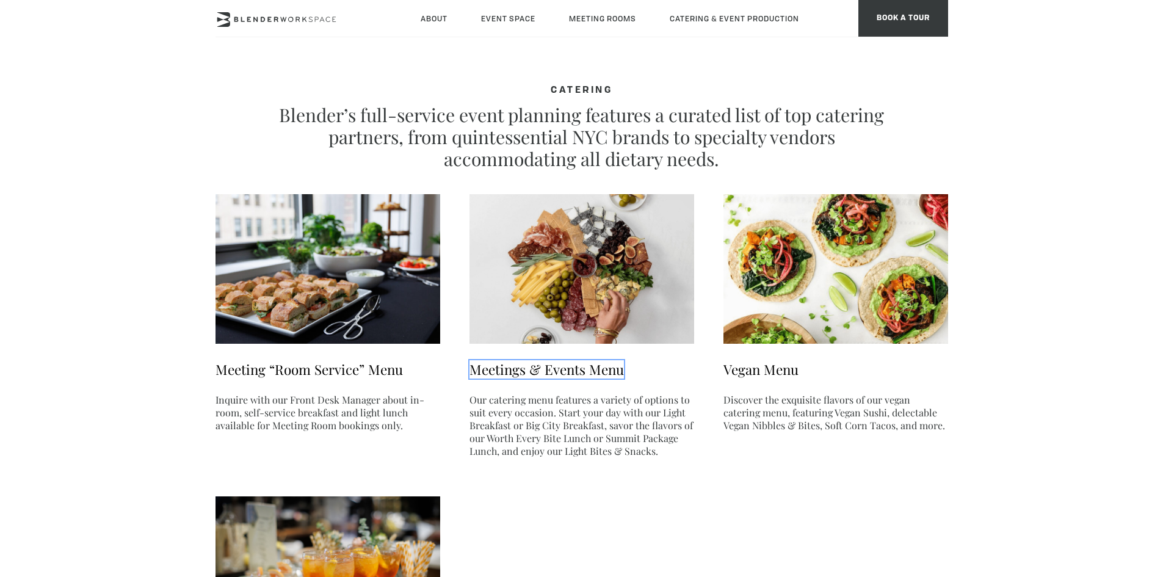
click at [534, 373] on link "Meetings & Events Menu" at bounding box center [547, 369] width 155 height 18
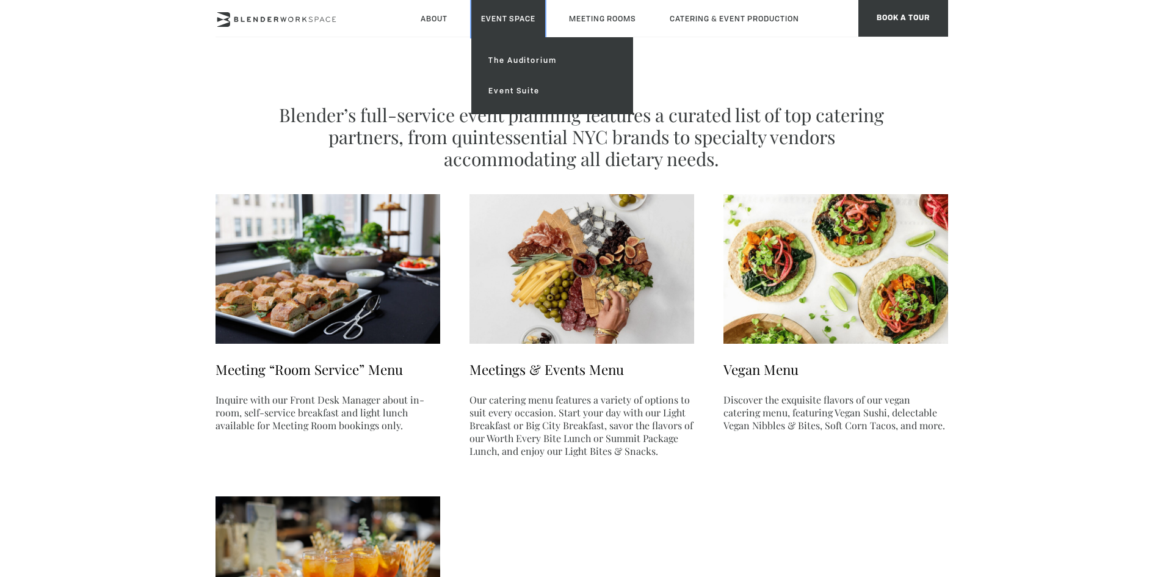
click at [501, 13] on link "Event Space" at bounding box center [508, 18] width 74 height 37
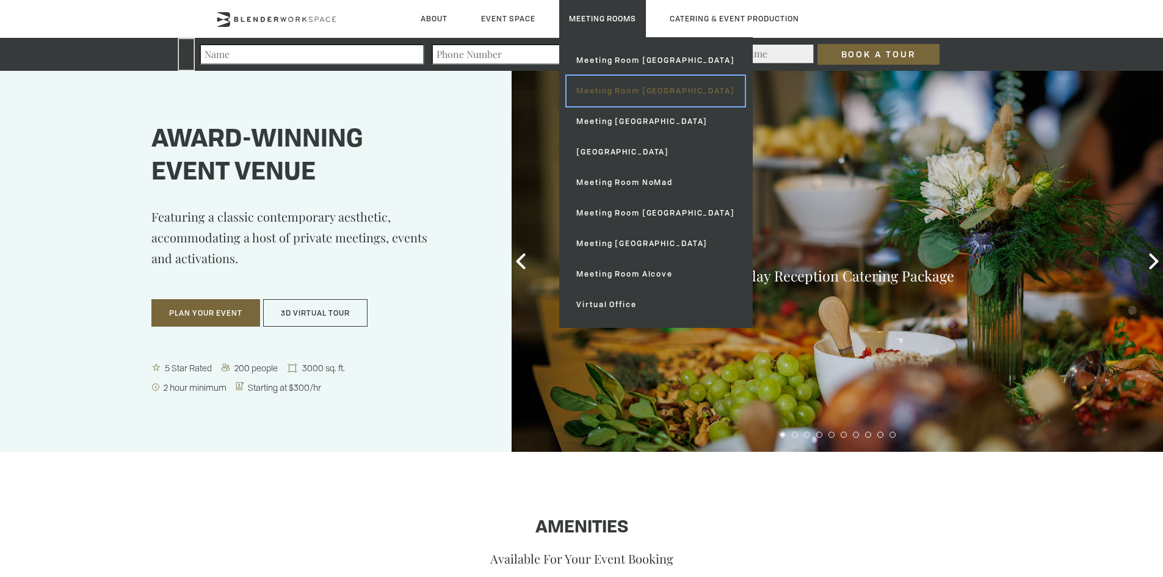
click at [649, 90] on link "Meeting Room [GEOGRAPHIC_DATA]" at bounding box center [656, 91] width 178 height 31
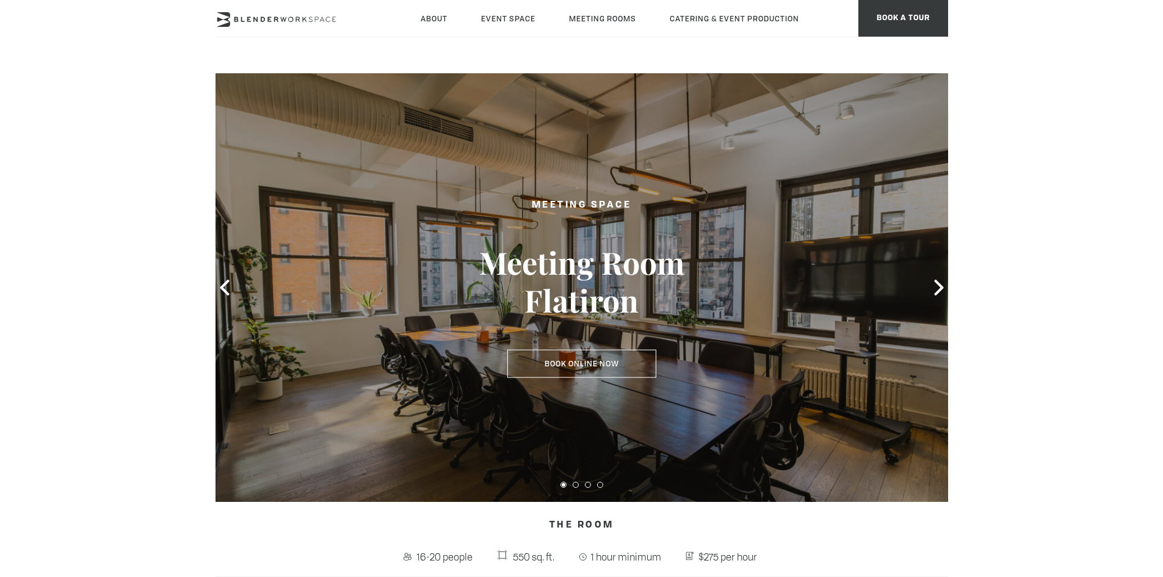
scroll to position [61, 0]
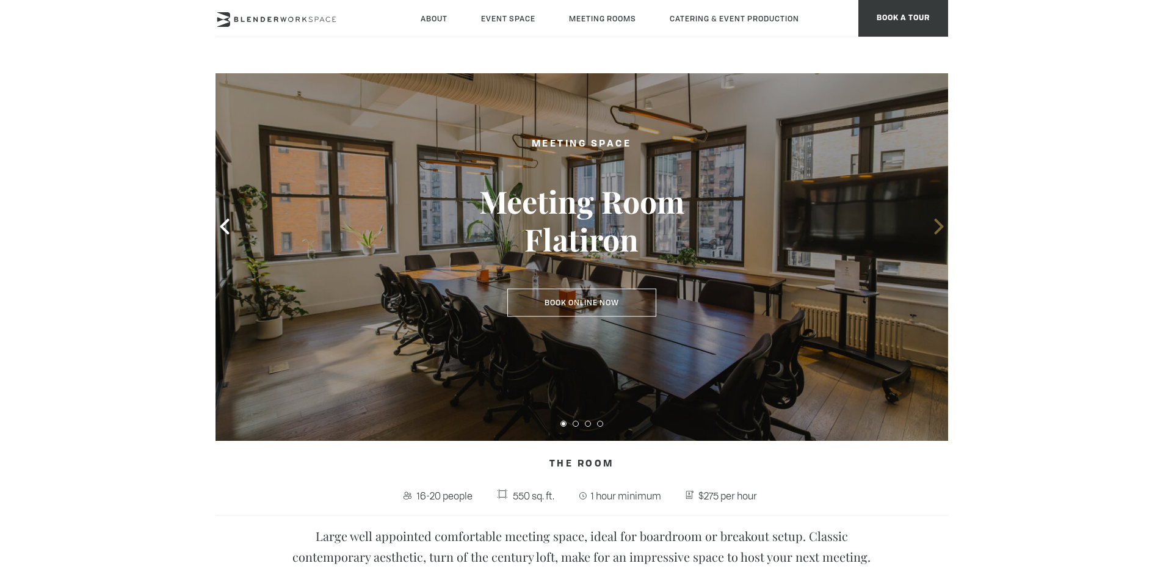
click at [935, 231] on icon at bounding box center [939, 227] width 16 height 16
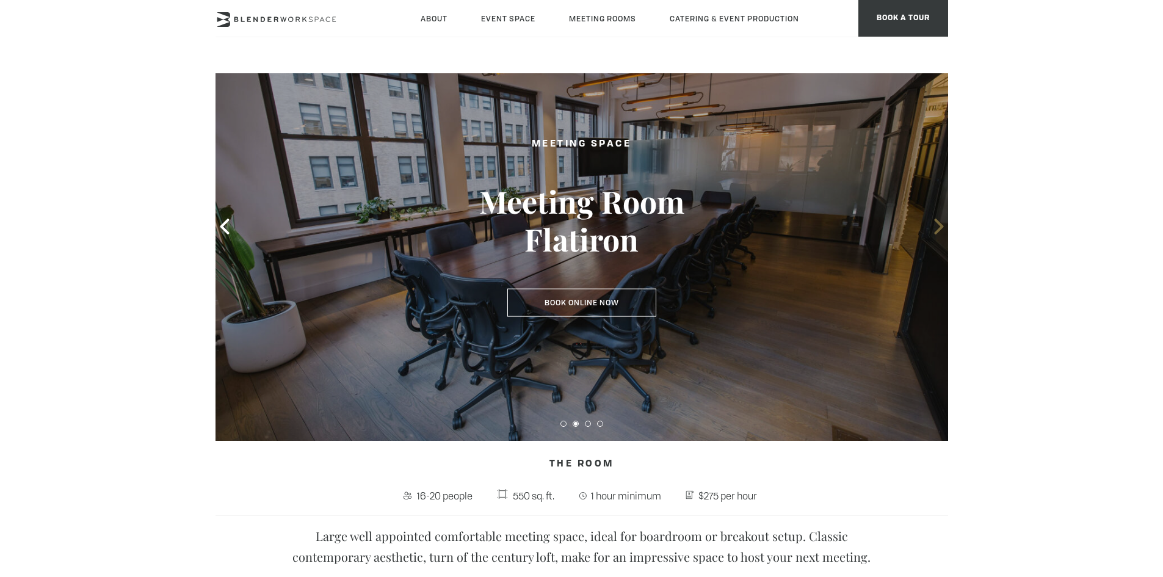
click at [936, 230] on icon at bounding box center [939, 227] width 16 height 16
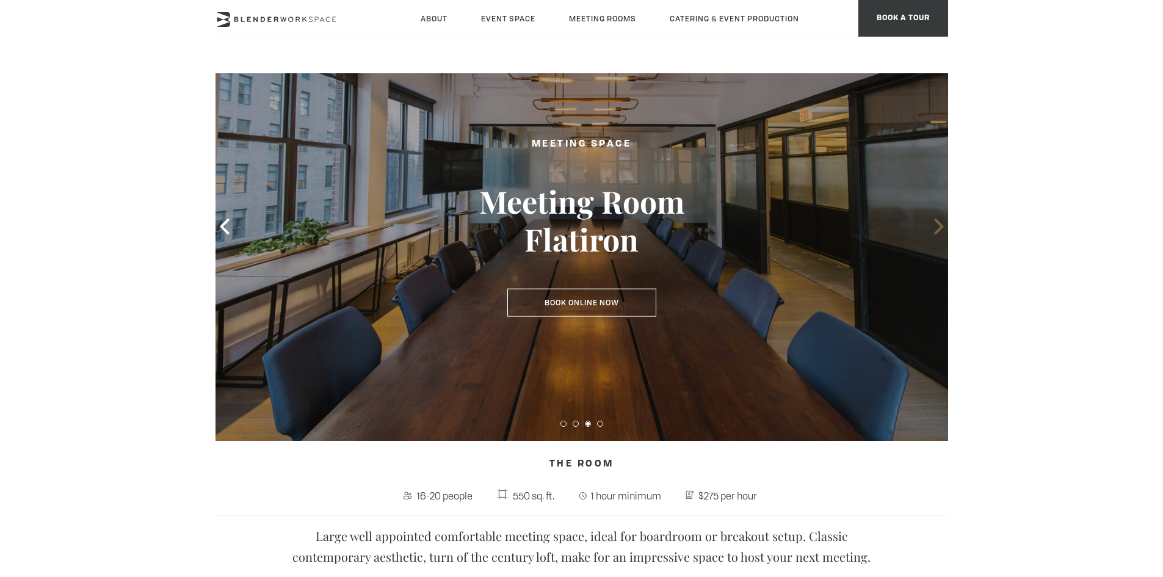
click at [936, 230] on icon at bounding box center [939, 227] width 16 height 16
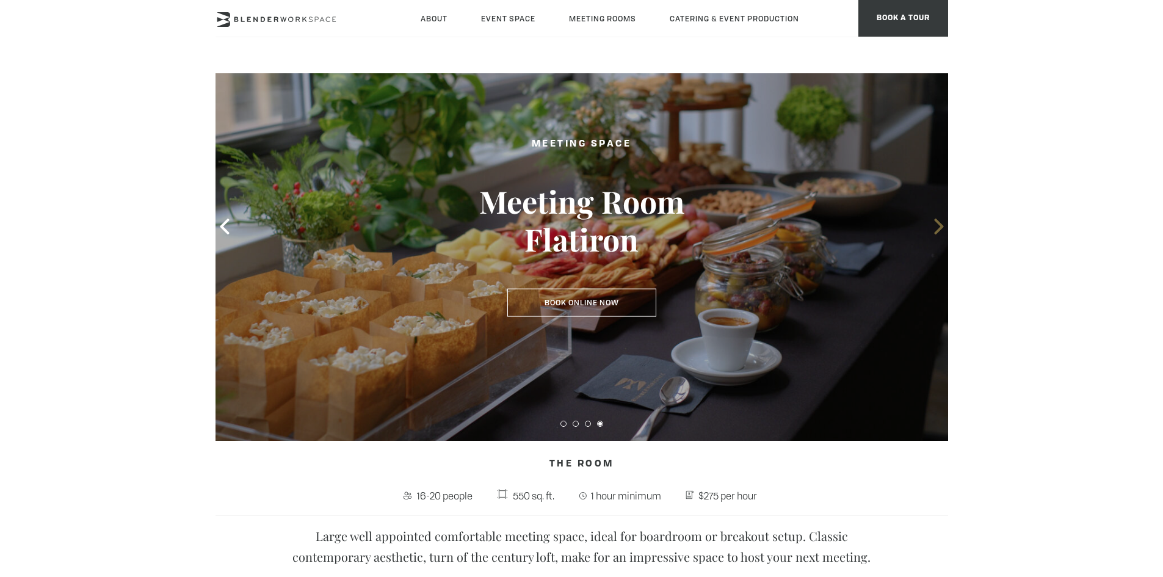
click at [936, 230] on icon at bounding box center [939, 227] width 16 height 16
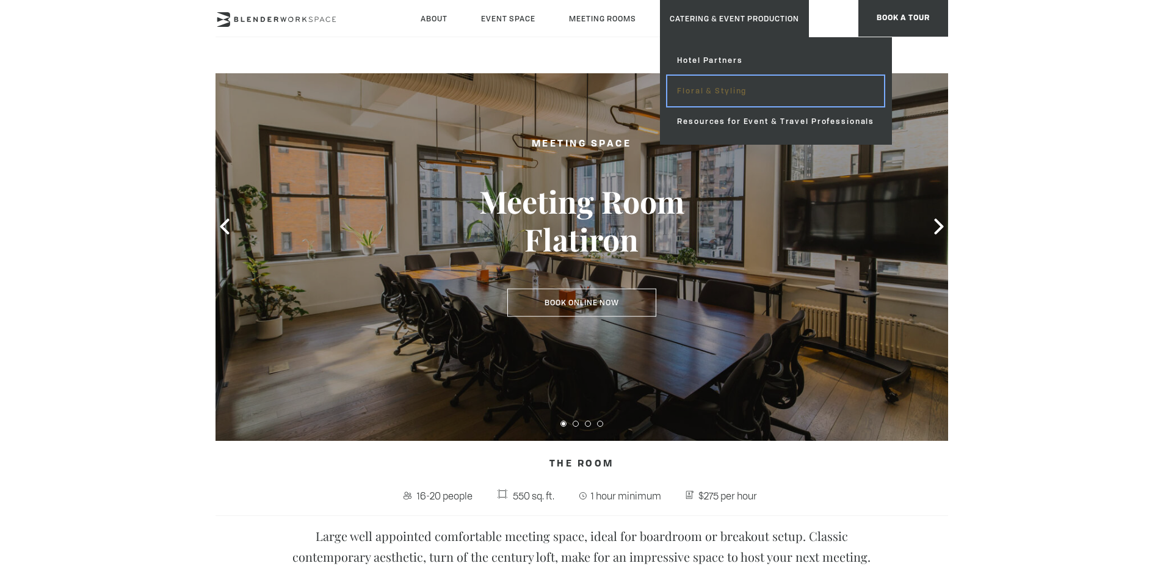
click at [711, 93] on link "Floral & Styling" at bounding box center [776, 91] width 217 height 31
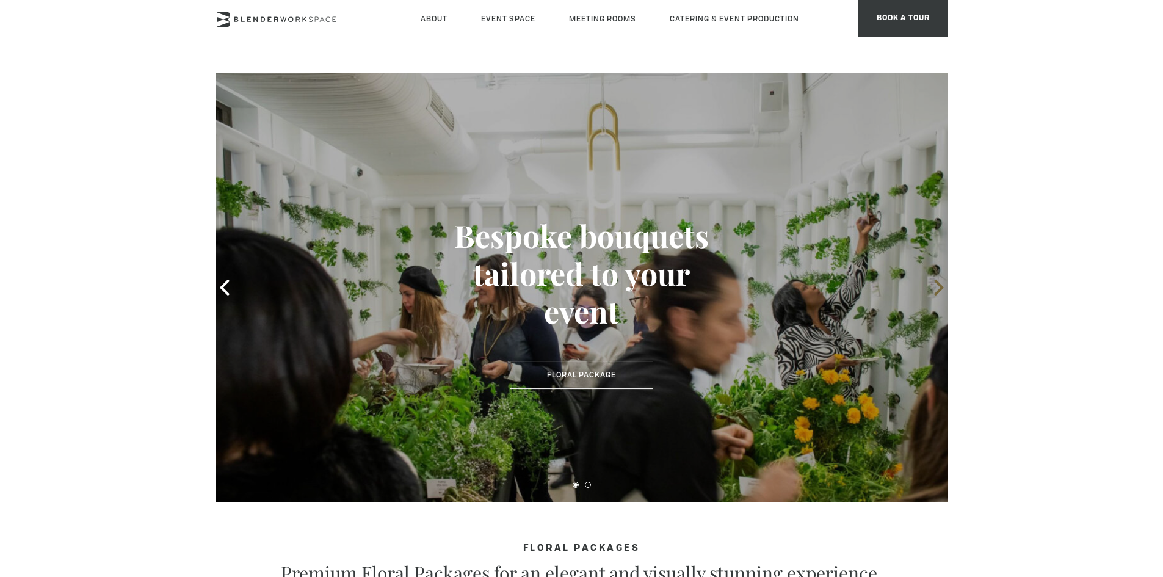
click at [940, 286] on icon at bounding box center [938, 288] width 9 height 16
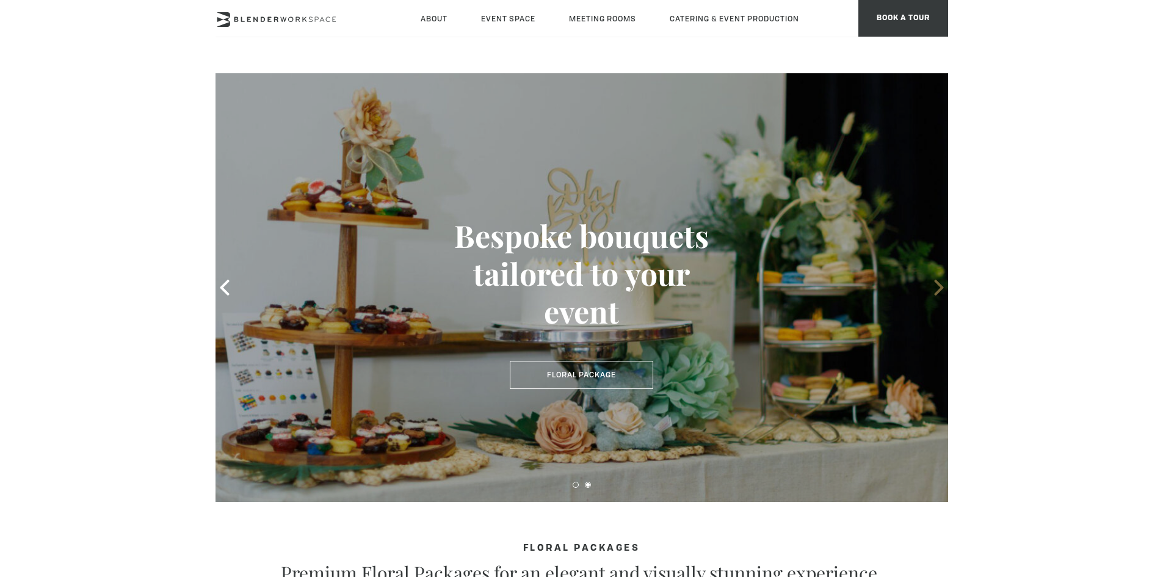
click at [940, 286] on icon at bounding box center [938, 288] width 9 height 16
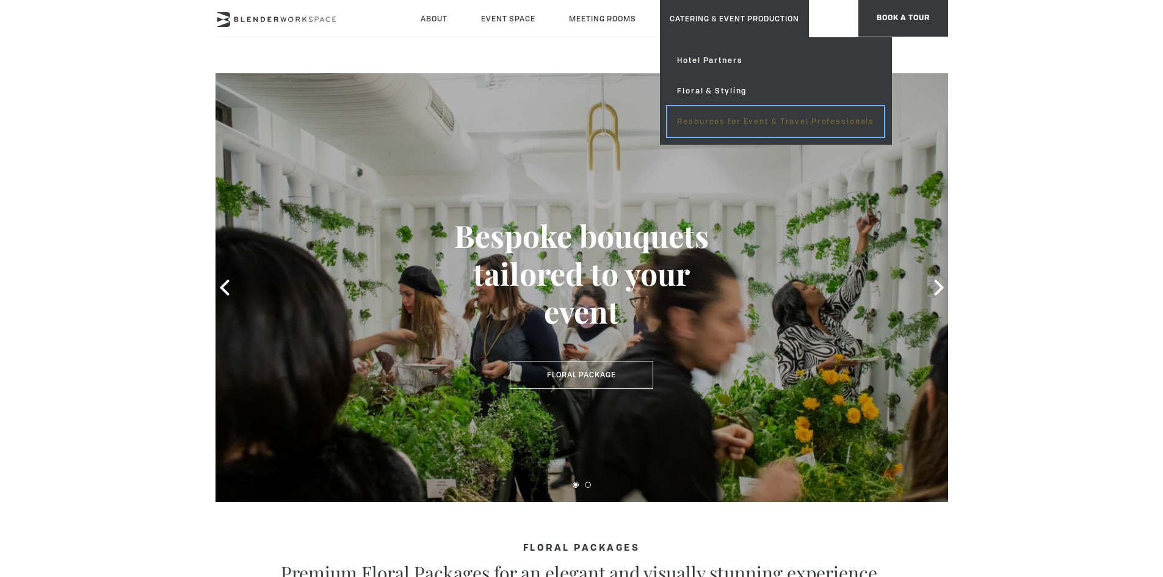
click at [715, 123] on link "Resources for Event & Travel Professionals" at bounding box center [776, 121] width 217 height 31
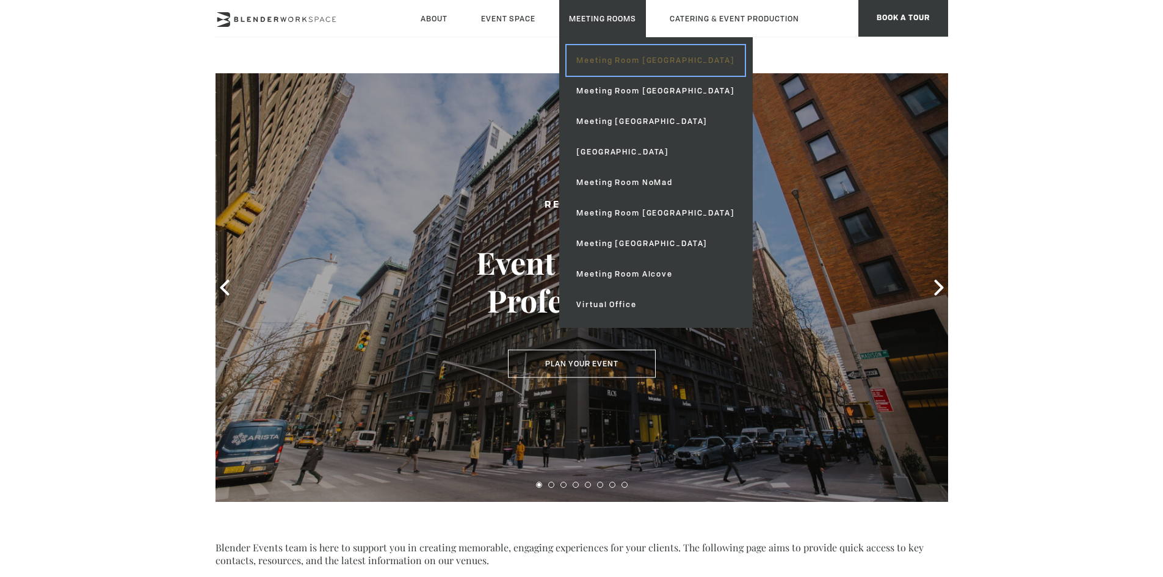
click at [660, 65] on link "Meeting Room [GEOGRAPHIC_DATA]" at bounding box center [656, 60] width 178 height 31
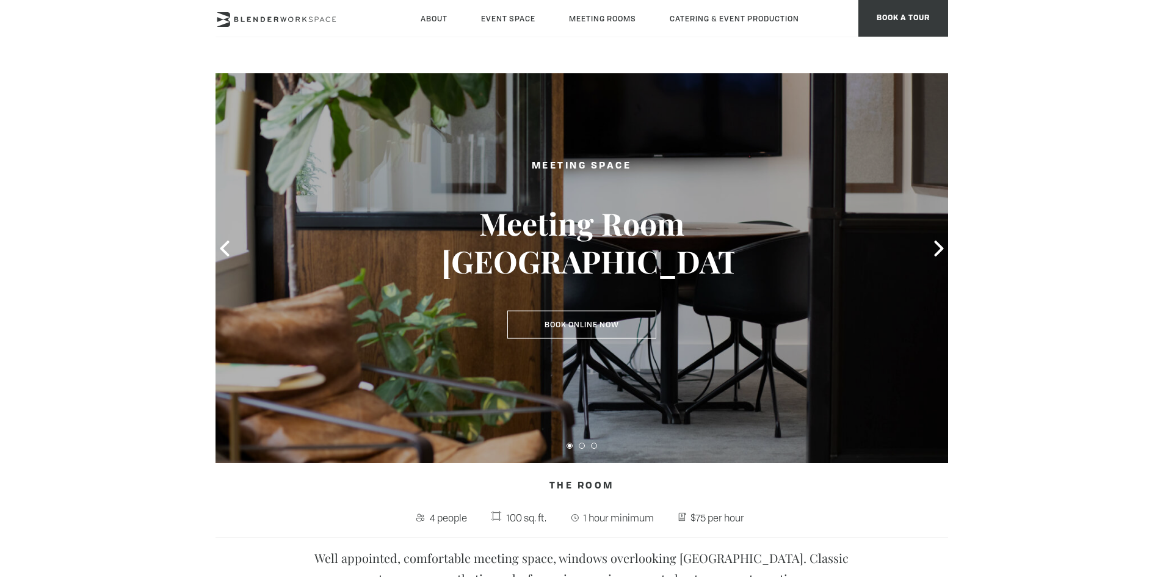
scroll to position [61, 0]
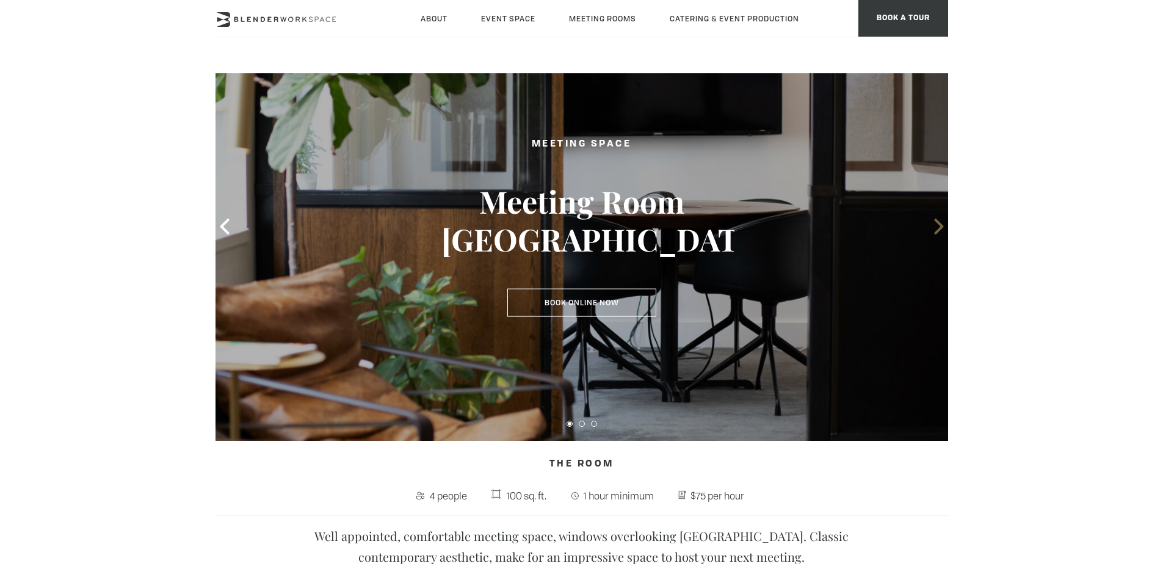
click at [939, 220] on icon at bounding box center [939, 227] width 16 height 16
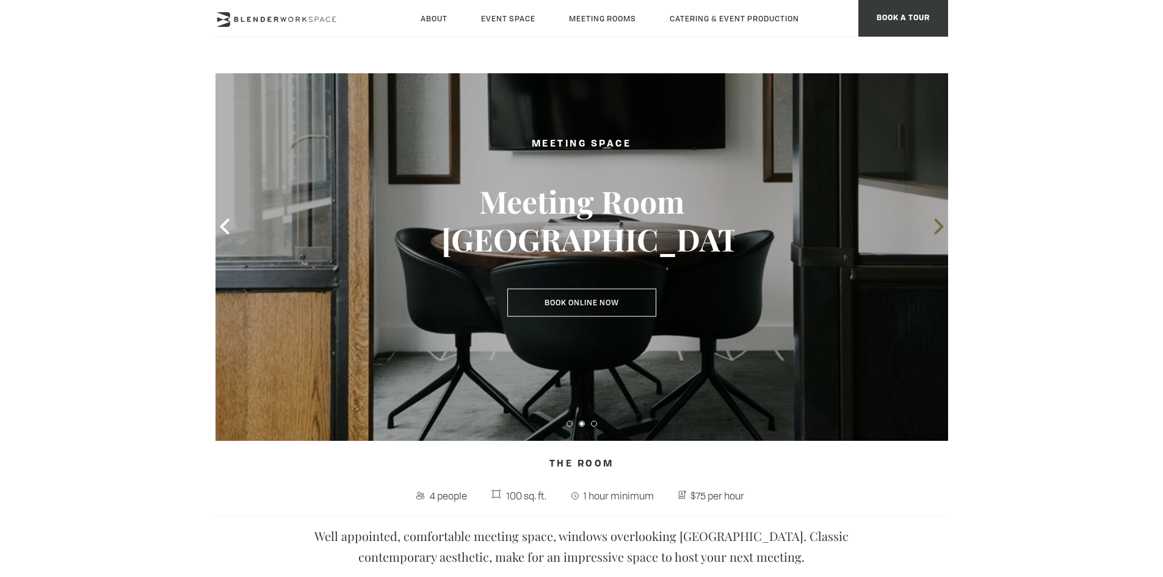
click at [941, 220] on icon at bounding box center [939, 227] width 16 height 16
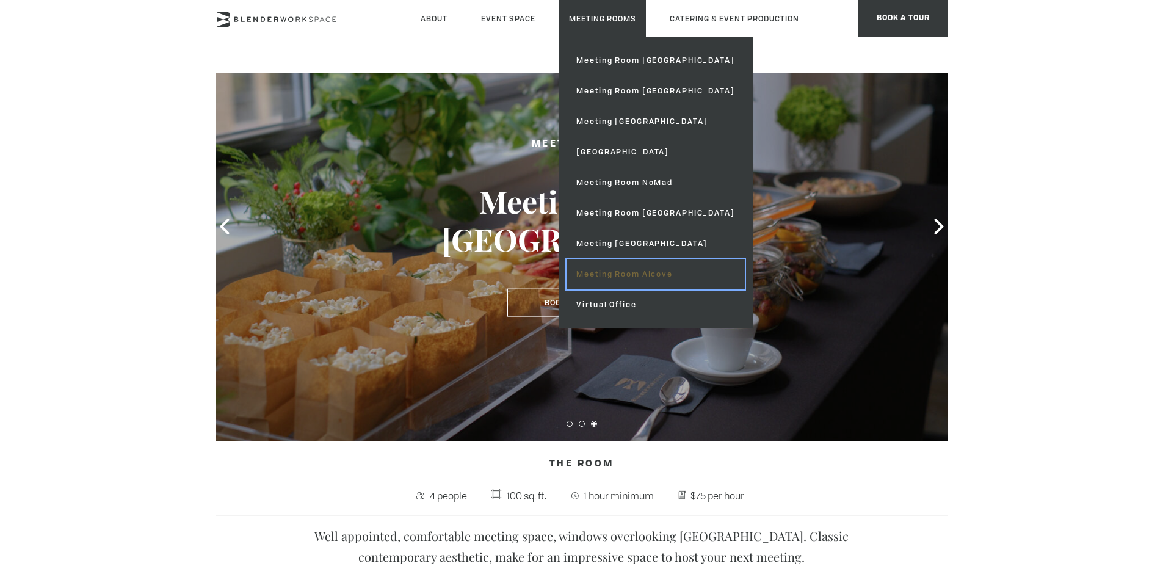
click at [663, 273] on link "Meeting Room Alcove" at bounding box center [656, 274] width 178 height 31
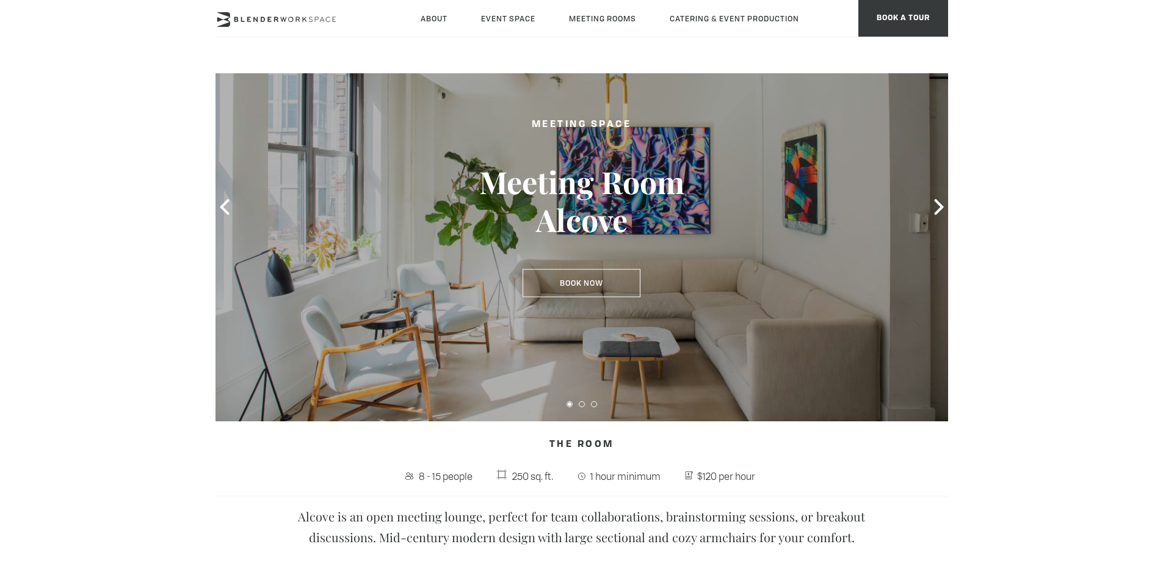
scroll to position [61, 0]
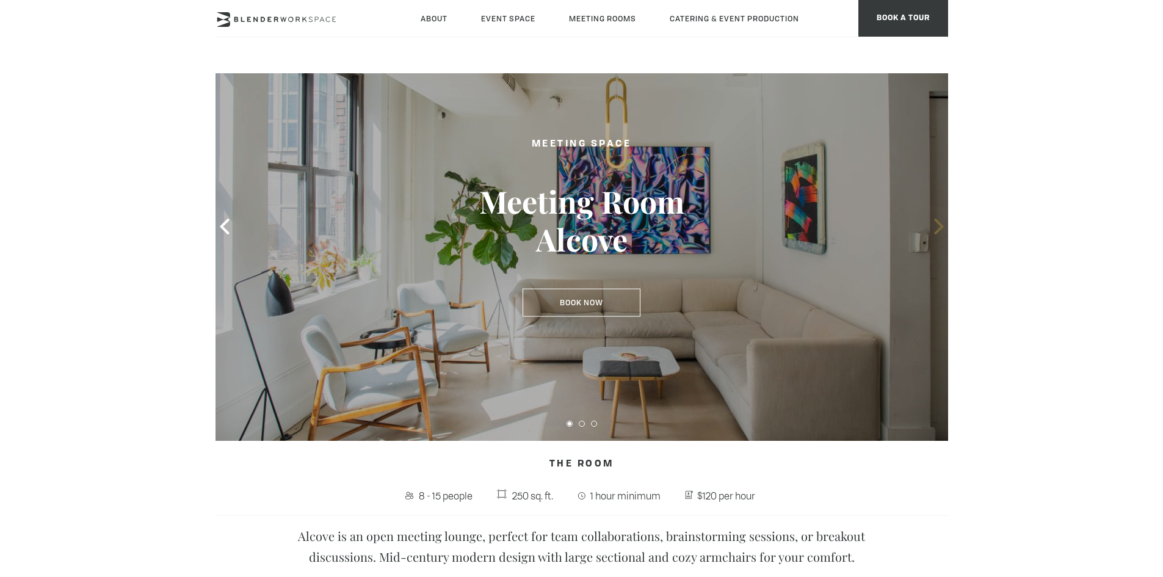
click at [934, 220] on icon at bounding box center [939, 227] width 16 height 16
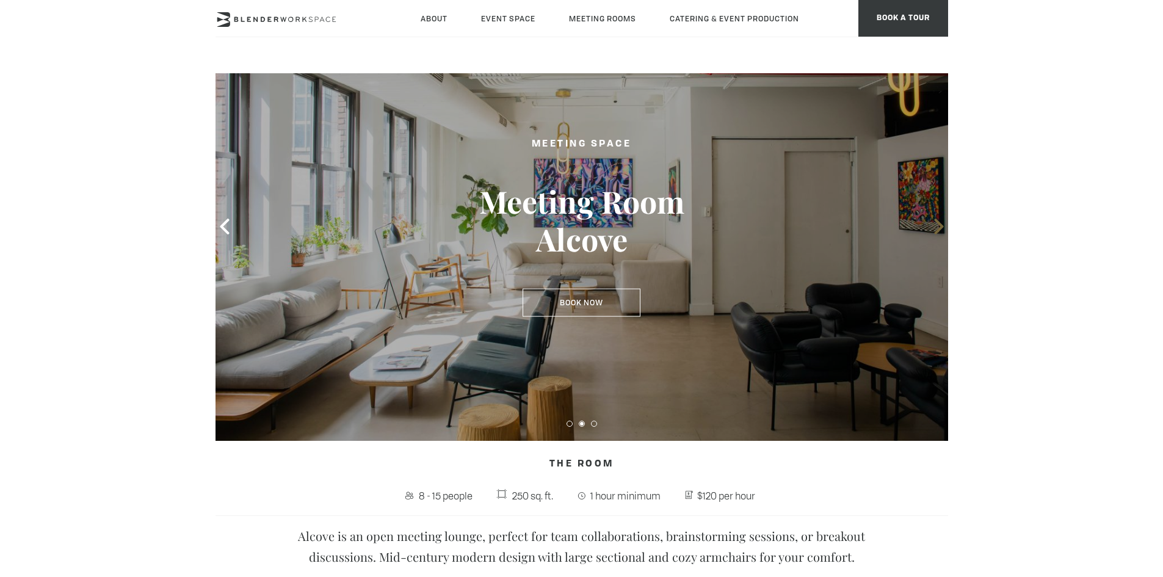
click at [934, 220] on icon at bounding box center [939, 227] width 16 height 16
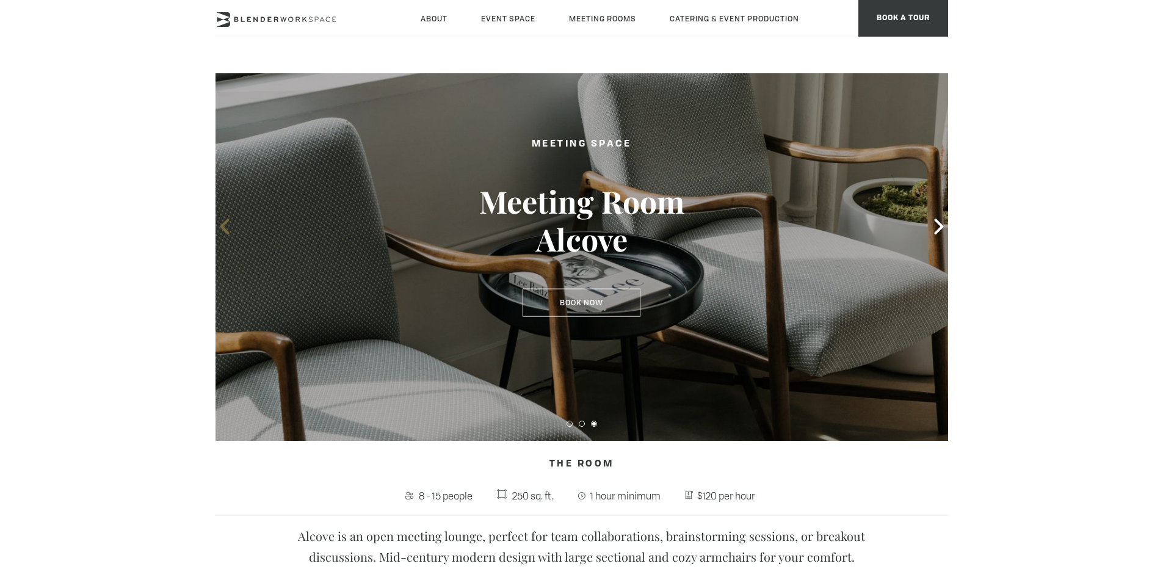
click at [224, 228] on icon at bounding box center [225, 227] width 16 height 16
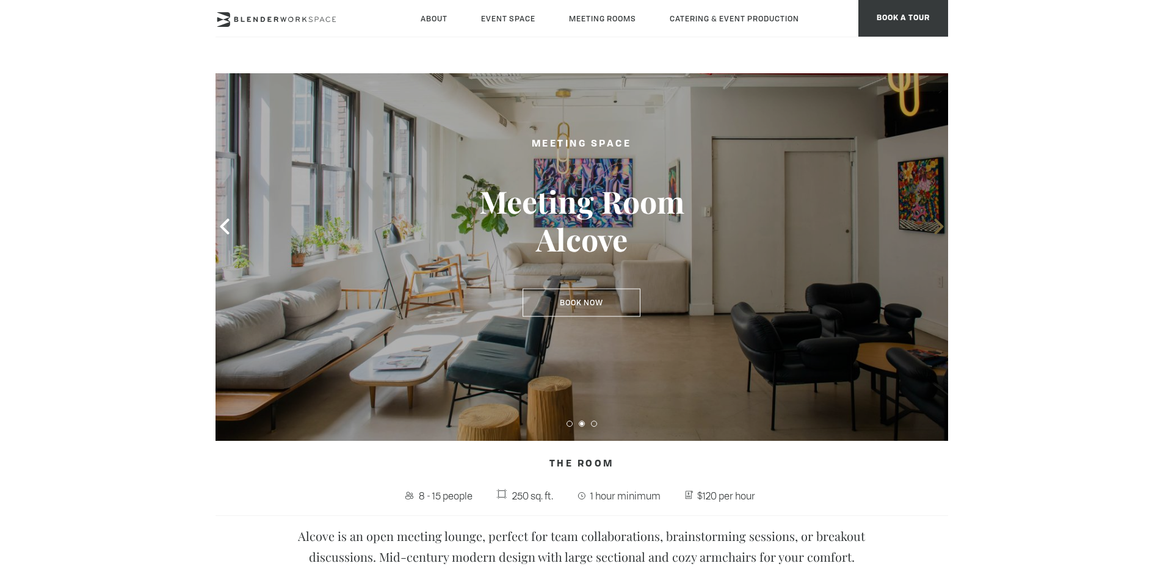
click at [938, 224] on icon at bounding box center [938, 227] width 9 height 16
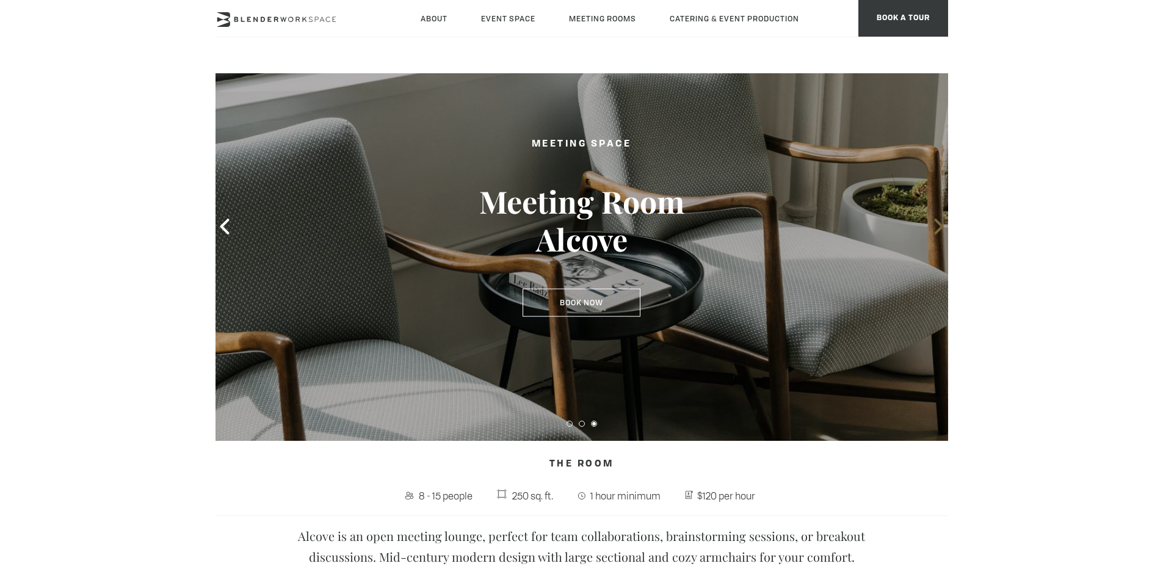
click at [935, 224] on icon at bounding box center [939, 227] width 16 height 16
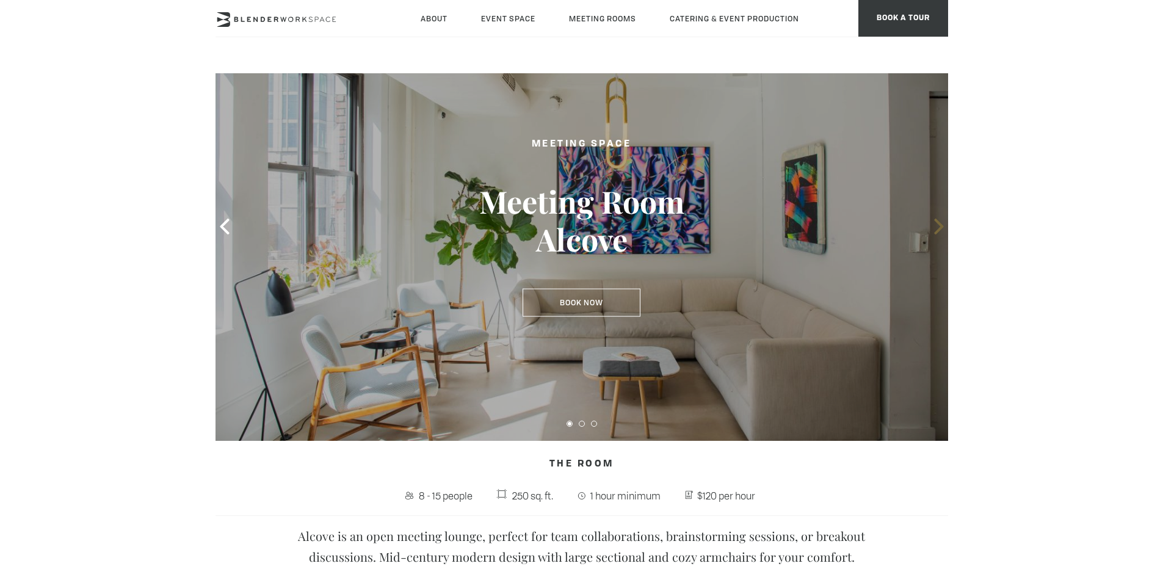
click at [935, 224] on icon at bounding box center [939, 227] width 16 height 16
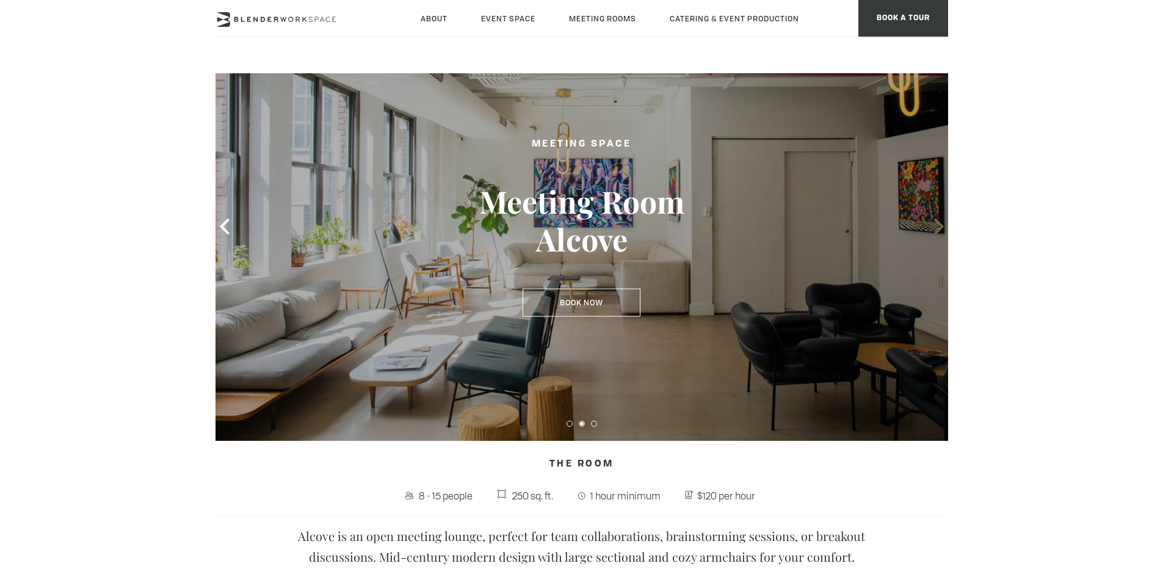
click at [935, 224] on icon at bounding box center [939, 227] width 16 height 16
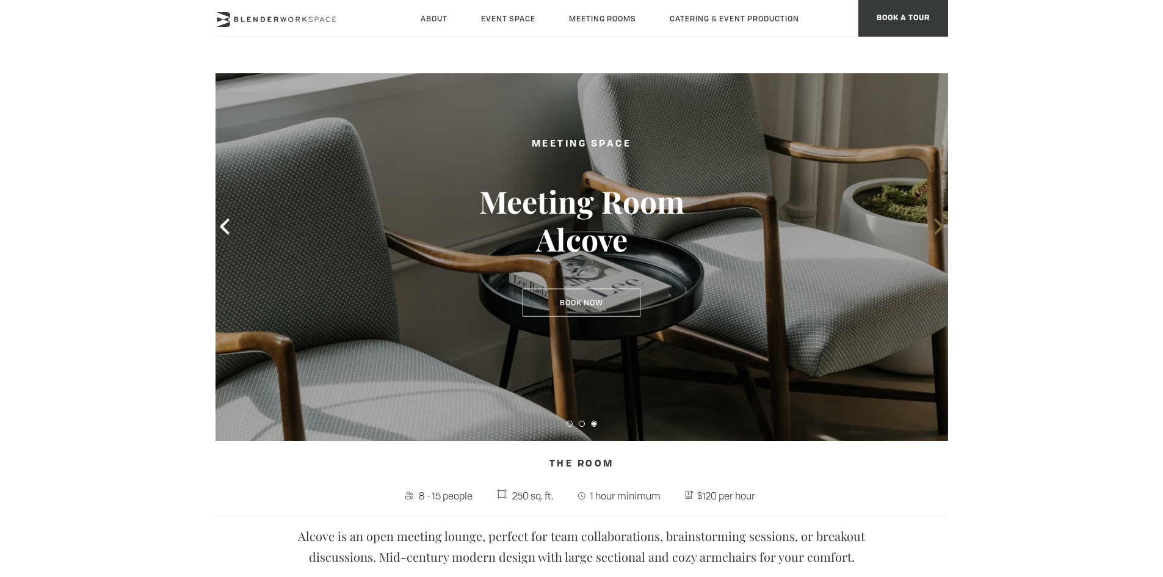
click at [935, 224] on icon at bounding box center [939, 227] width 16 height 16
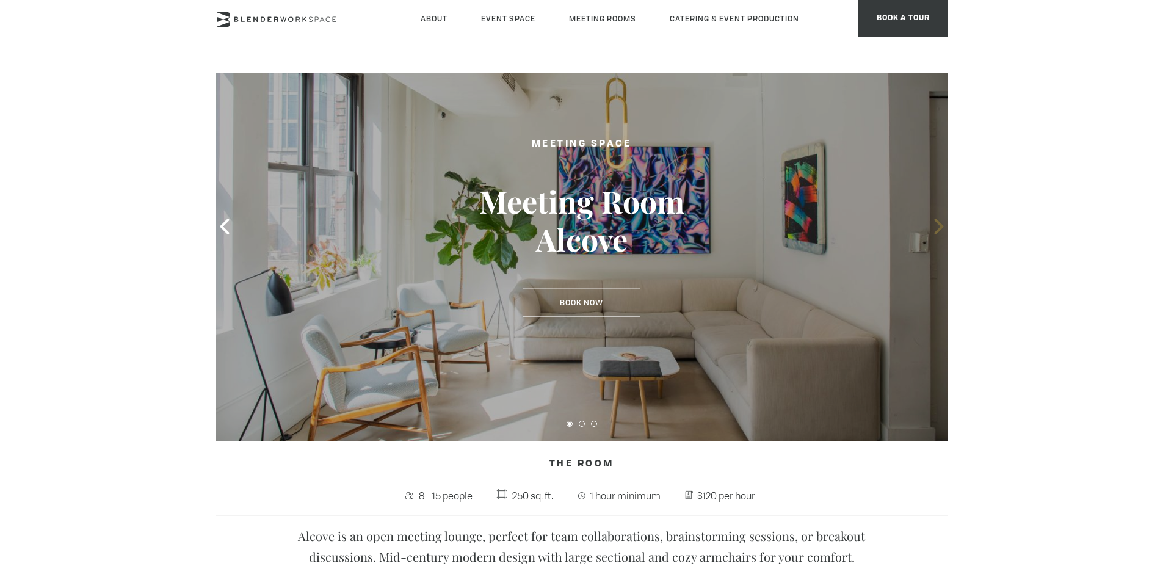
click at [935, 224] on icon at bounding box center [939, 227] width 16 height 16
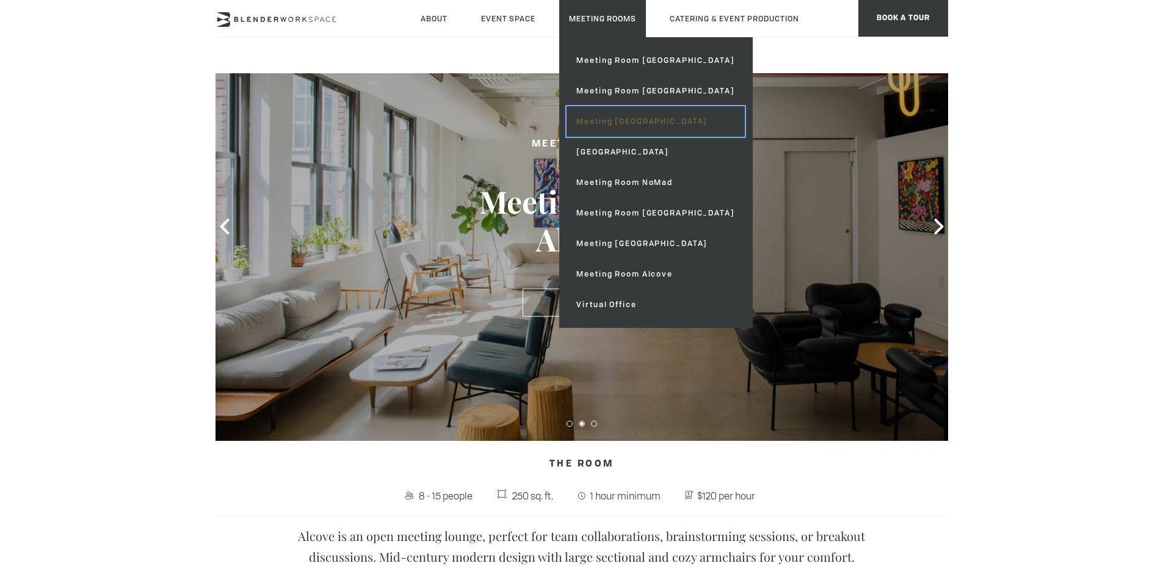
click at [658, 122] on link "Meeting [GEOGRAPHIC_DATA]" at bounding box center [656, 121] width 178 height 31
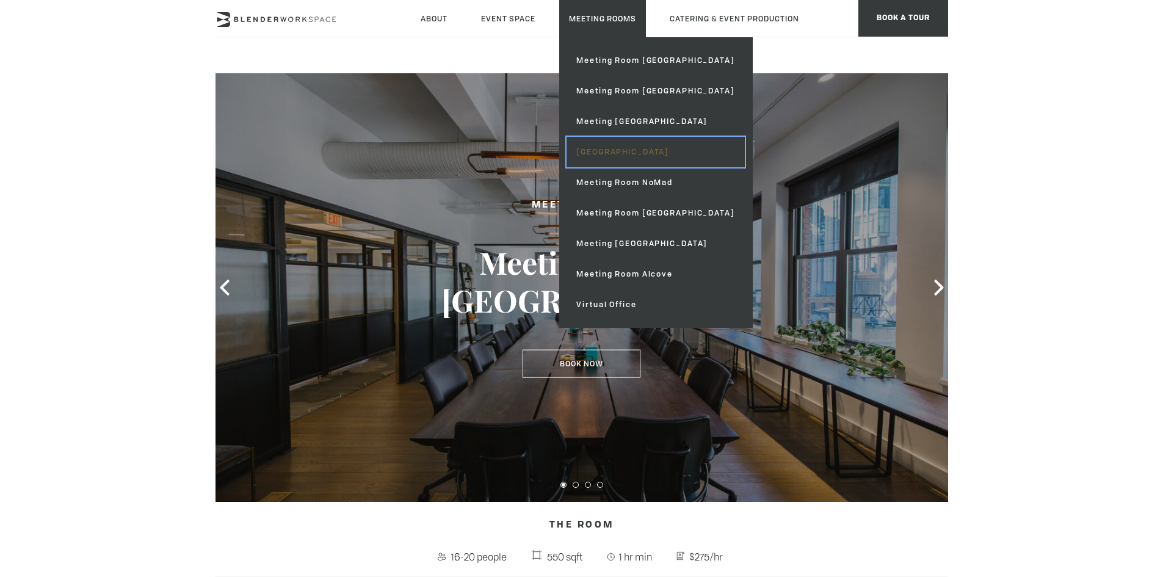
click at [658, 148] on link "[GEOGRAPHIC_DATA]" at bounding box center [656, 152] width 178 height 31
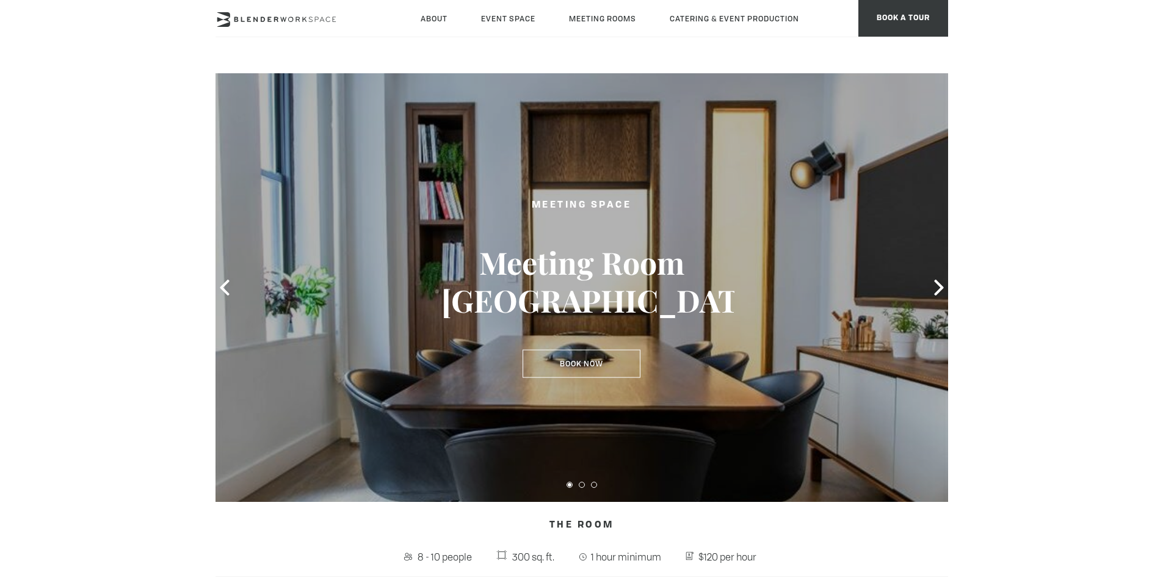
scroll to position [61, 0]
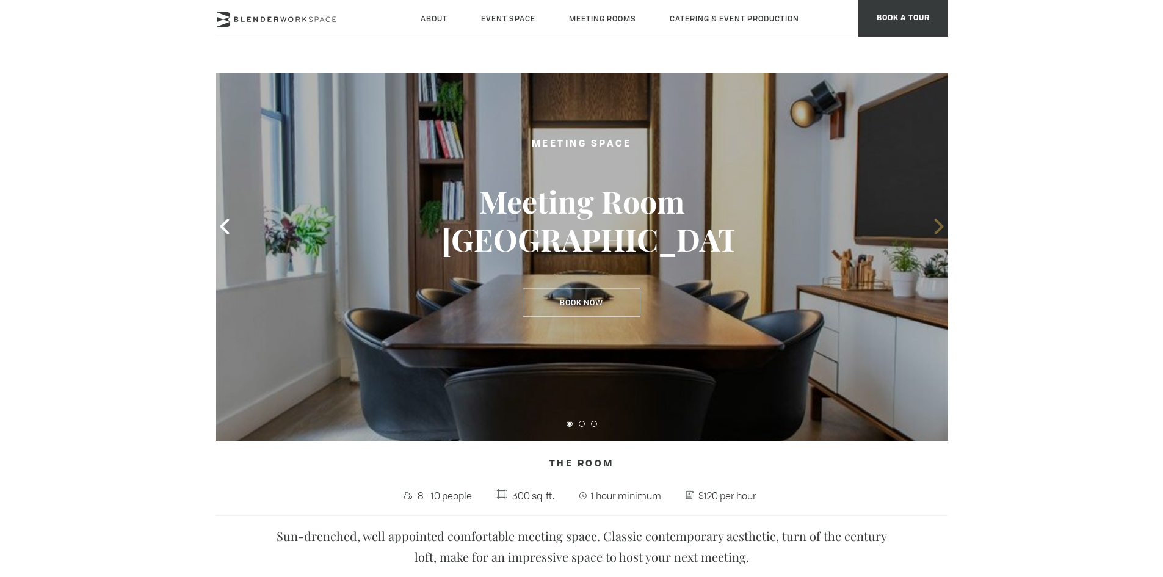
click at [938, 222] on icon at bounding box center [938, 227] width 9 height 16
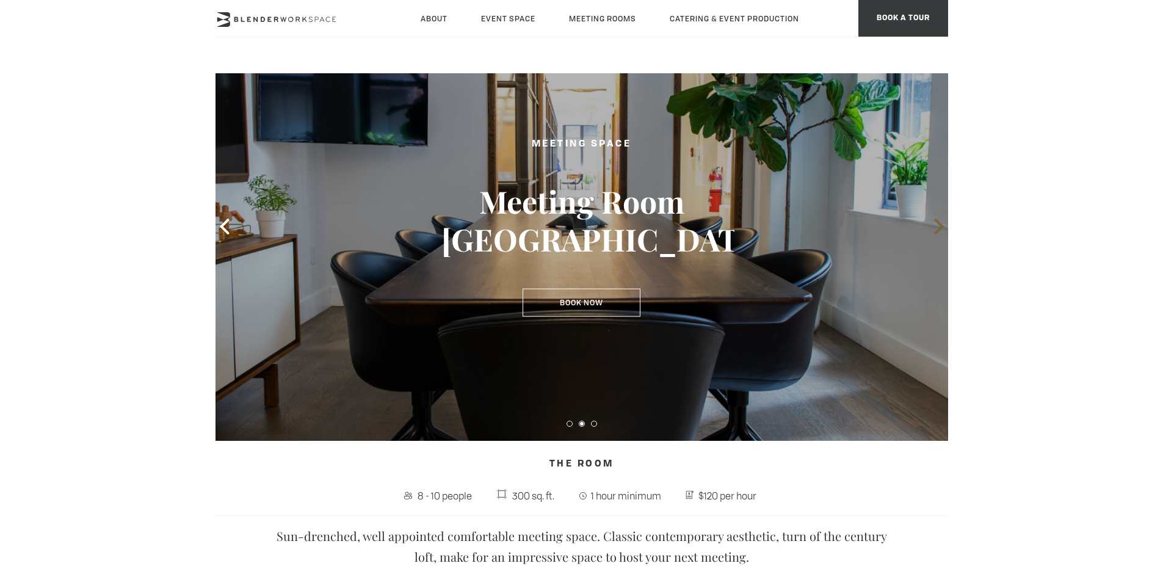
click at [938, 222] on icon at bounding box center [938, 227] width 9 height 16
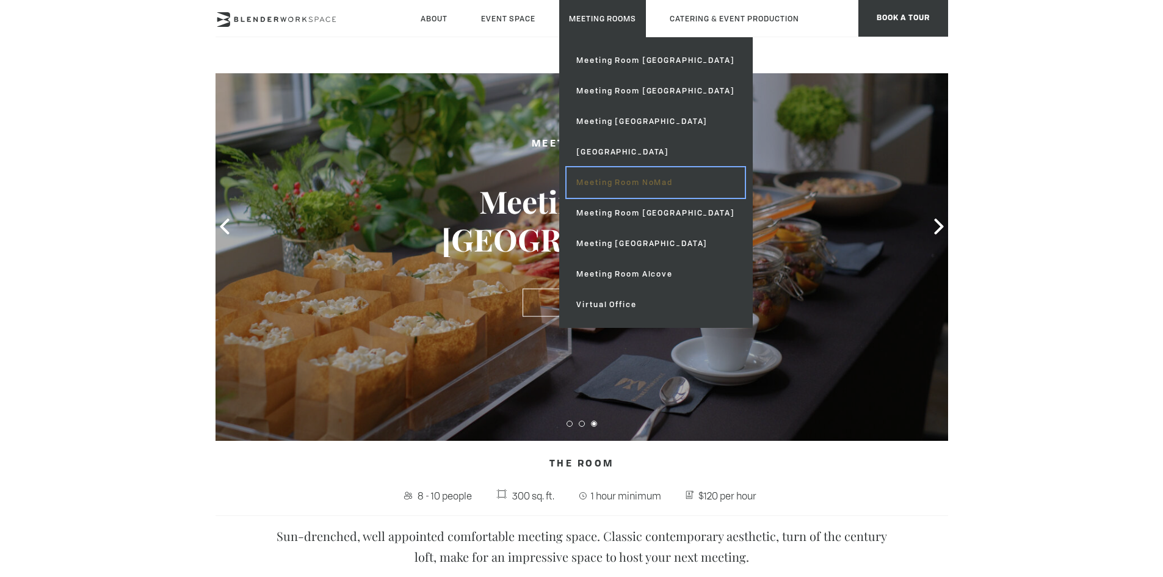
click at [671, 179] on link "Meeting Room NoMad" at bounding box center [656, 182] width 178 height 31
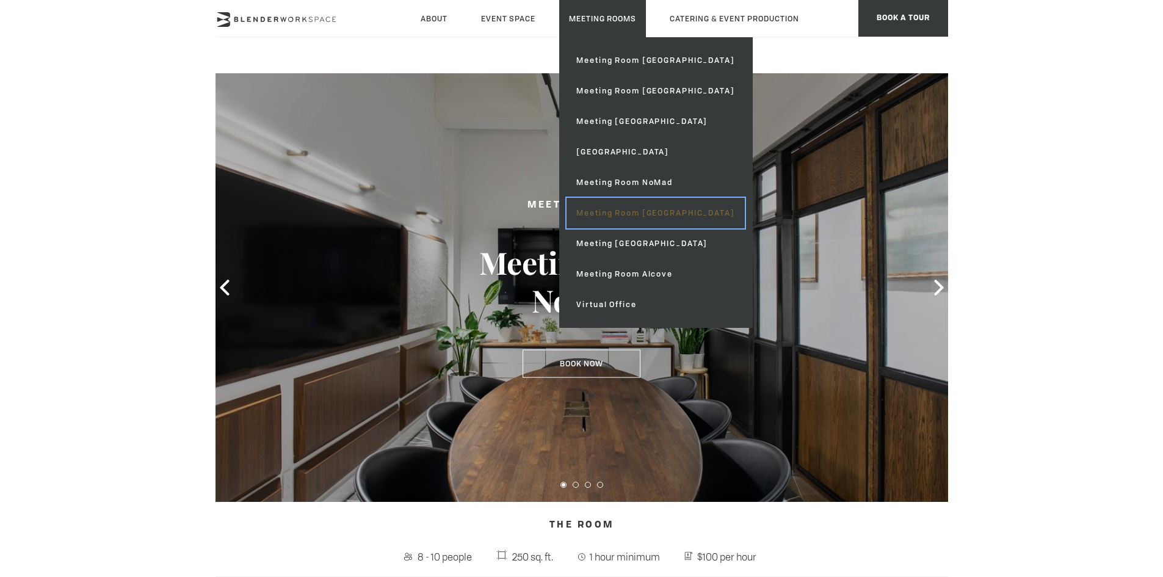
click at [639, 206] on link "Meeting Room [GEOGRAPHIC_DATA]" at bounding box center [656, 213] width 178 height 31
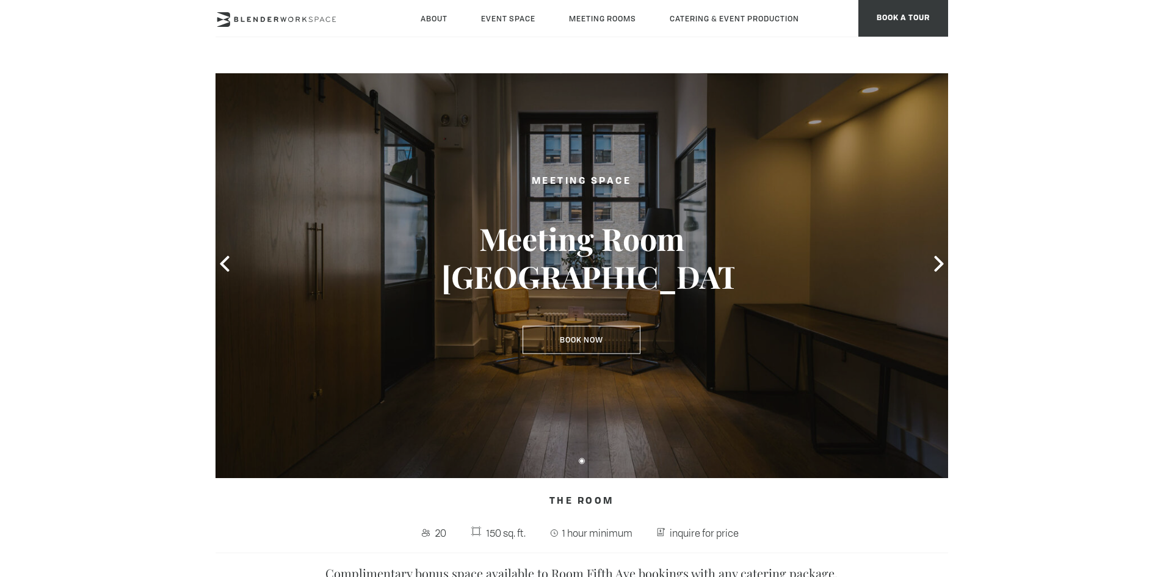
scroll to position [61, 0]
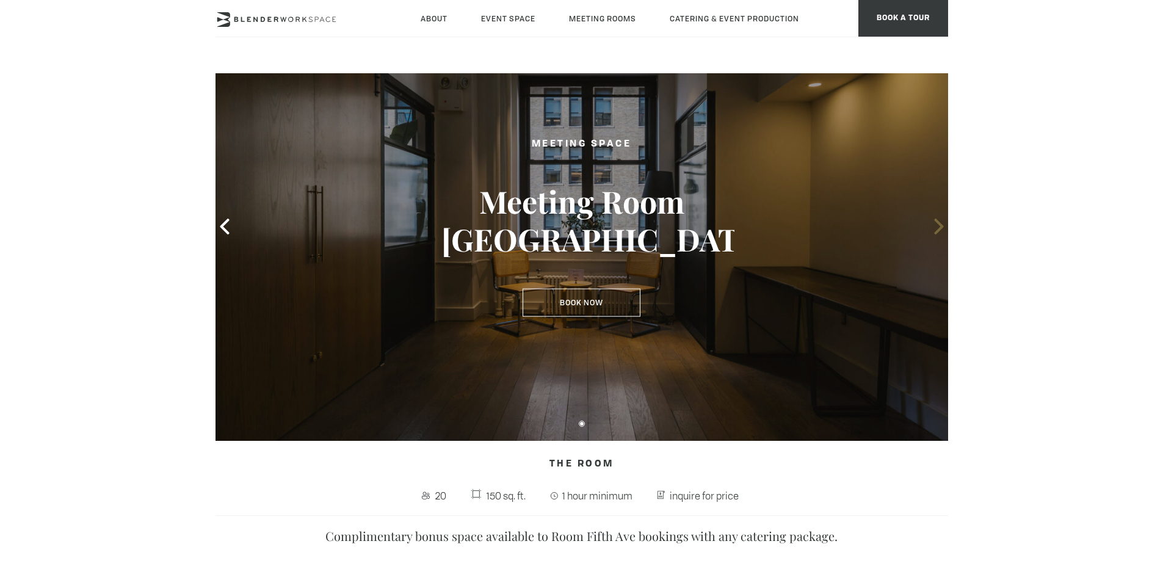
click at [947, 220] on icon at bounding box center [939, 227] width 16 height 16
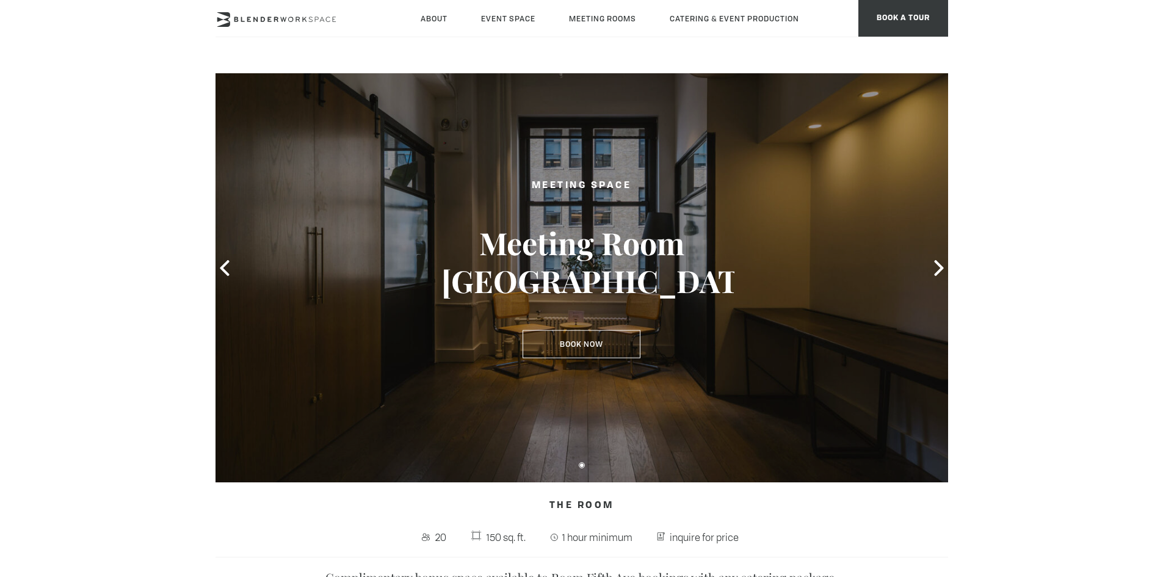
scroll to position [0, 0]
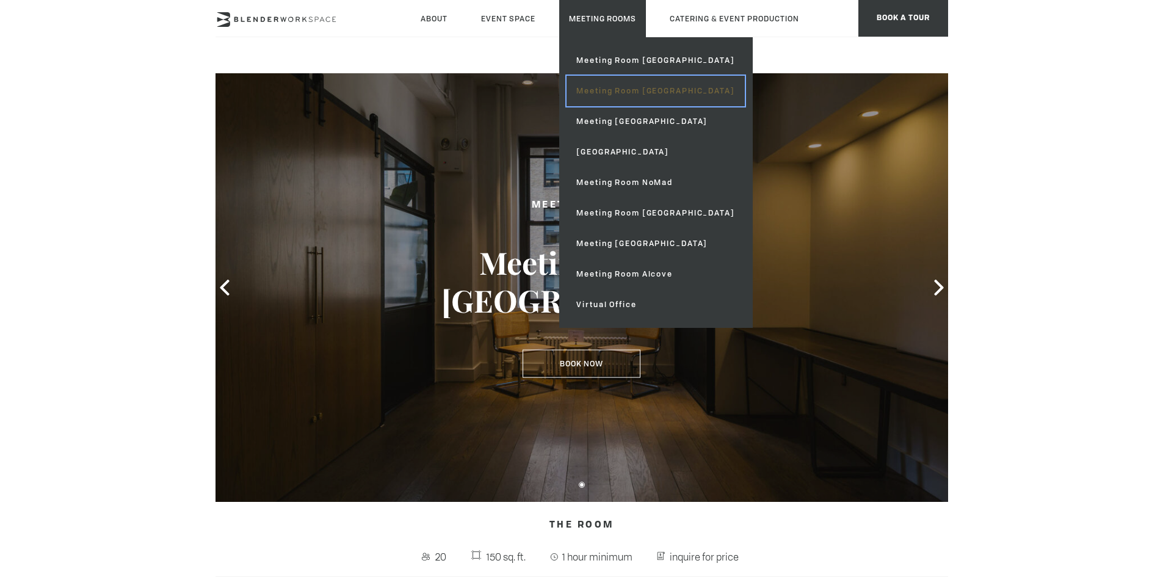
click at [648, 95] on link "Meeting Room [GEOGRAPHIC_DATA]" at bounding box center [656, 91] width 178 height 31
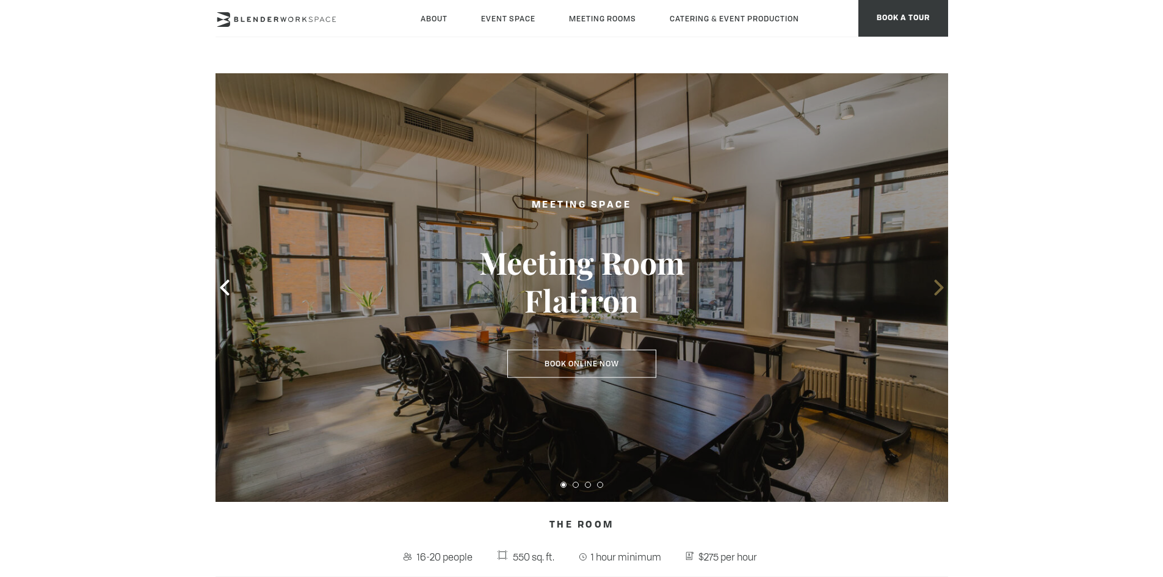
click at [940, 292] on icon at bounding box center [939, 288] width 16 height 16
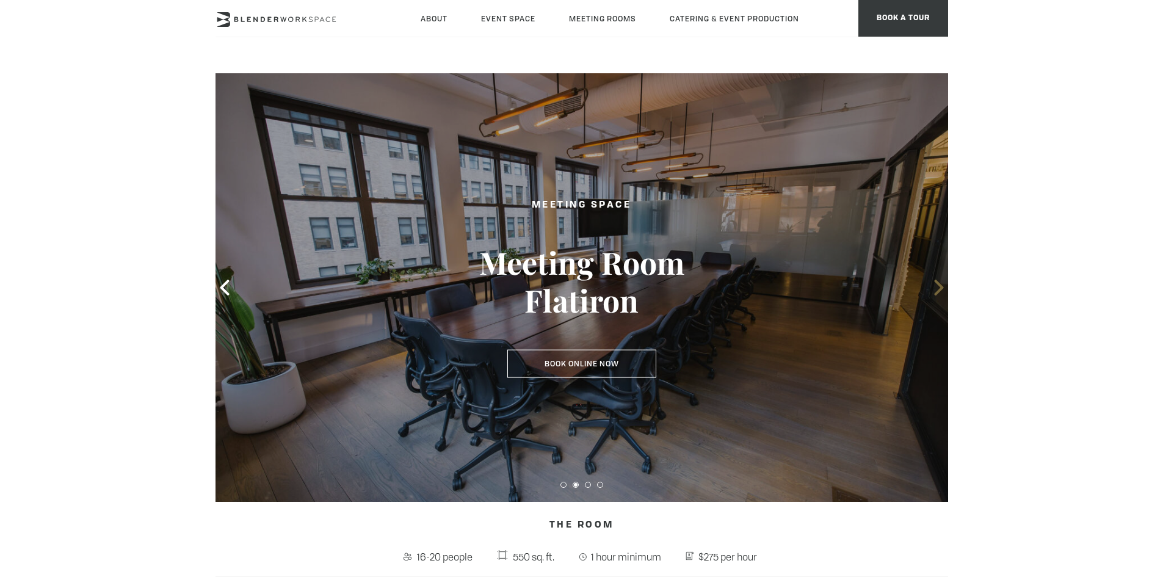
click at [941, 292] on icon at bounding box center [939, 288] width 16 height 16
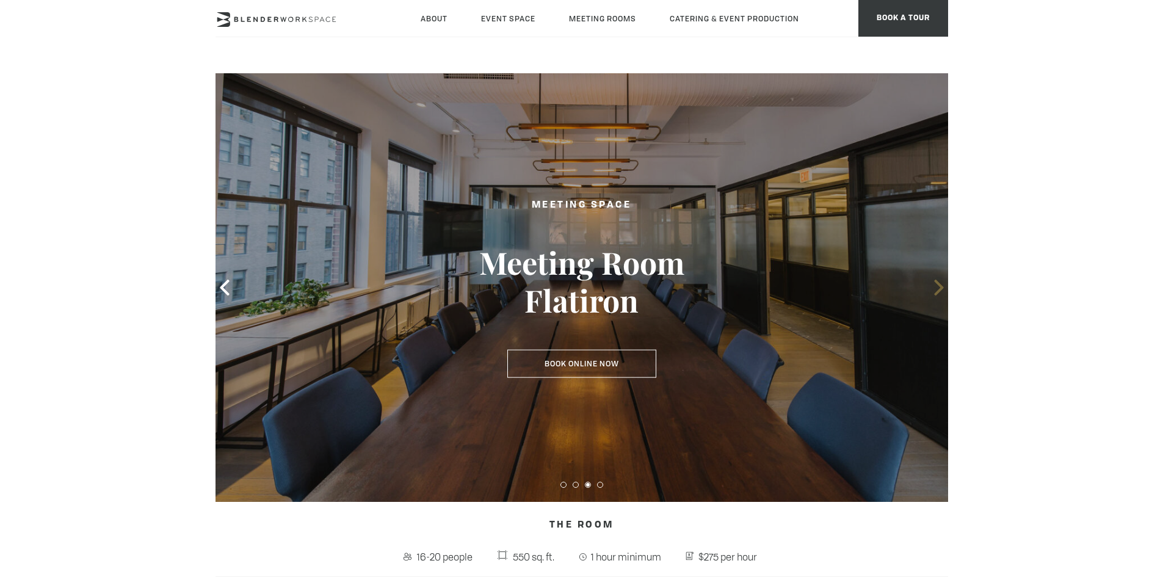
click at [941, 292] on icon at bounding box center [939, 288] width 16 height 16
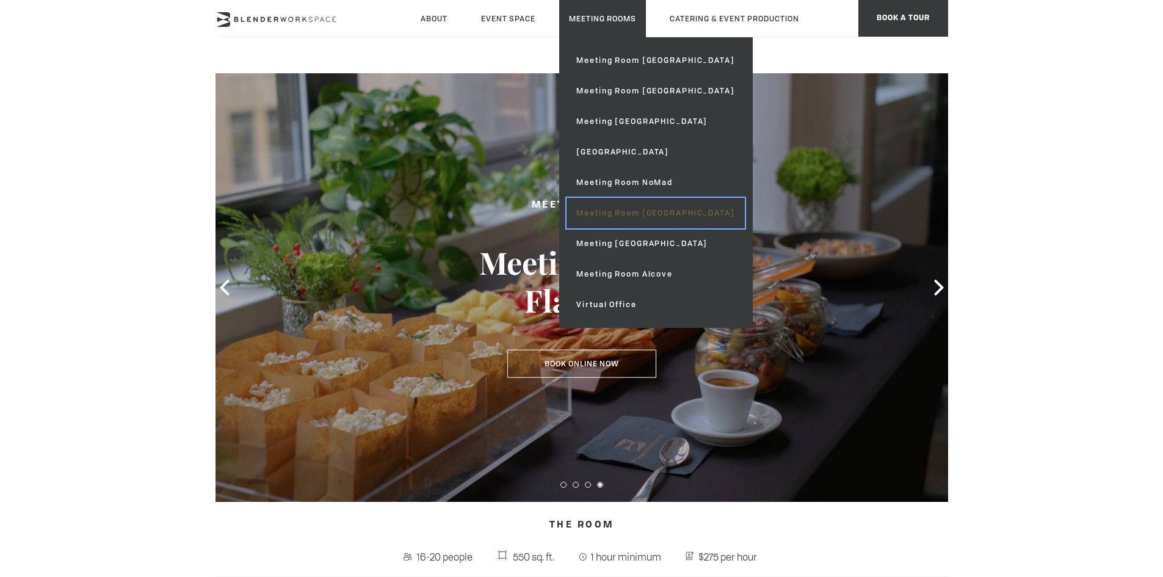
click at [633, 214] on link "Meeting Room [GEOGRAPHIC_DATA]" at bounding box center [656, 213] width 178 height 31
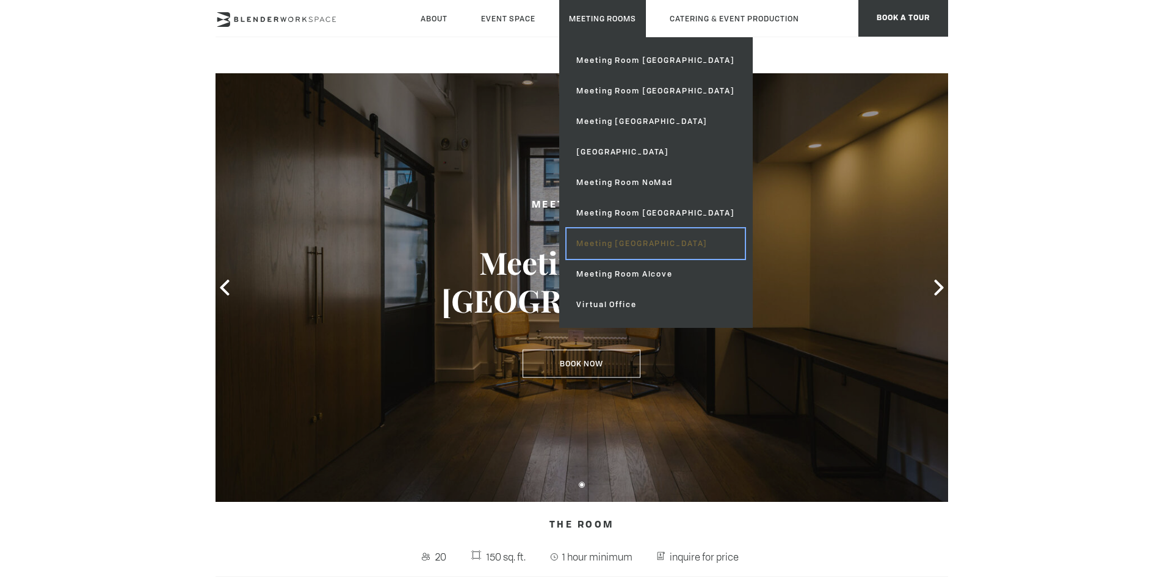
click at [663, 241] on link "Meeting [GEOGRAPHIC_DATA]" at bounding box center [656, 243] width 178 height 31
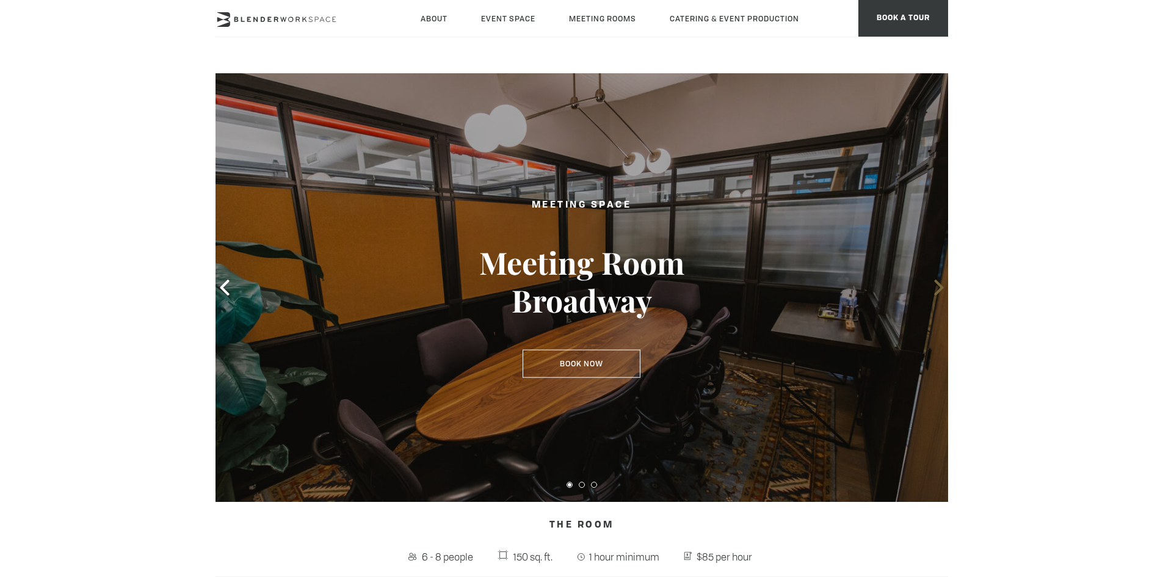
click at [942, 288] on icon at bounding box center [938, 288] width 9 height 16
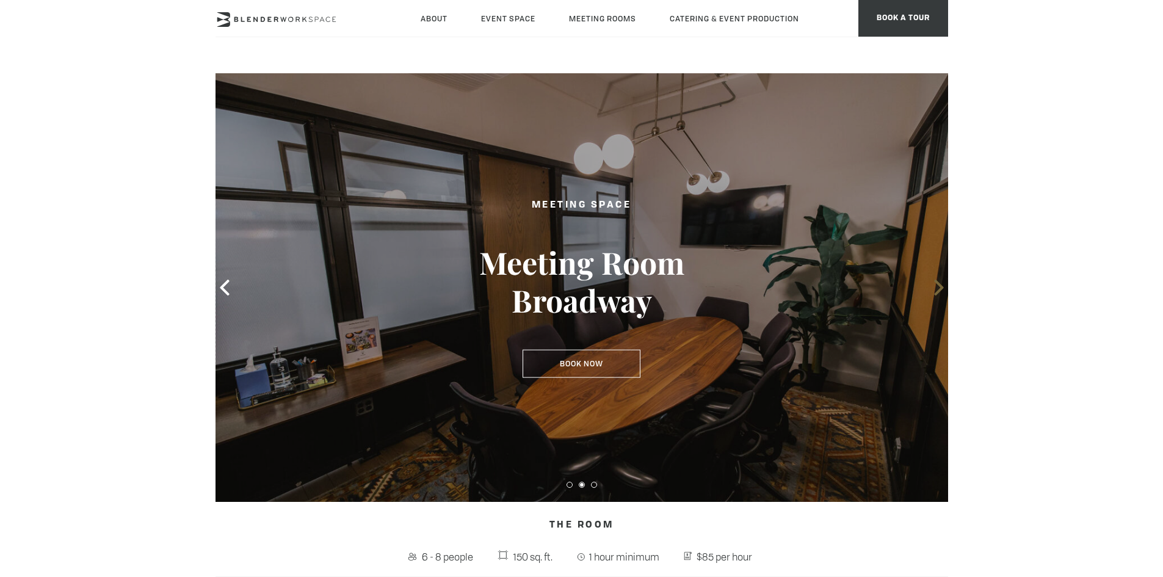
click at [942, 288] on icon at bounding box center [938, 288] width 9 height 16
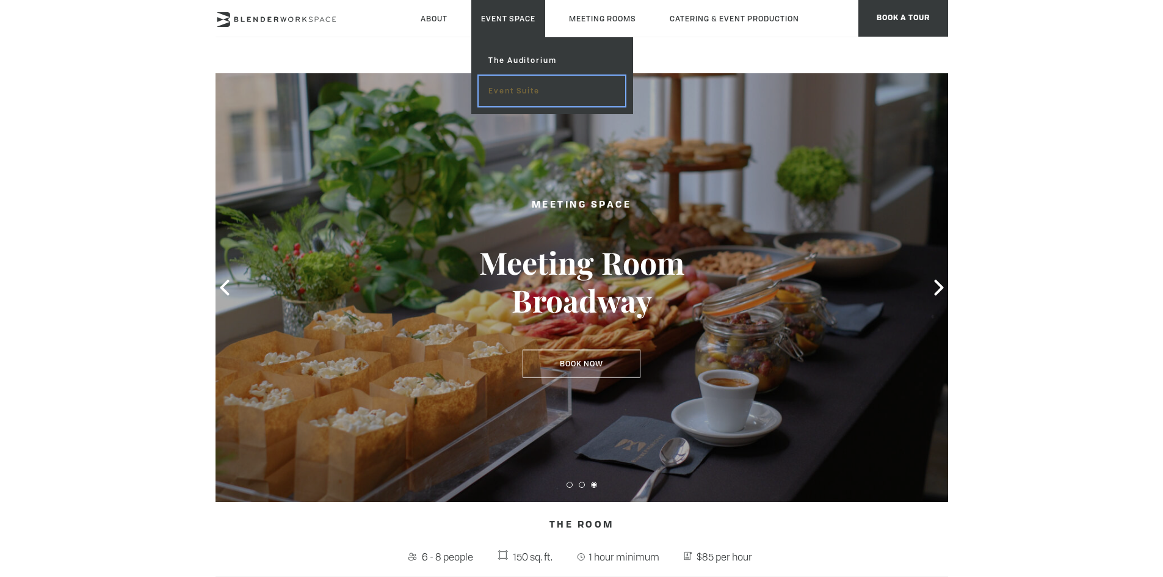
click at [521, 89] on link "Event Suite" at bounding box center [552, 91] width 146 height 31
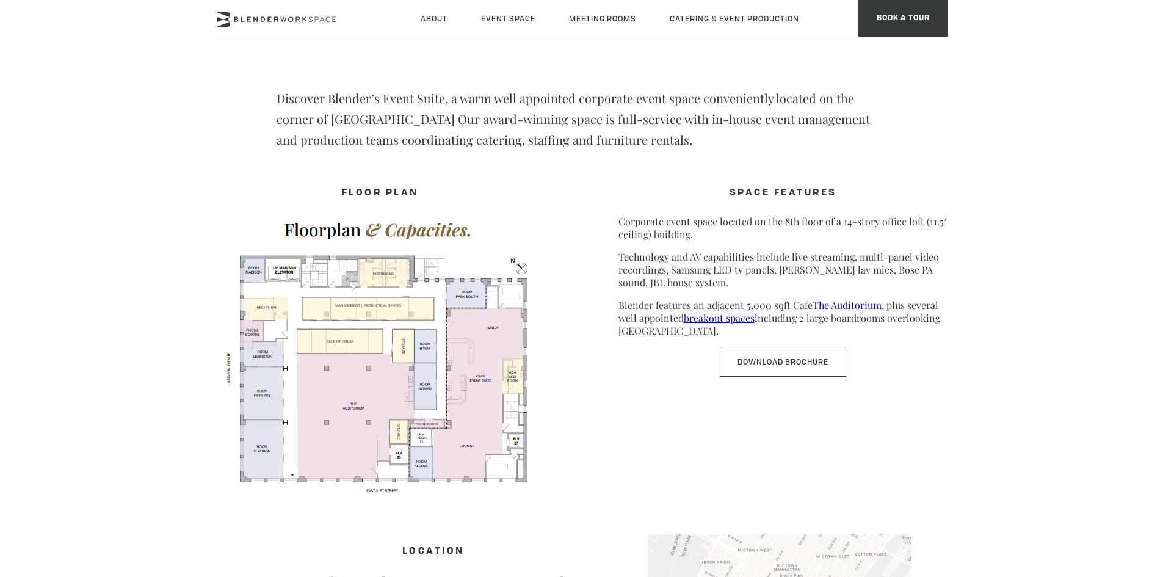
scroll to position [550, 0]
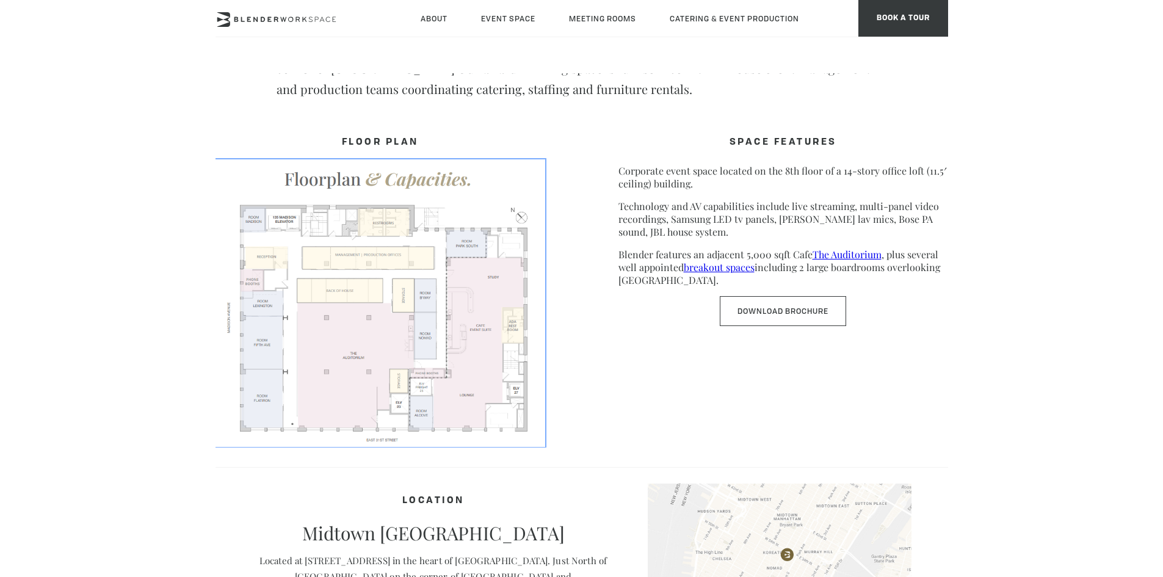
click at [324, 329] on img at bounding box center [381, 302] width 330 height 286
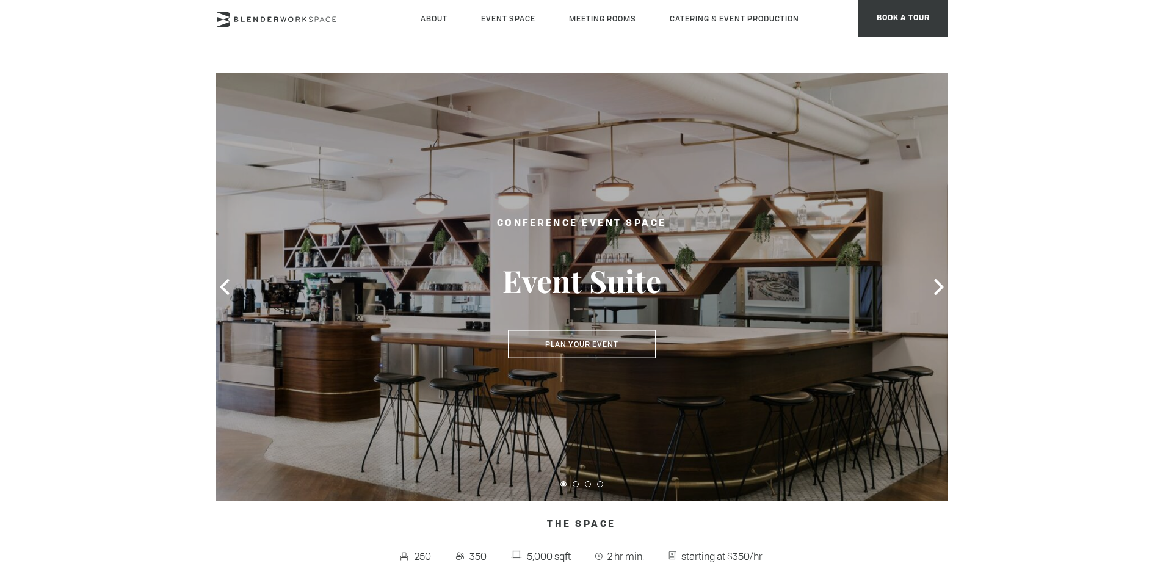
scroll to position [0, 0]
